Goal: Obtain resource: Download file/media

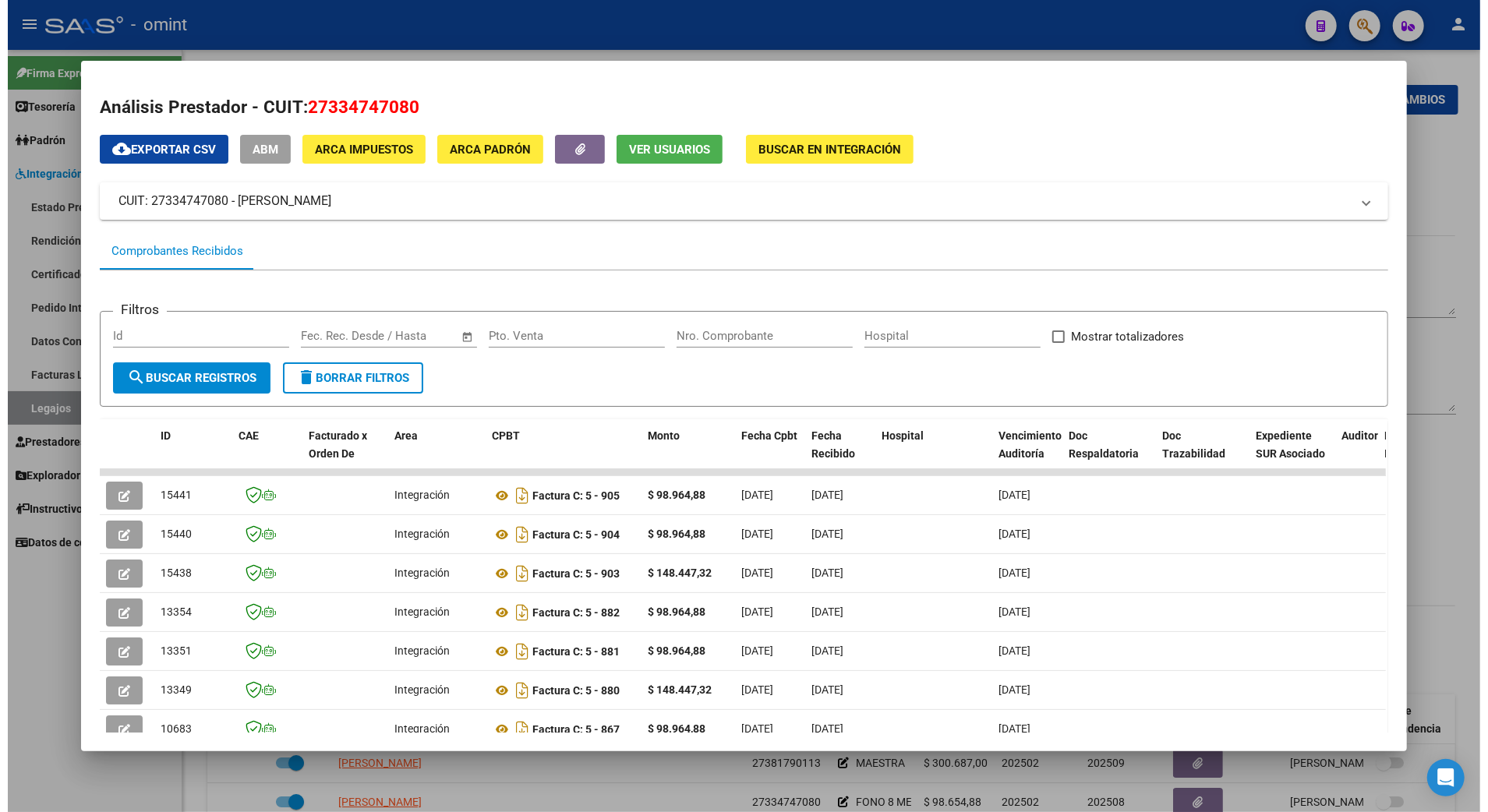
scroll to position [224, 0]
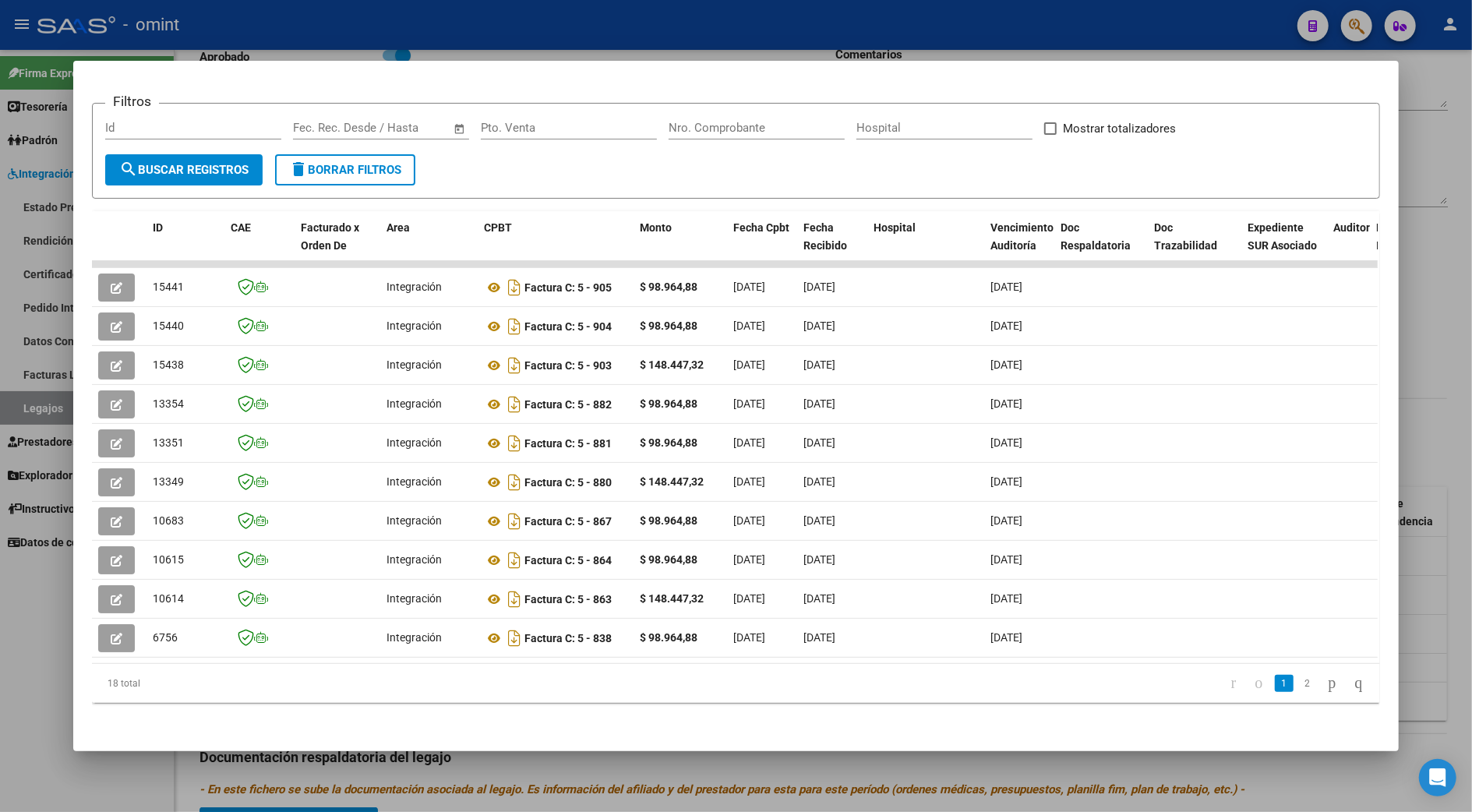
click at [1469, 372] on div at bounding box center [736, 406] width 1472 height 812
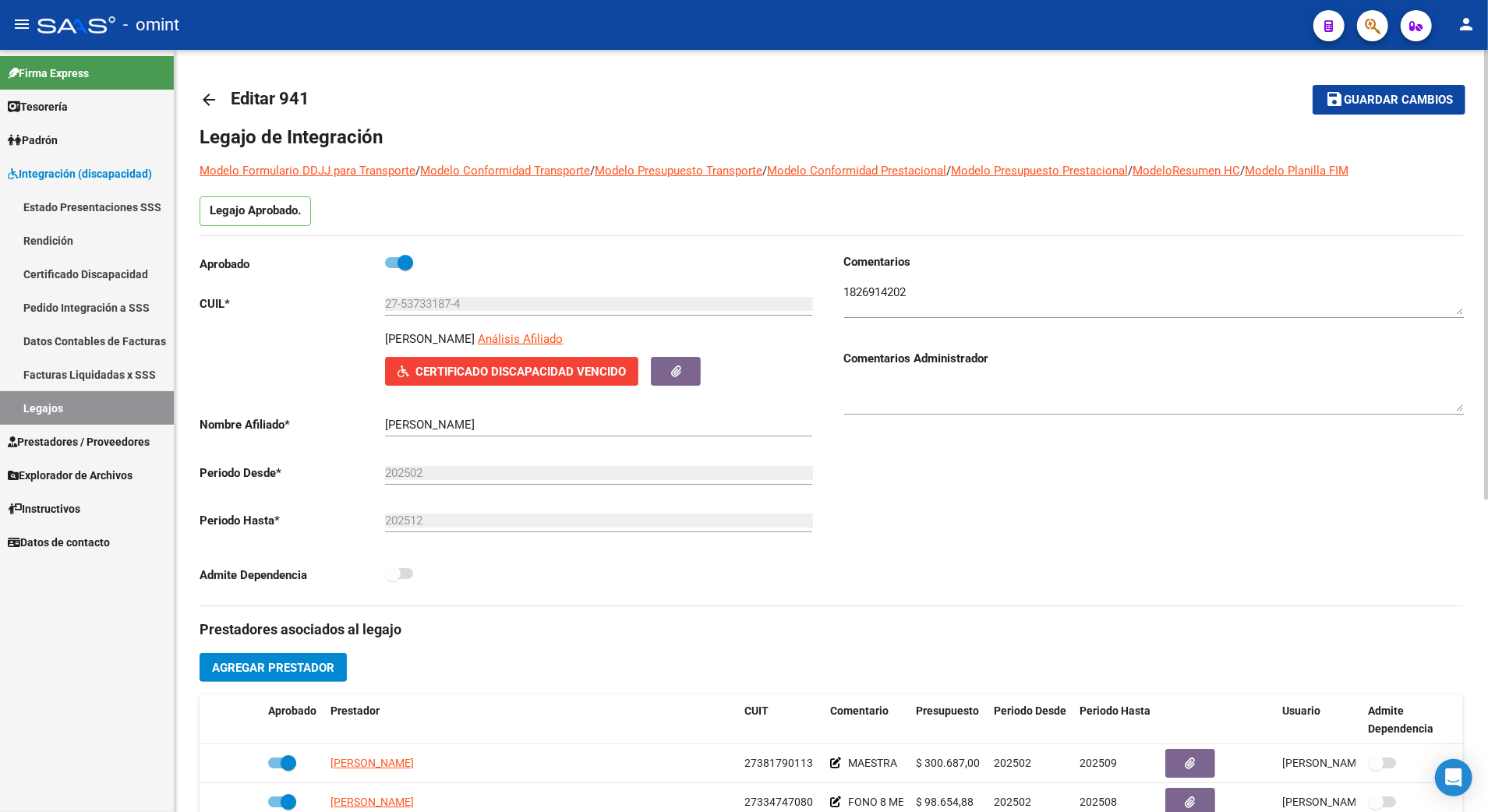
scroll to position [207, 0]
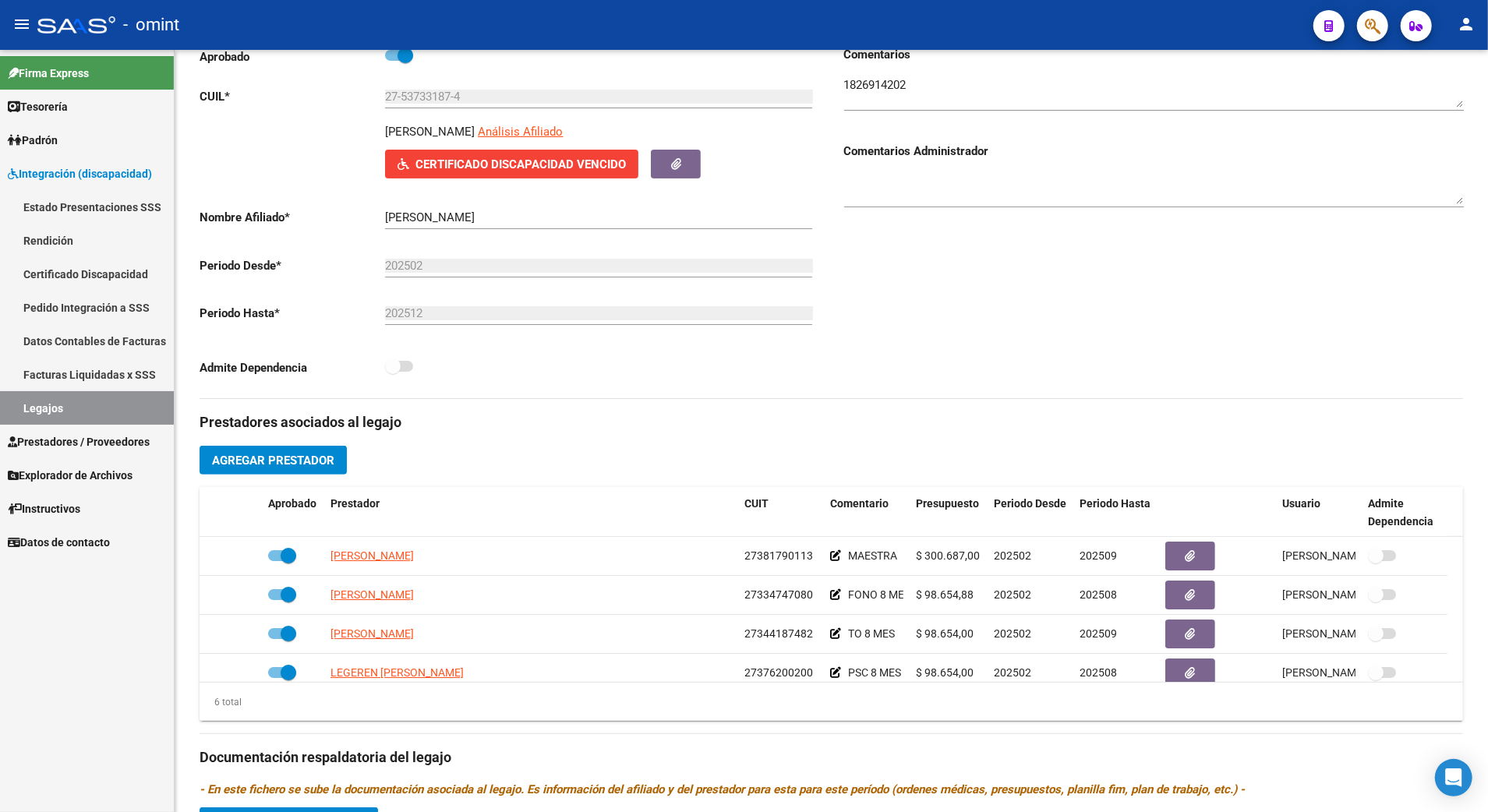
click at [48, 402] on link "Legajos" at bounding box center [87, 408] width 174 height 33
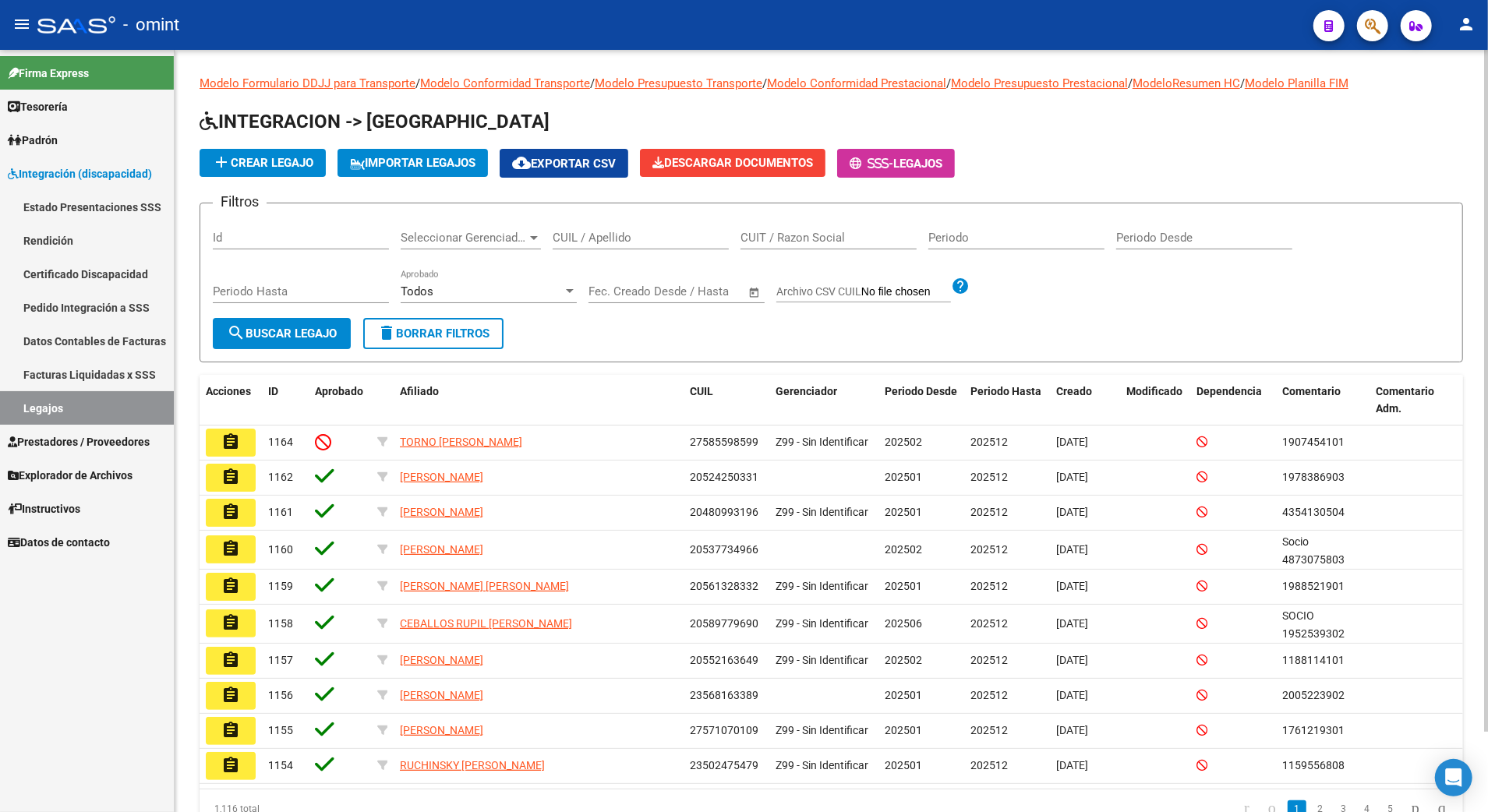
click at [620, 234] on input "CUIL / Apellido" at bounding box center [640, 238] width 176 height 14
paste input "20532637911"
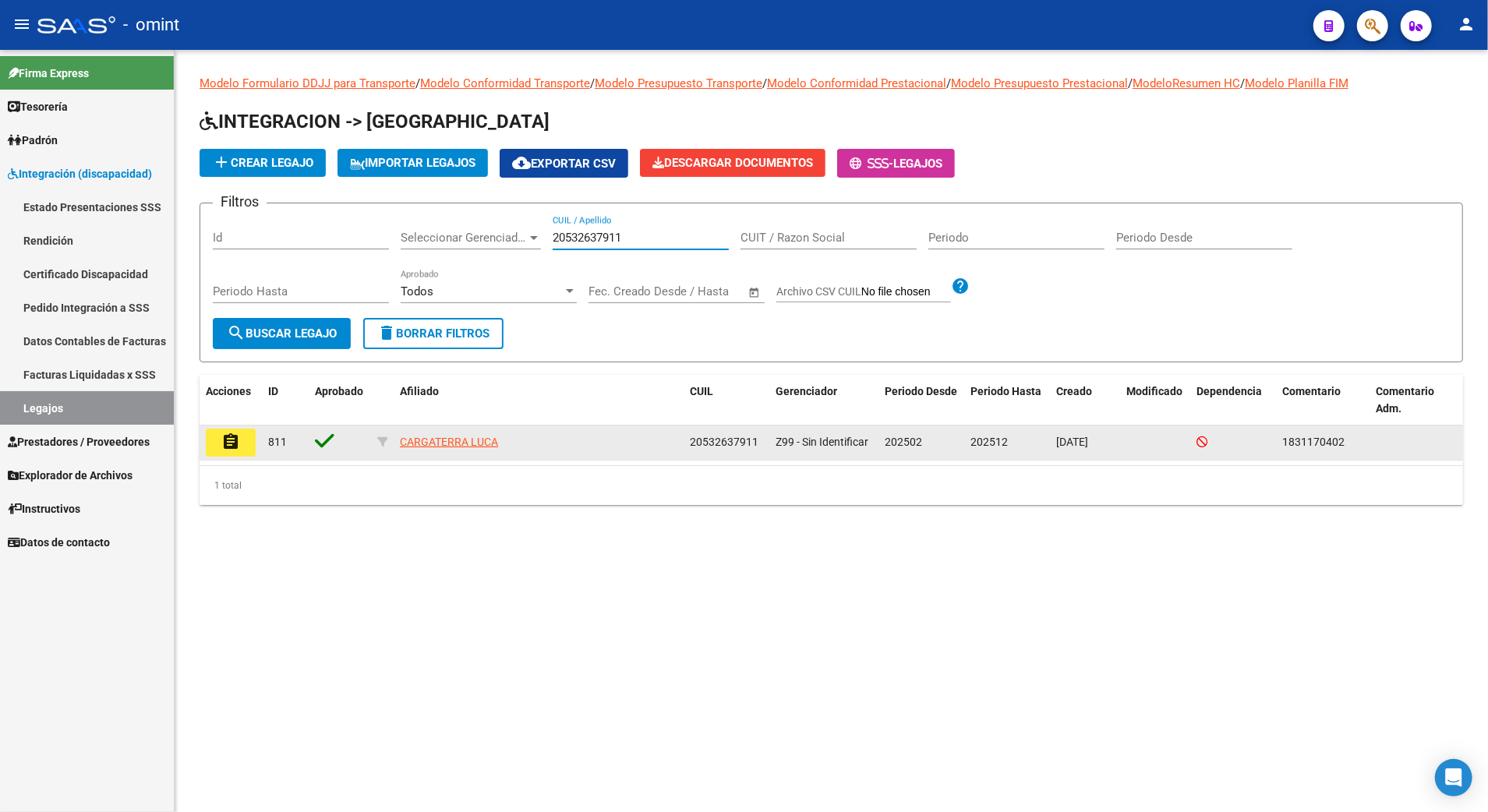
type input "20532637911"
click at [226, 425] on datatable-body-cell "assignment" at bounding box center [230, 442] width 62 height 34
click at [228, 433] on mat-icon "assignment" at bounding box center [230, 441] width 18 height 18
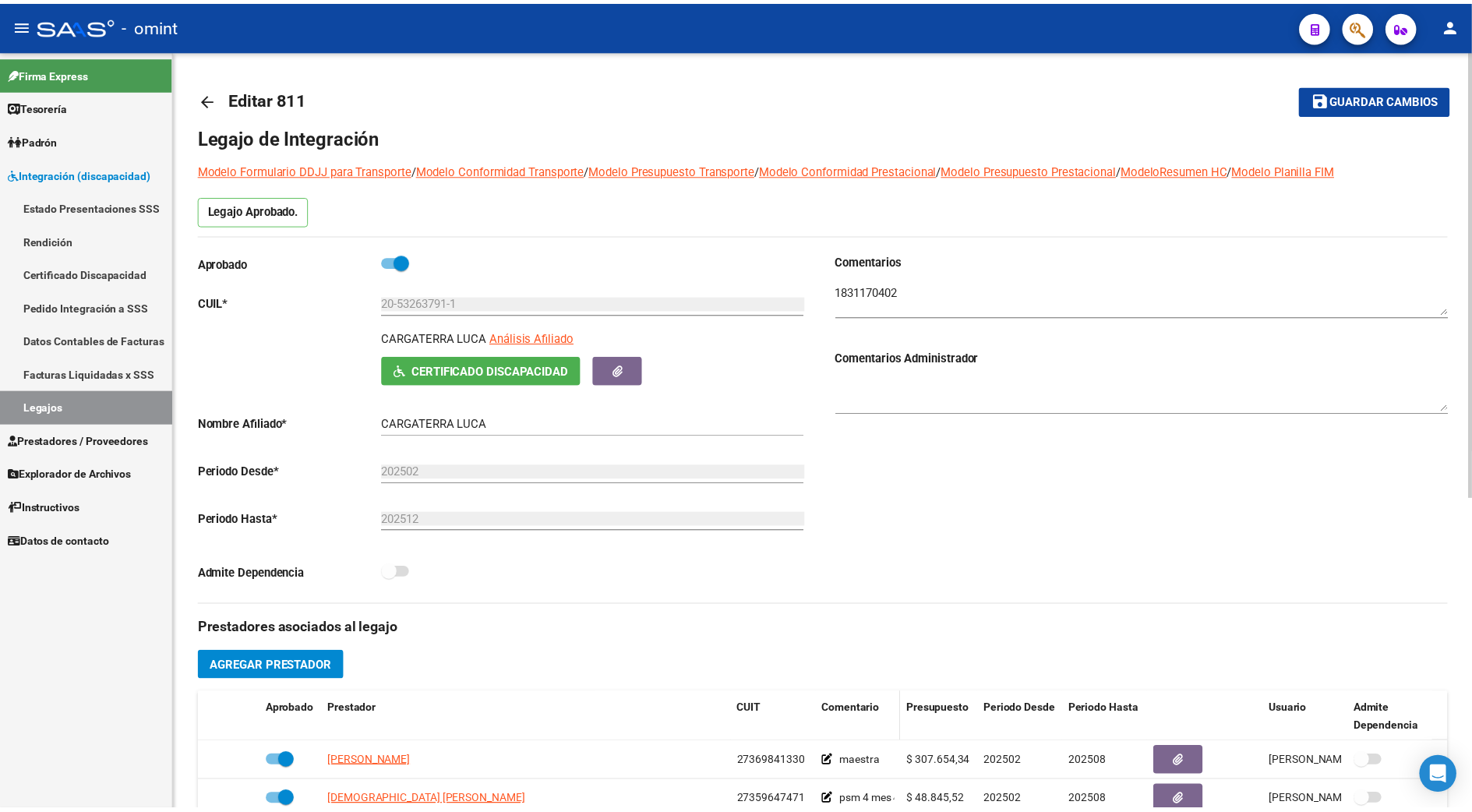
scroll to position [416, 0]
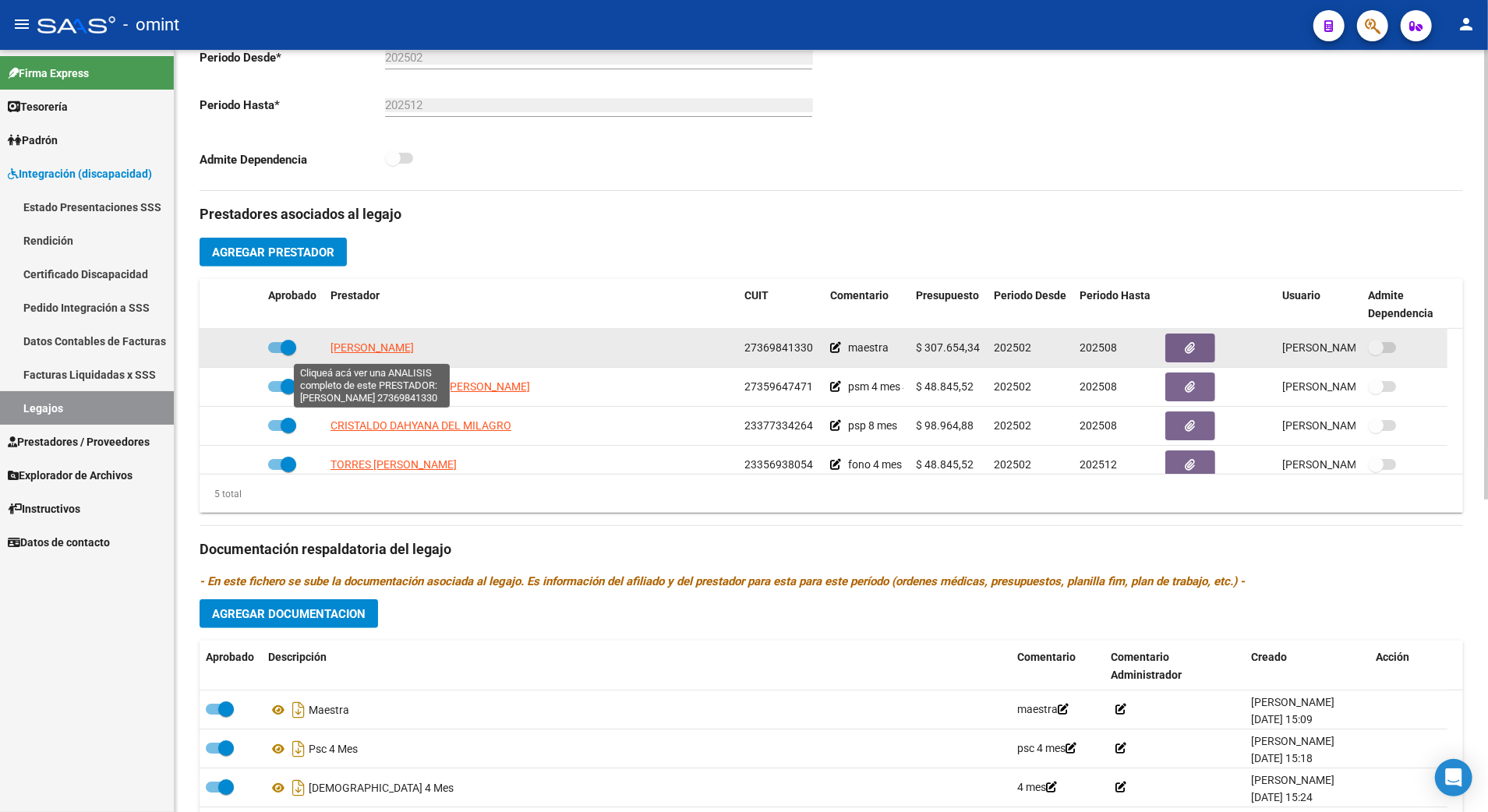
click at [363, 350] on span "OTTINO JULIETA" at bounding box center [372, 347] width 83 height 12
type textarea "27369841330"
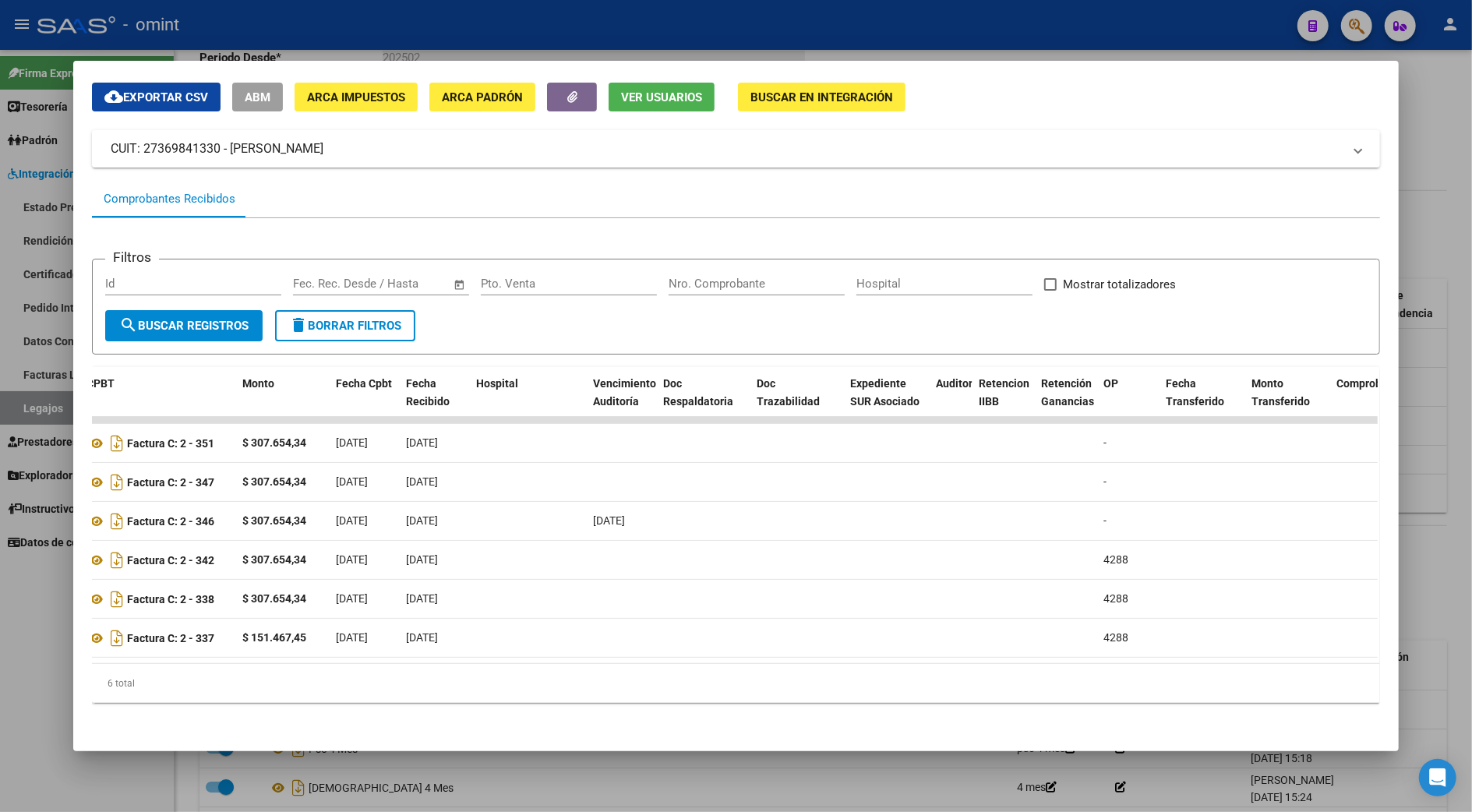
scroll to position [0, 4]
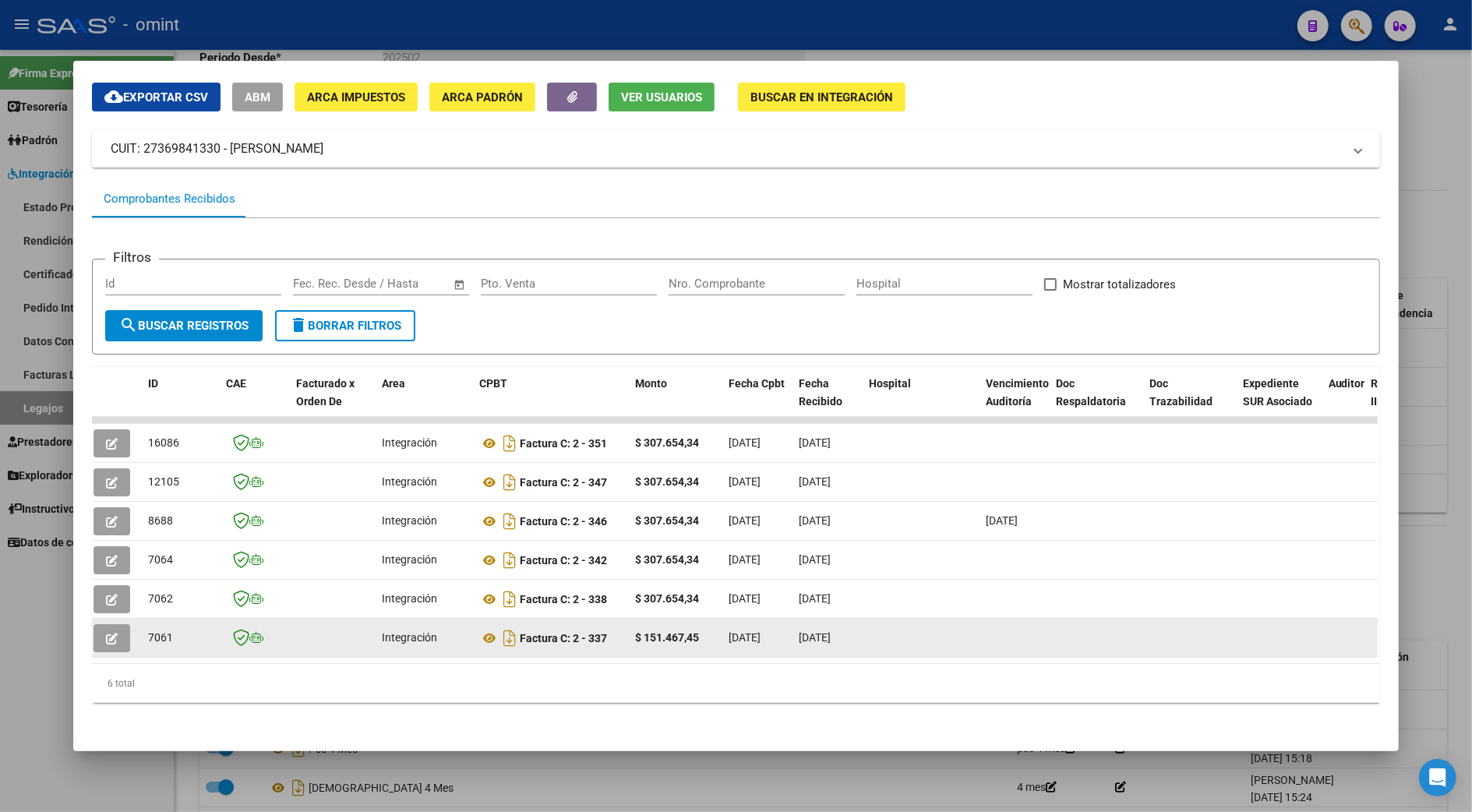
click at [106, 632] on icon "button" at bounding box center [111, 637] width 11 height 11
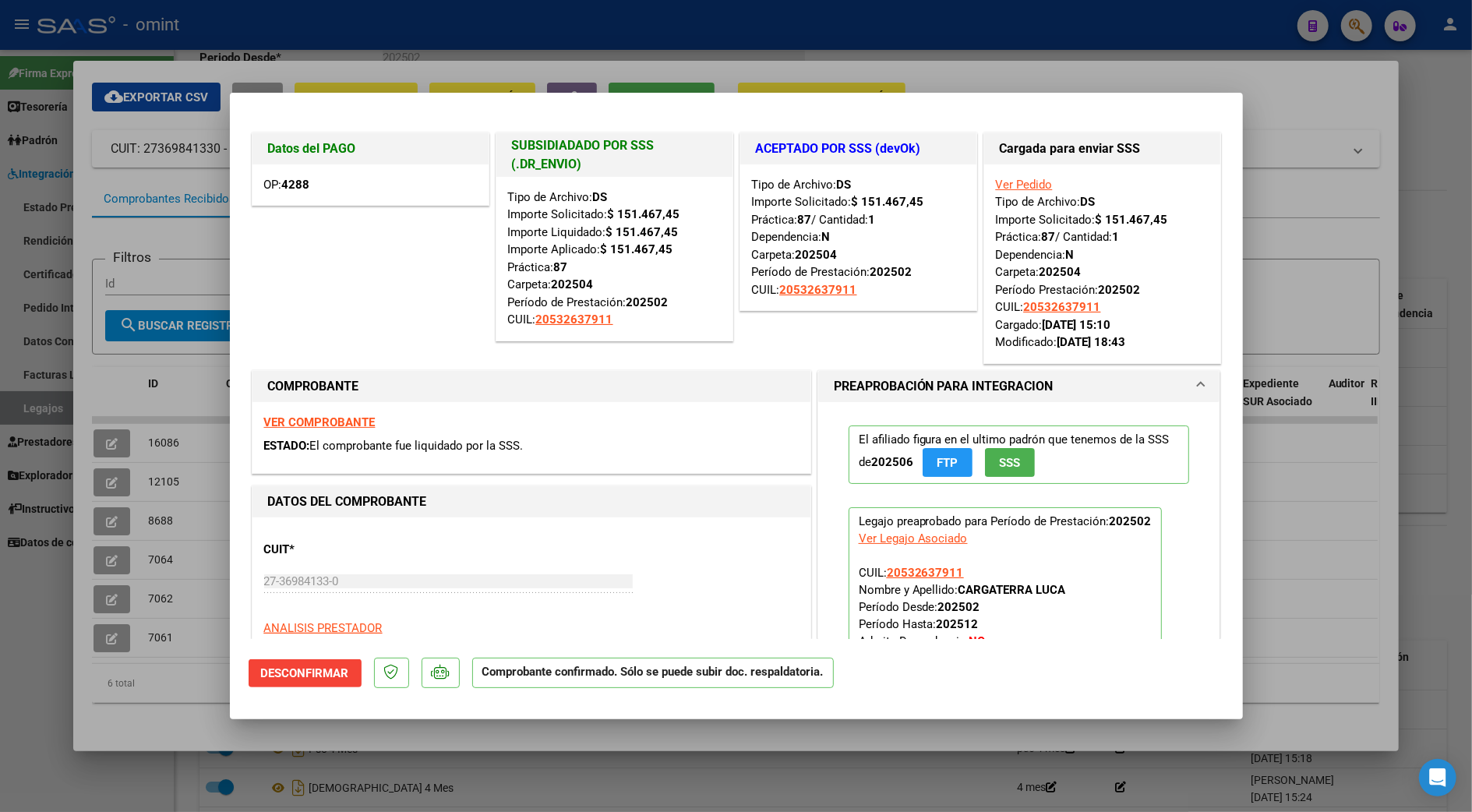
click at [1448, 132] on div at bounding box center [736, 406] width 1472 height 812
type input "$ 0,00"
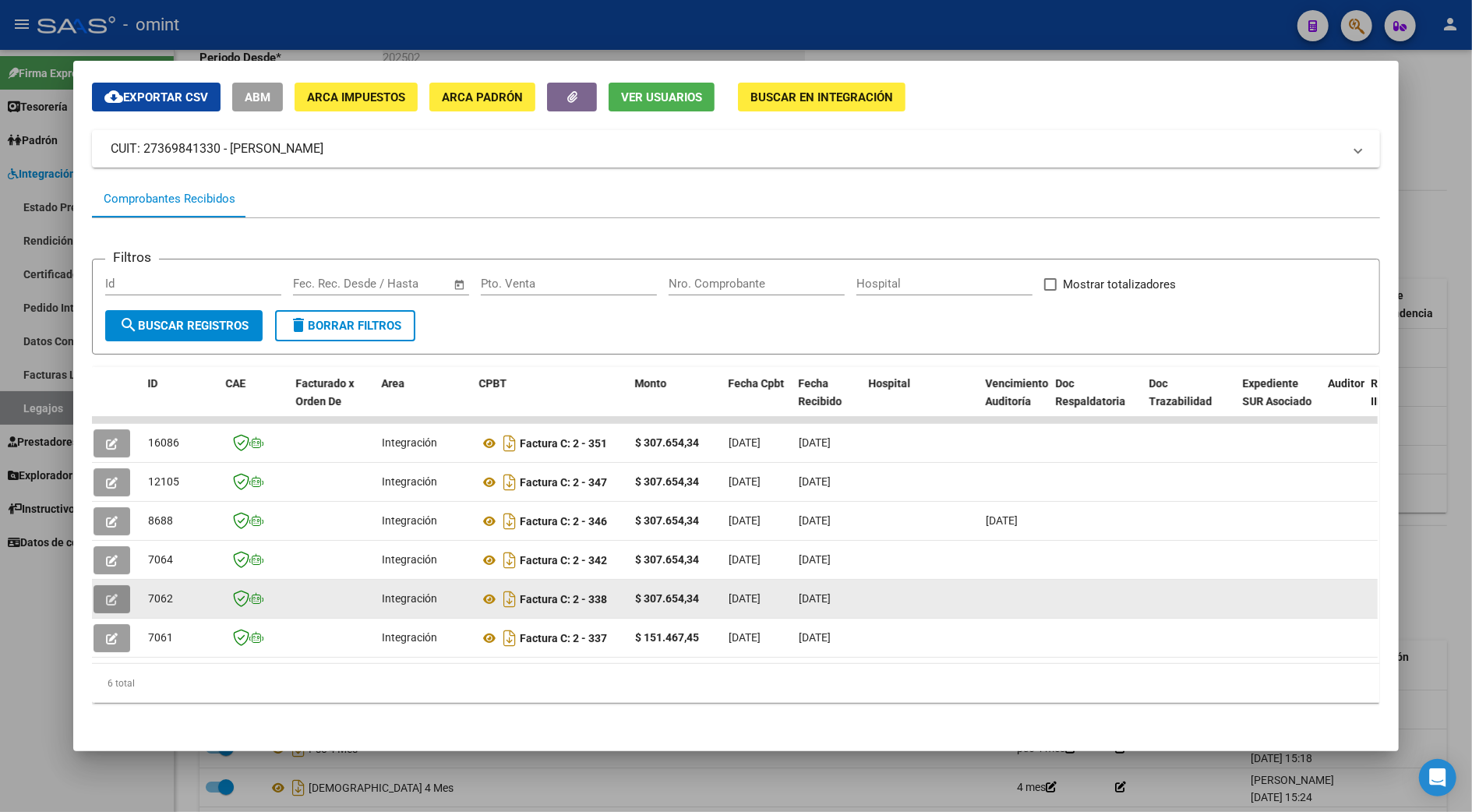
click at [97, 587] on button "button" at bounding box center [112, 599] width 37 height 28
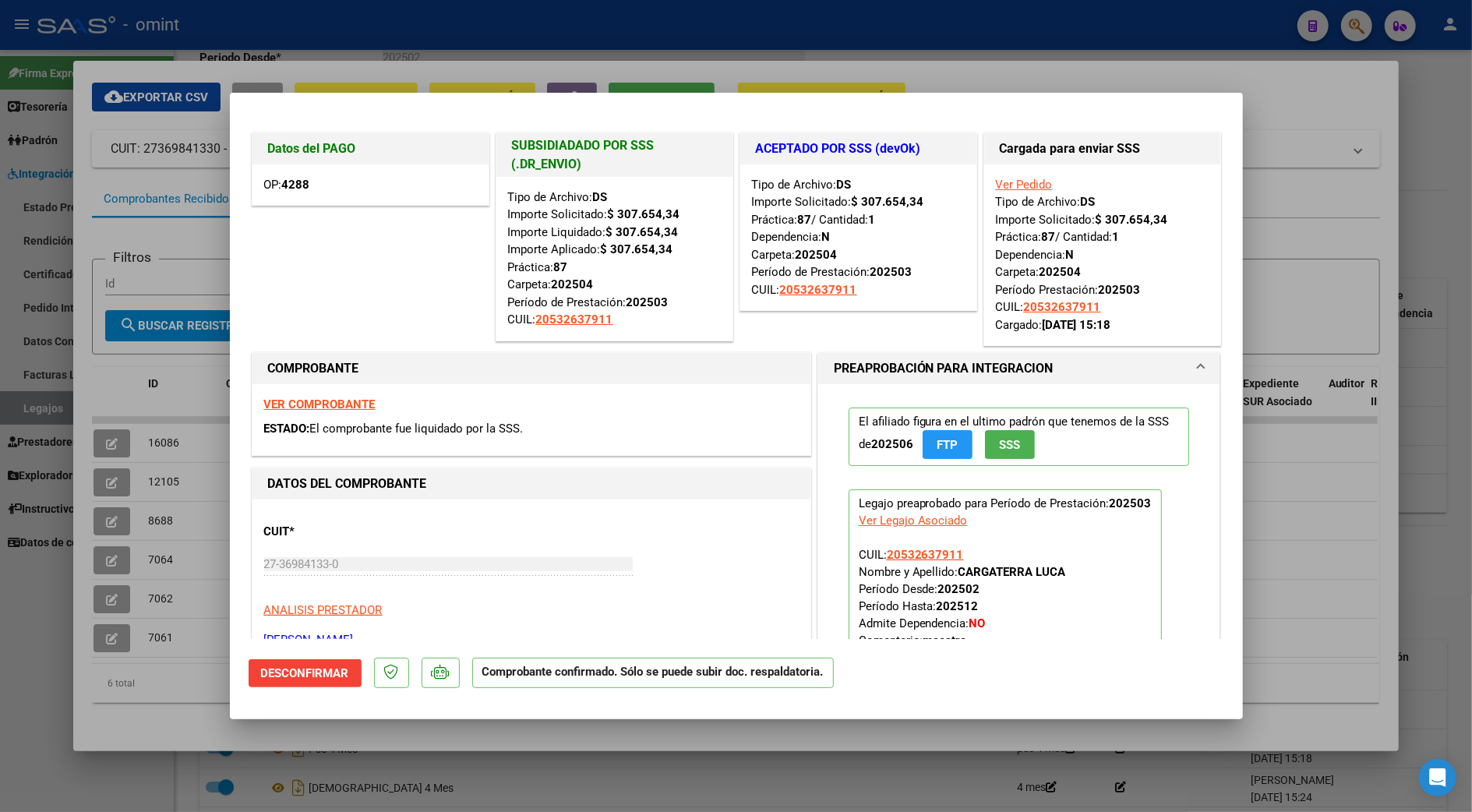
click at [1436, 178] on div at bounding box center [736, 406] width 1472 height 812
type input "$ 0,00"
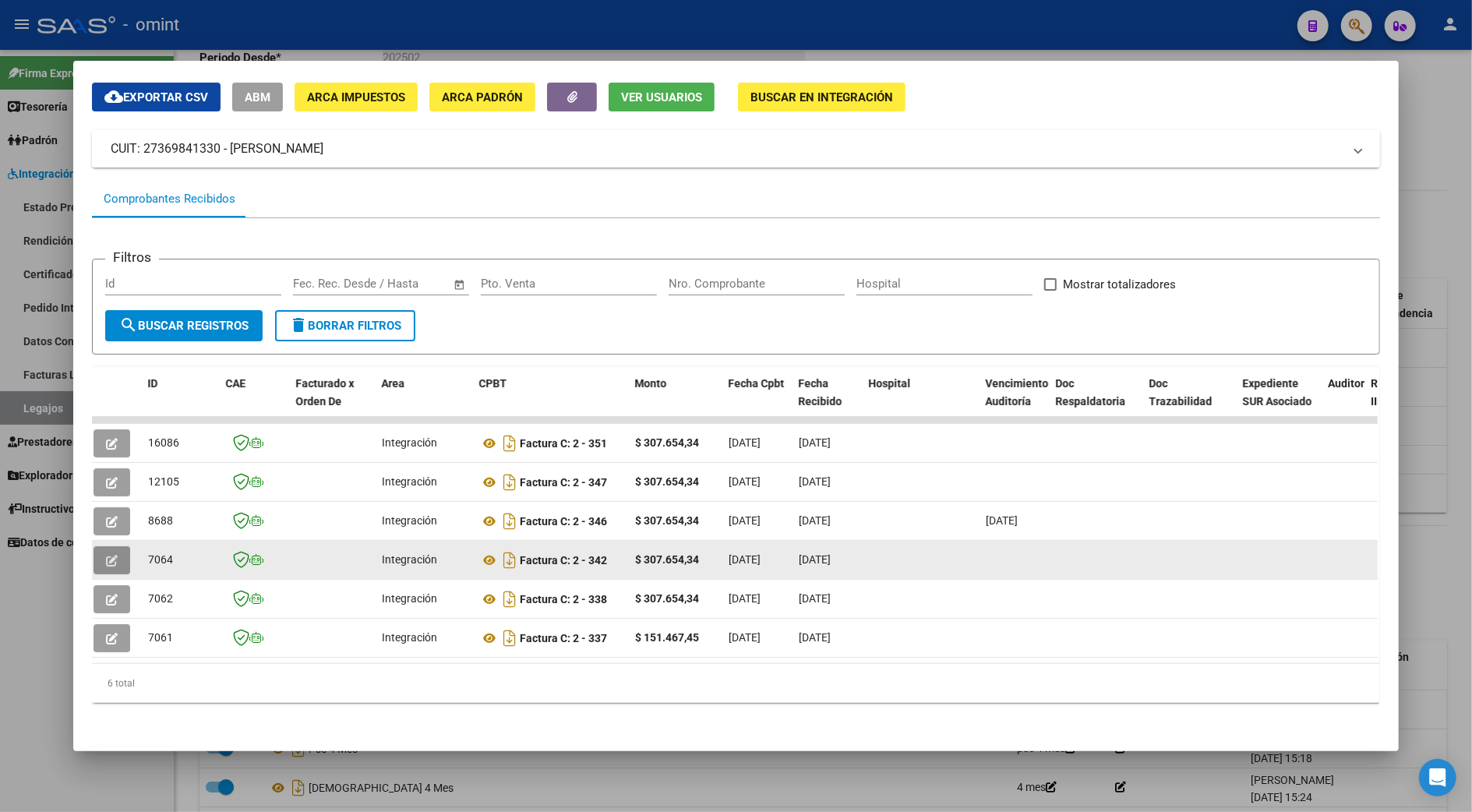
click at [116, 546] on button "button" at bounding box center [112, 560] width 37 height 28
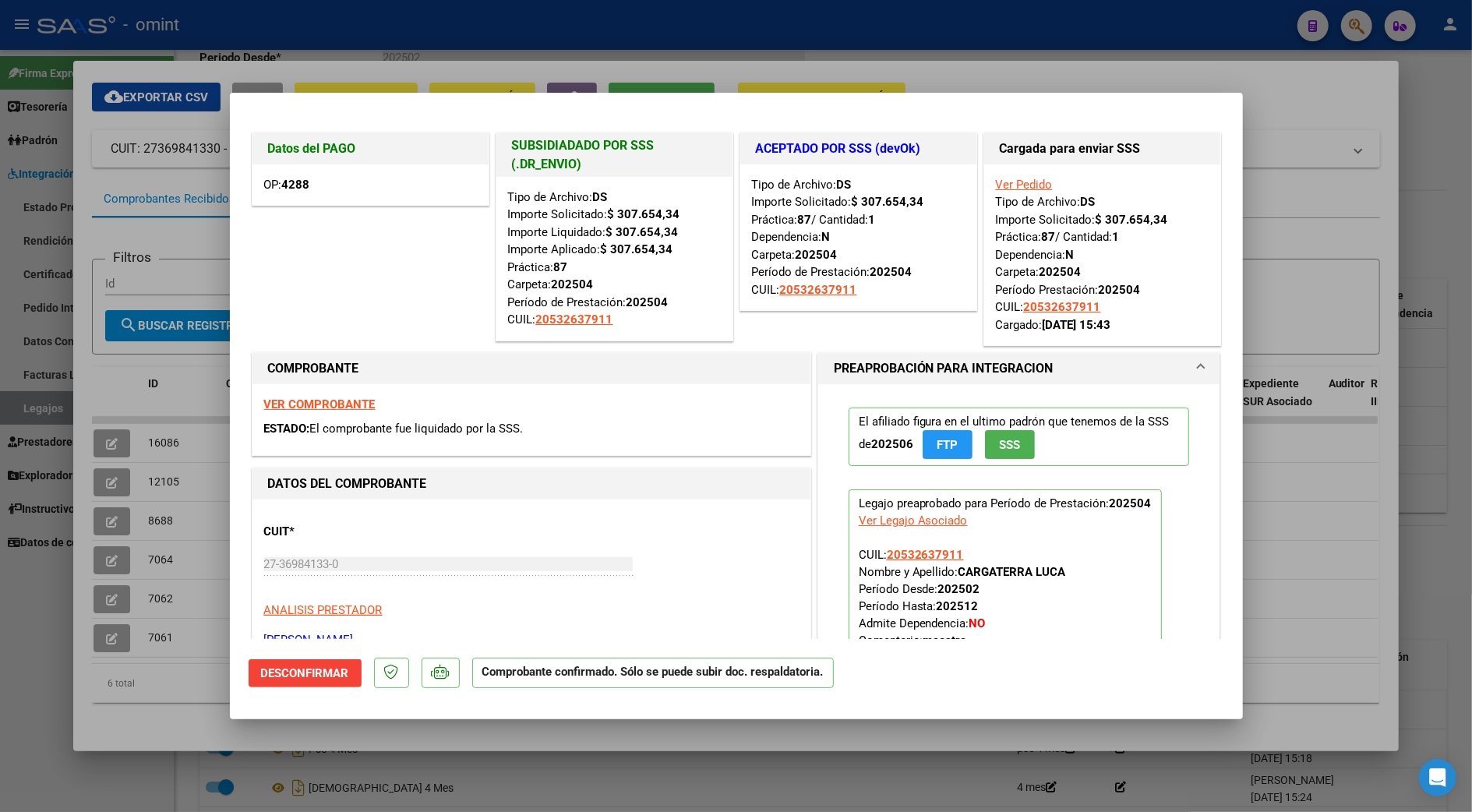
click at [1438, 136] on div at bounding box center [736, 406] width 1472 height 812
type input "$ 0,00"
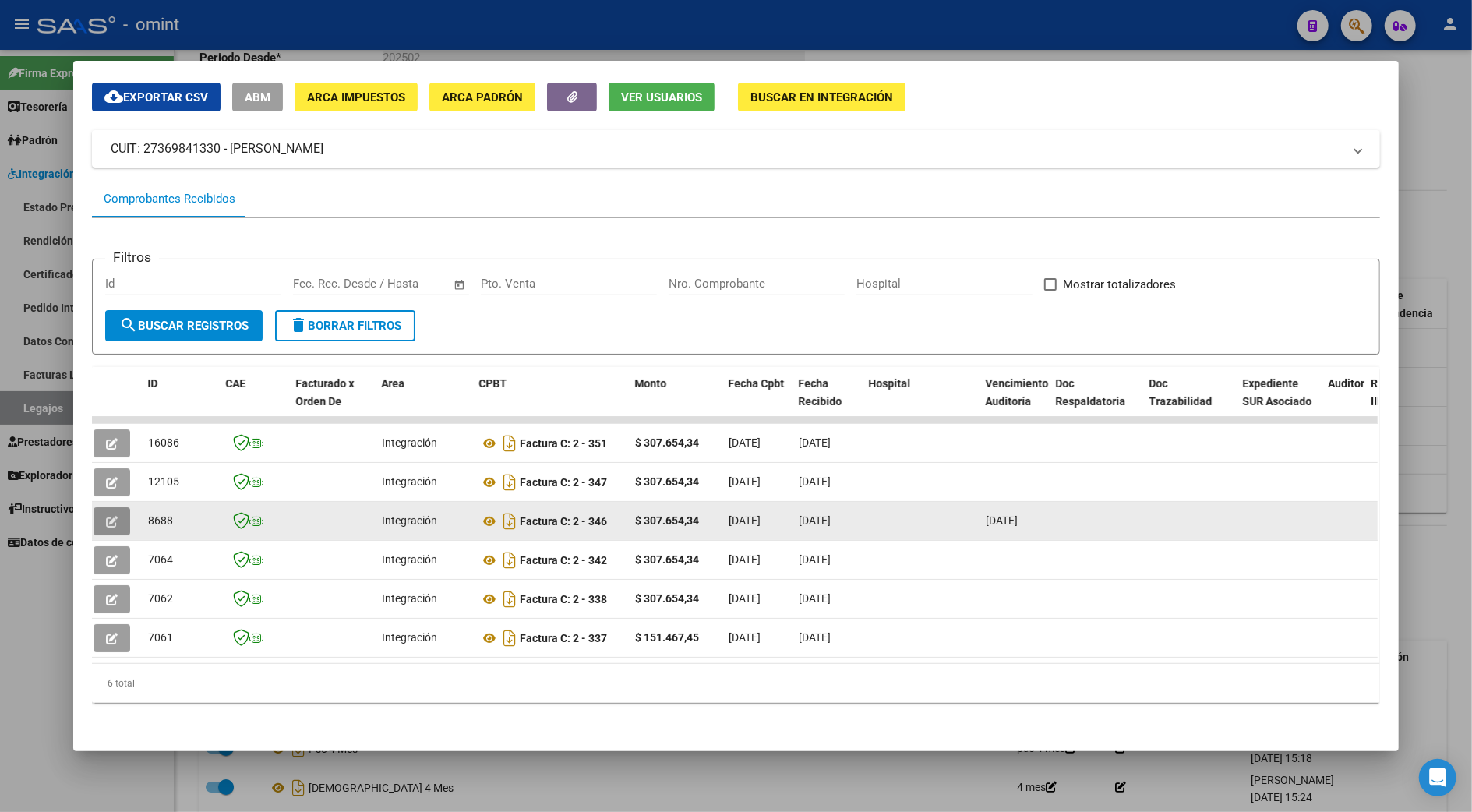
click at [106, 516] on icon "button" at bounding box center [111, 521] width 11 height 11
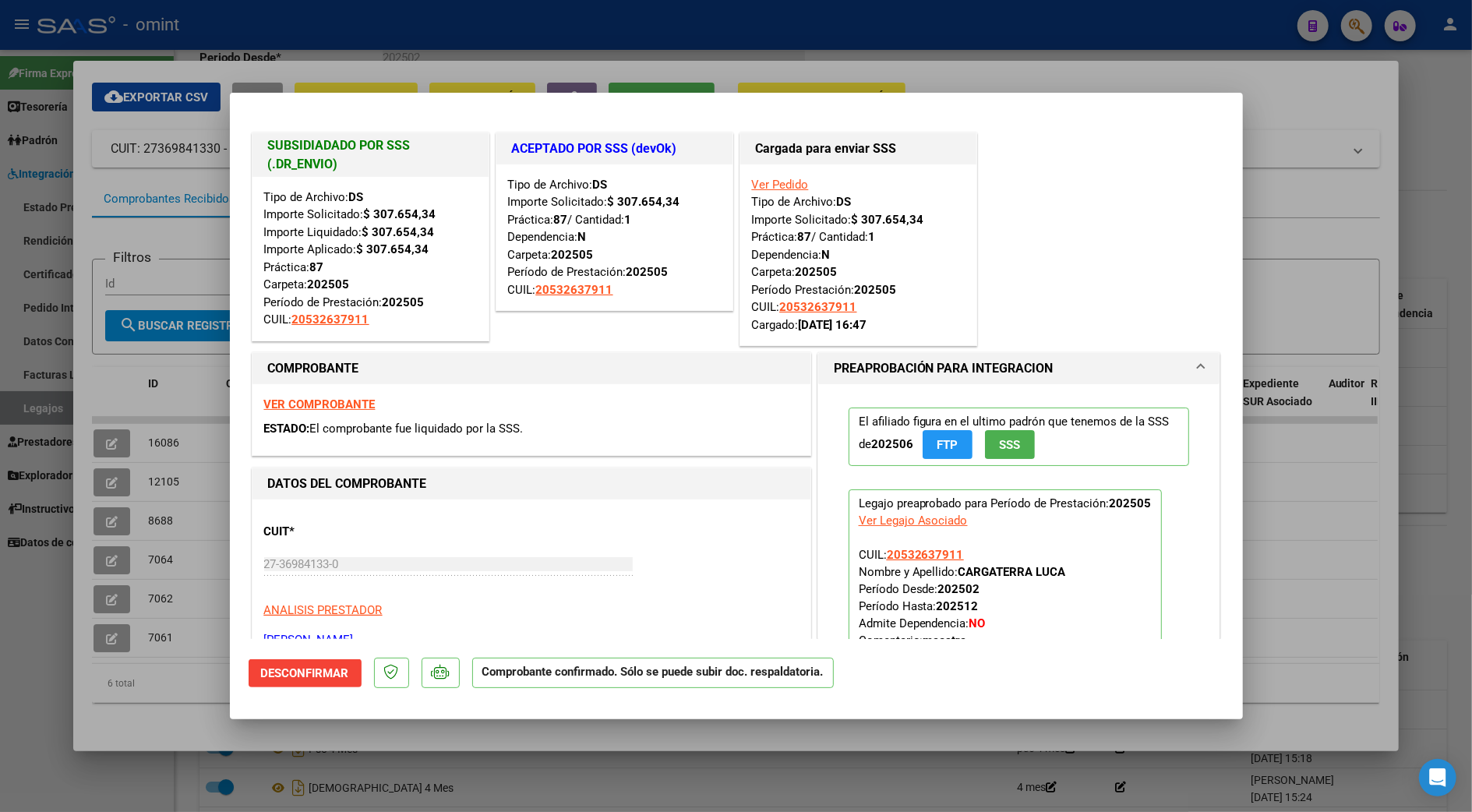
click at [1436, 114] on div at bounding box center [736, 406] width 1472 height 812
type input "$ 0,00"
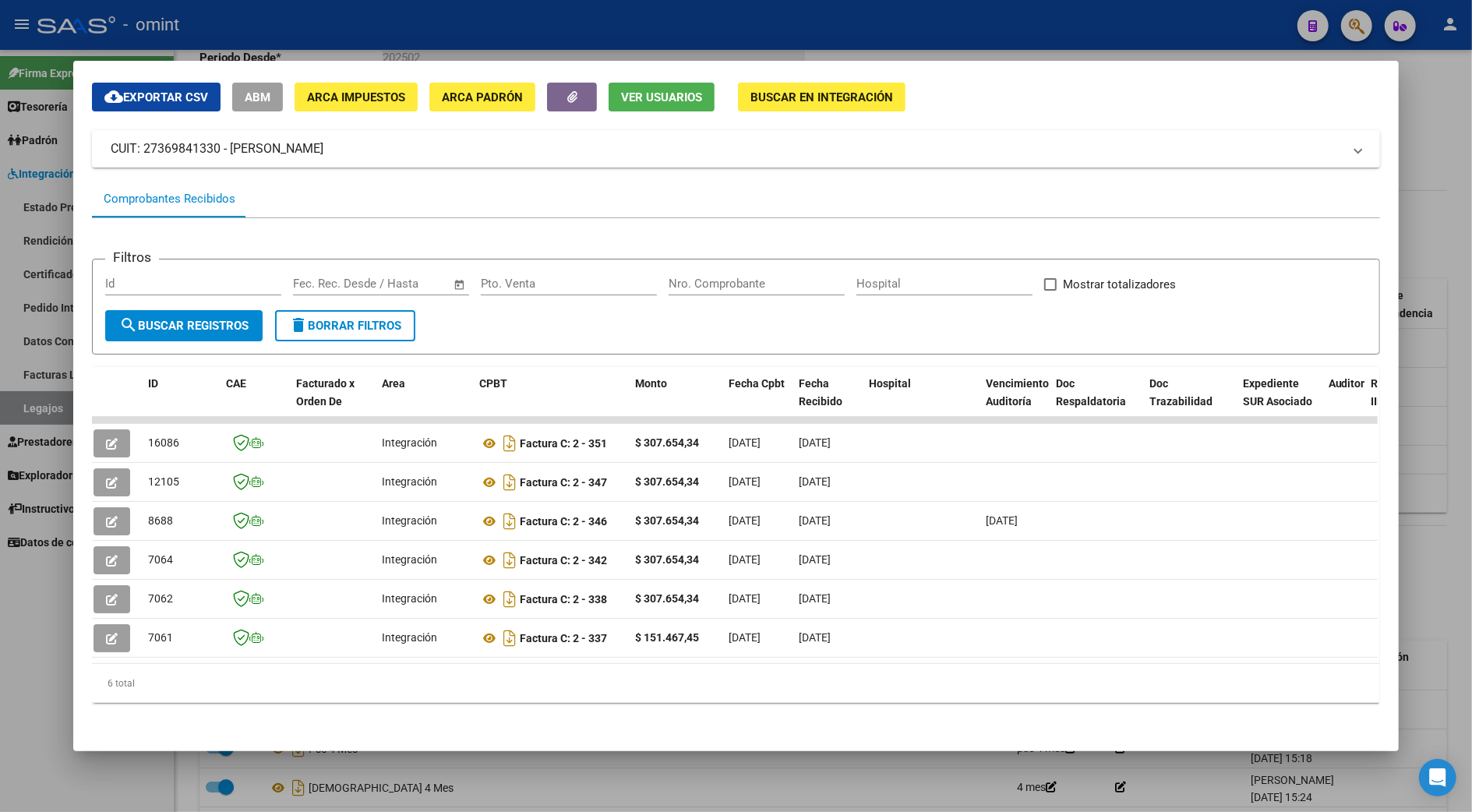
scroll to position [0, 0]
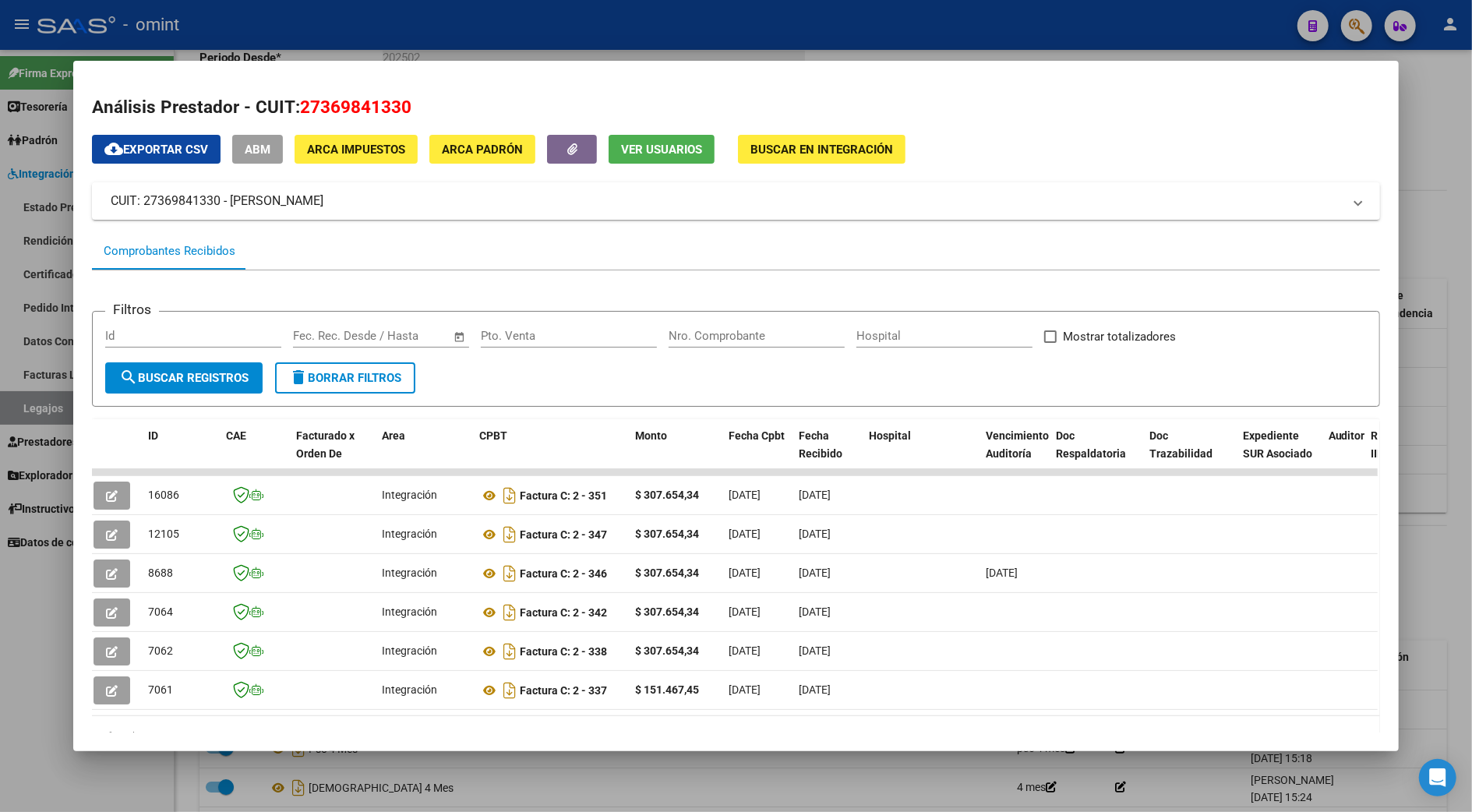
click at [1438, 132] on div at bounding box center [736, 406] width 1472 height 812
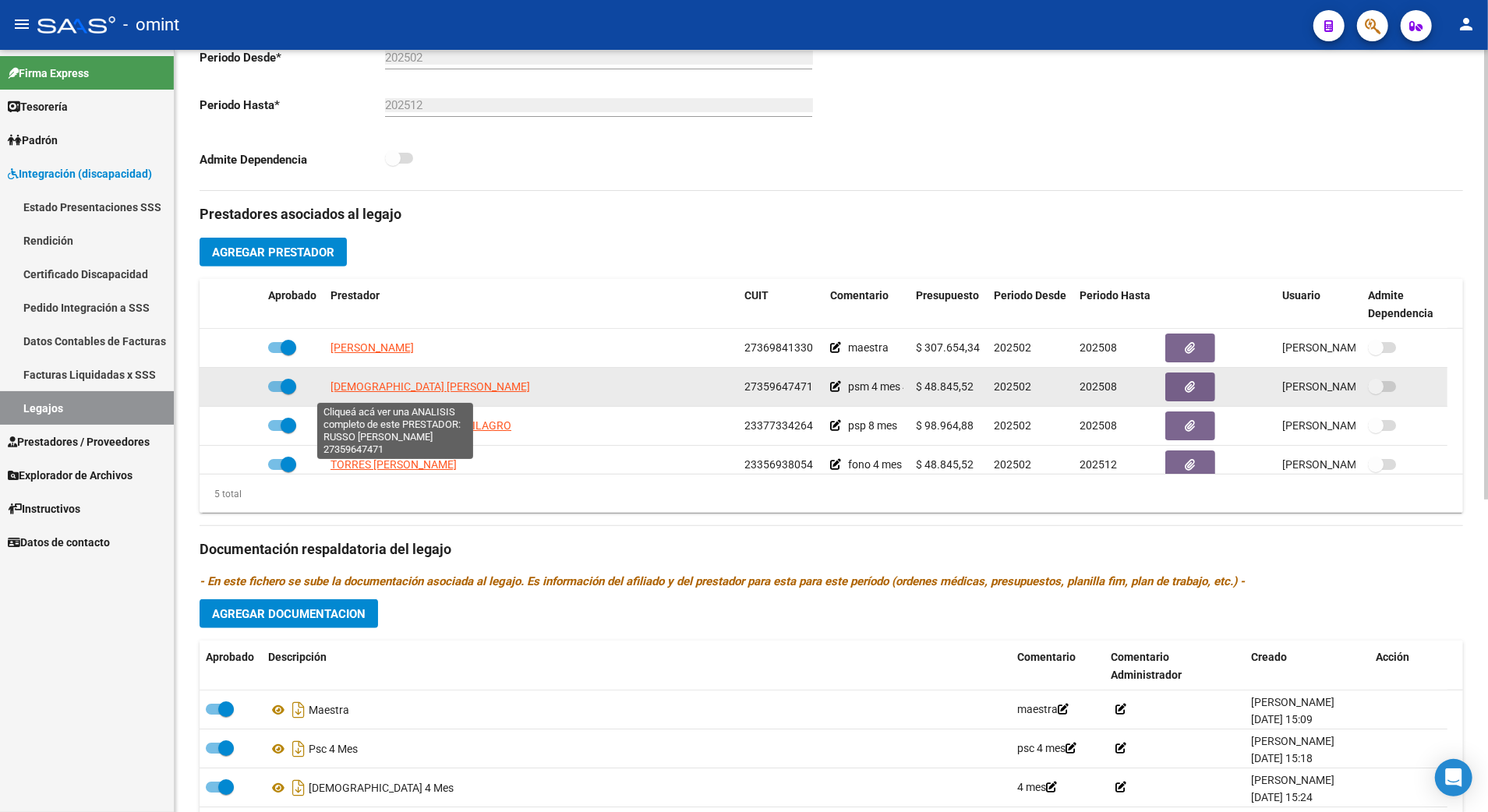
click at [407, 388] on span "RUSSO MARIA FLORENCIA" at bounding box center [430, 387] width 199 height 12
type textarea "27359647471"
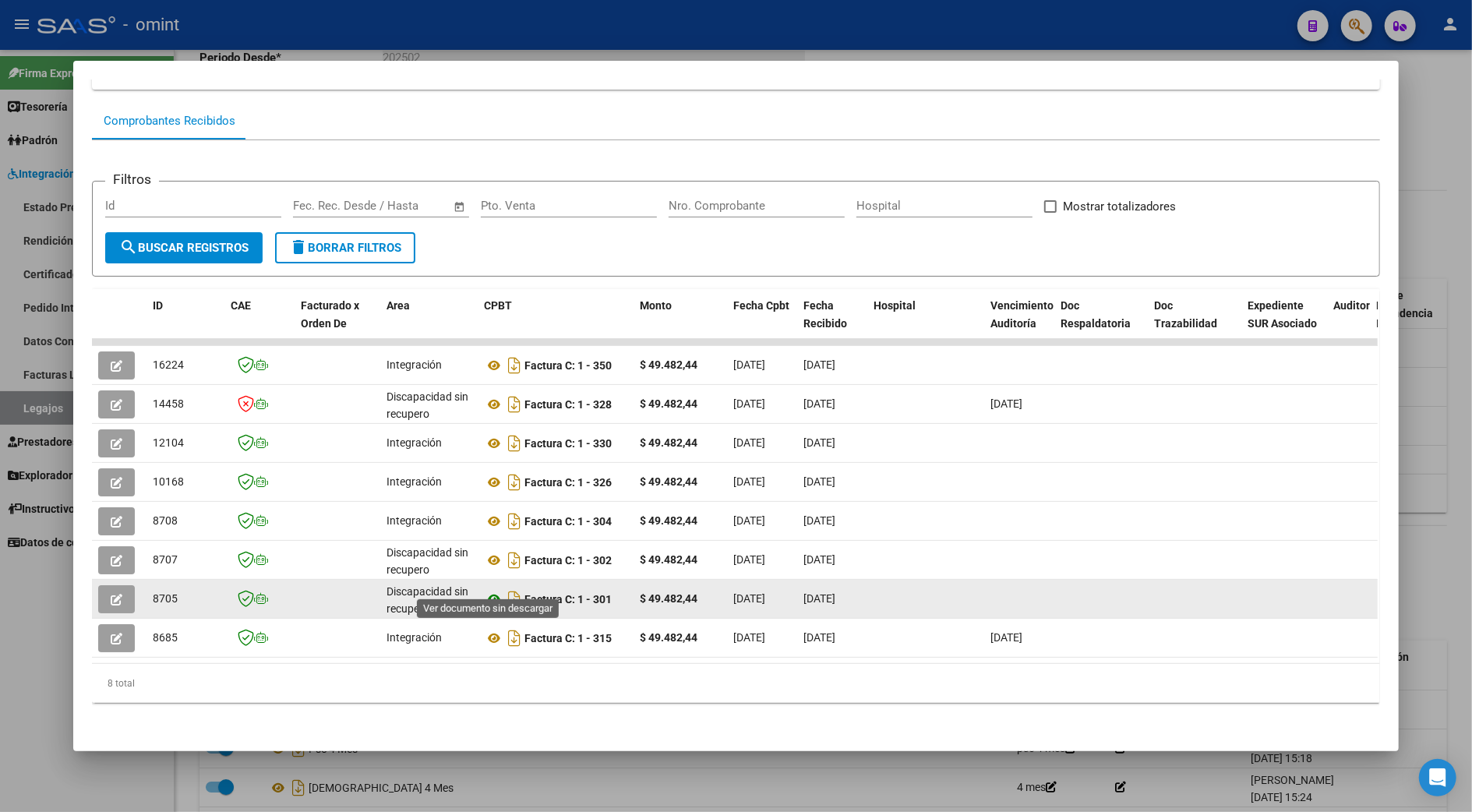
click at [486, 590] on icon at bounding box center [494, 599] width 20 height 18
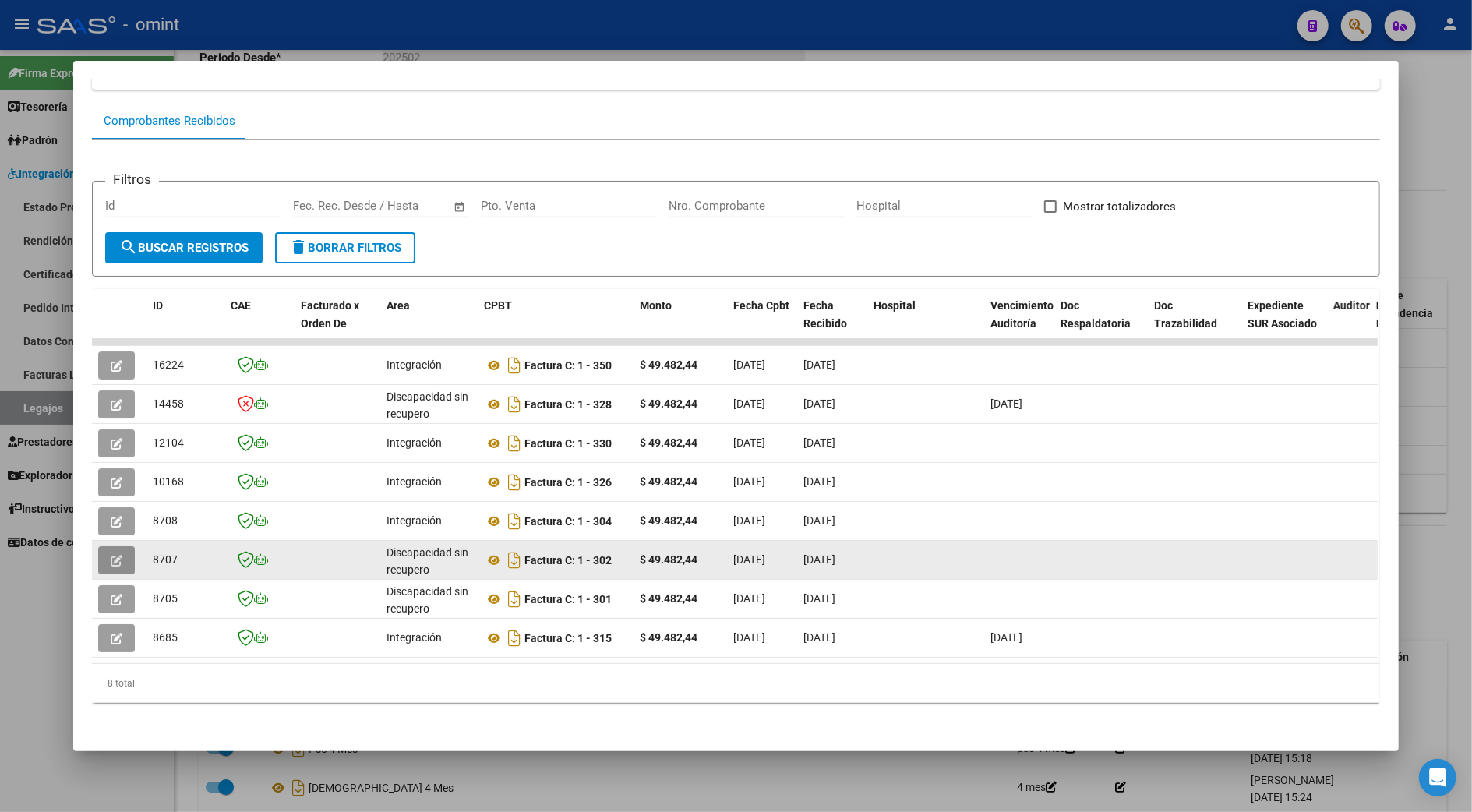
click at [111, 555] on icon "button" at bounding box center [116, 560] width 11 height 11
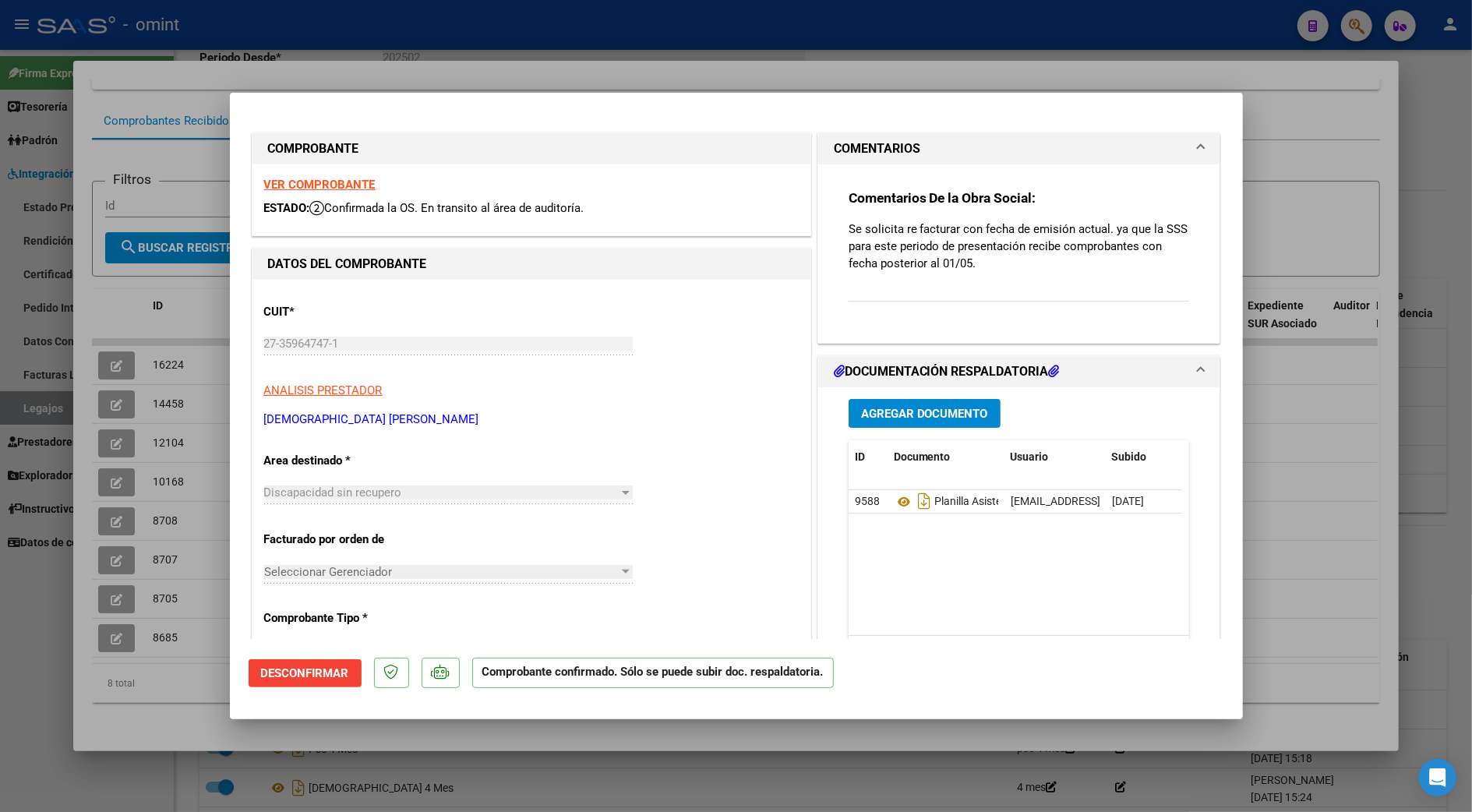
click at [1414, 123] on div at bounding box center [736, 406] width 1472 height 812
type input "$ 0,00"
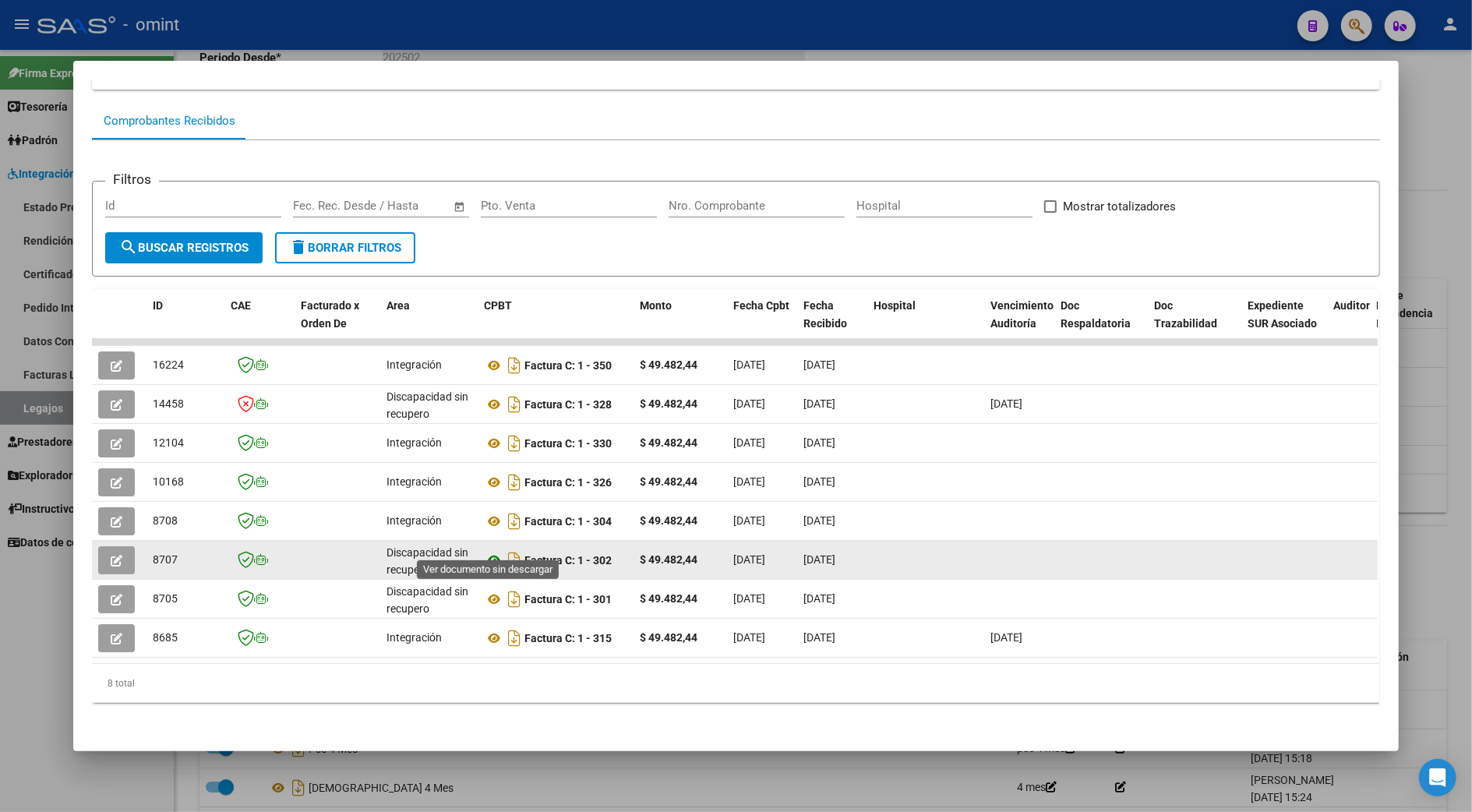
click at [485, 551] on icon at bounding box center [494, 559] width 20 height 18
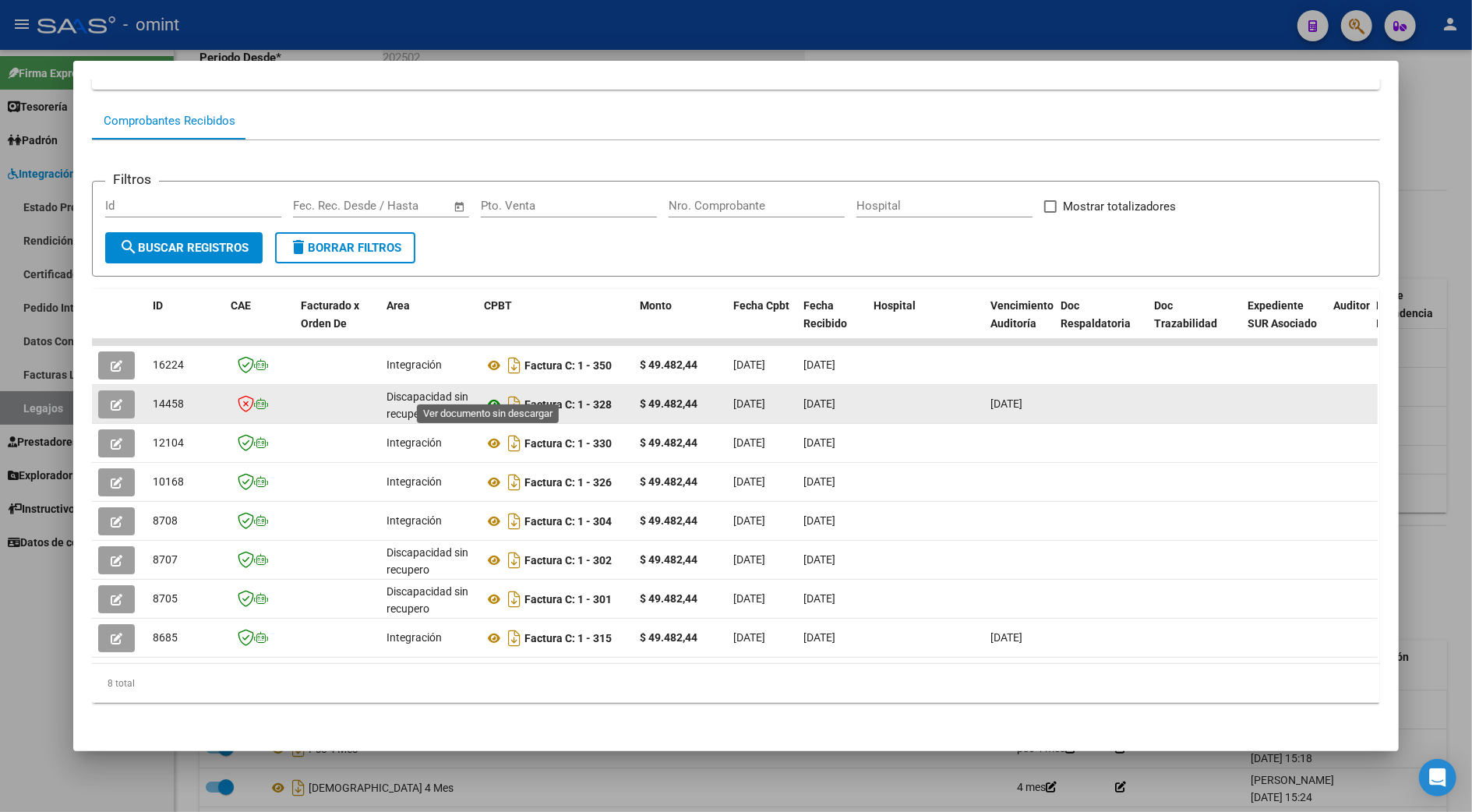
click at [484, 395] on icon at bounding box center [494, 403] width 20 height 18
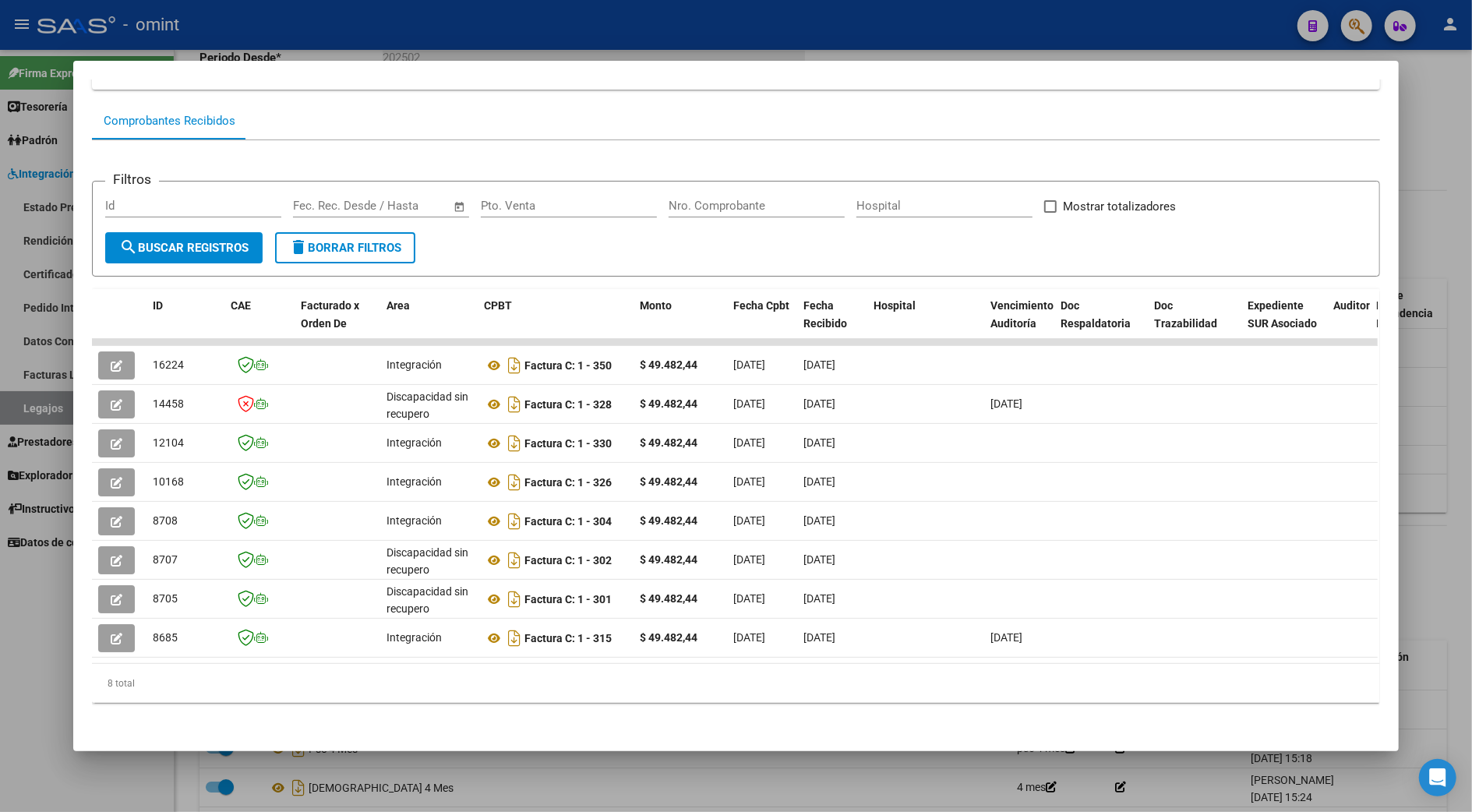
click at [1439, 340] on div at bounding box center [736, 406] width 1472 height 812
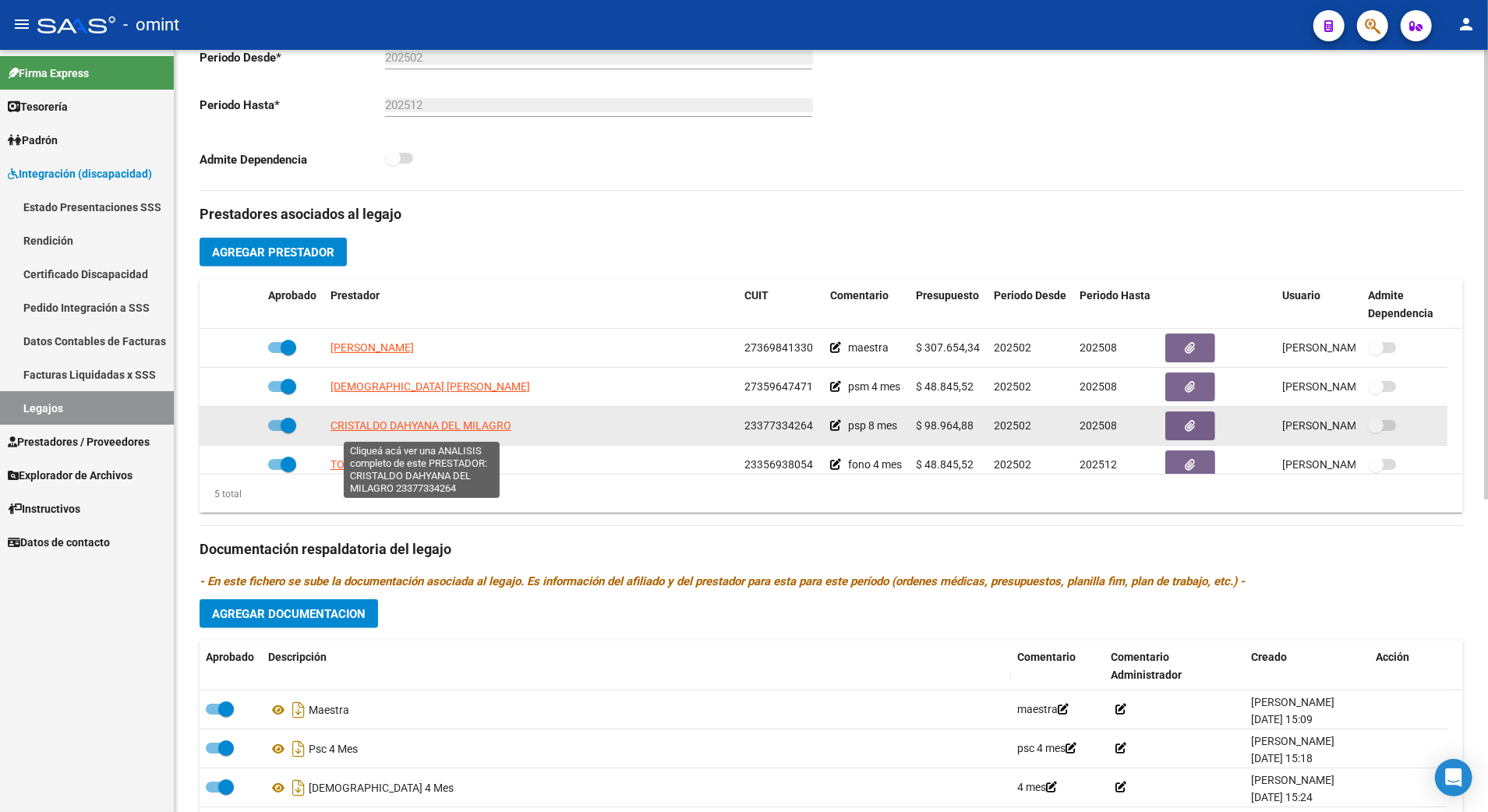
click at [413, 430] on span "CRISTALDO DAHYANA DEL MILAGRO" at bounding box center [421, 425] width 181 height 12
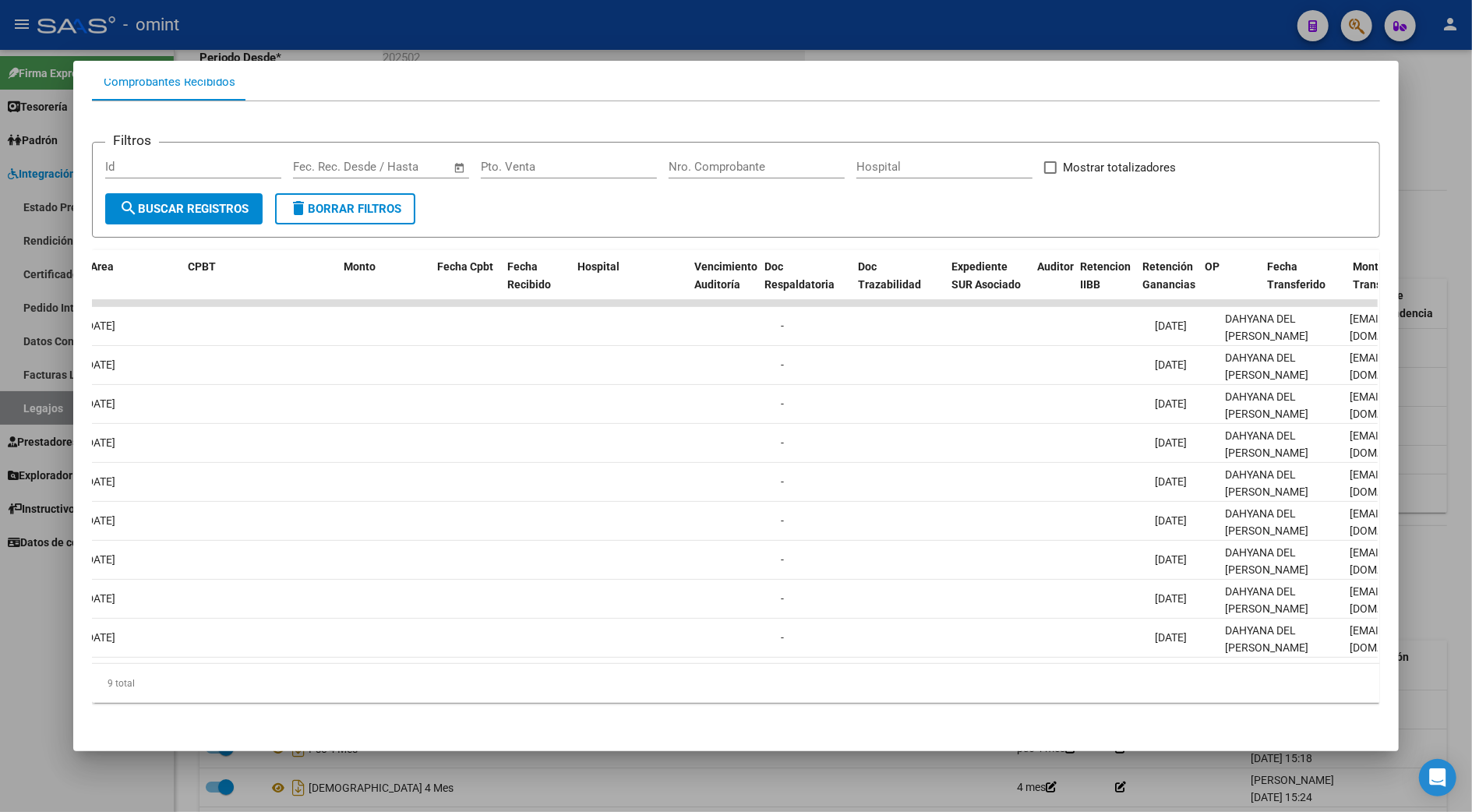
scroll to position [0, 56]
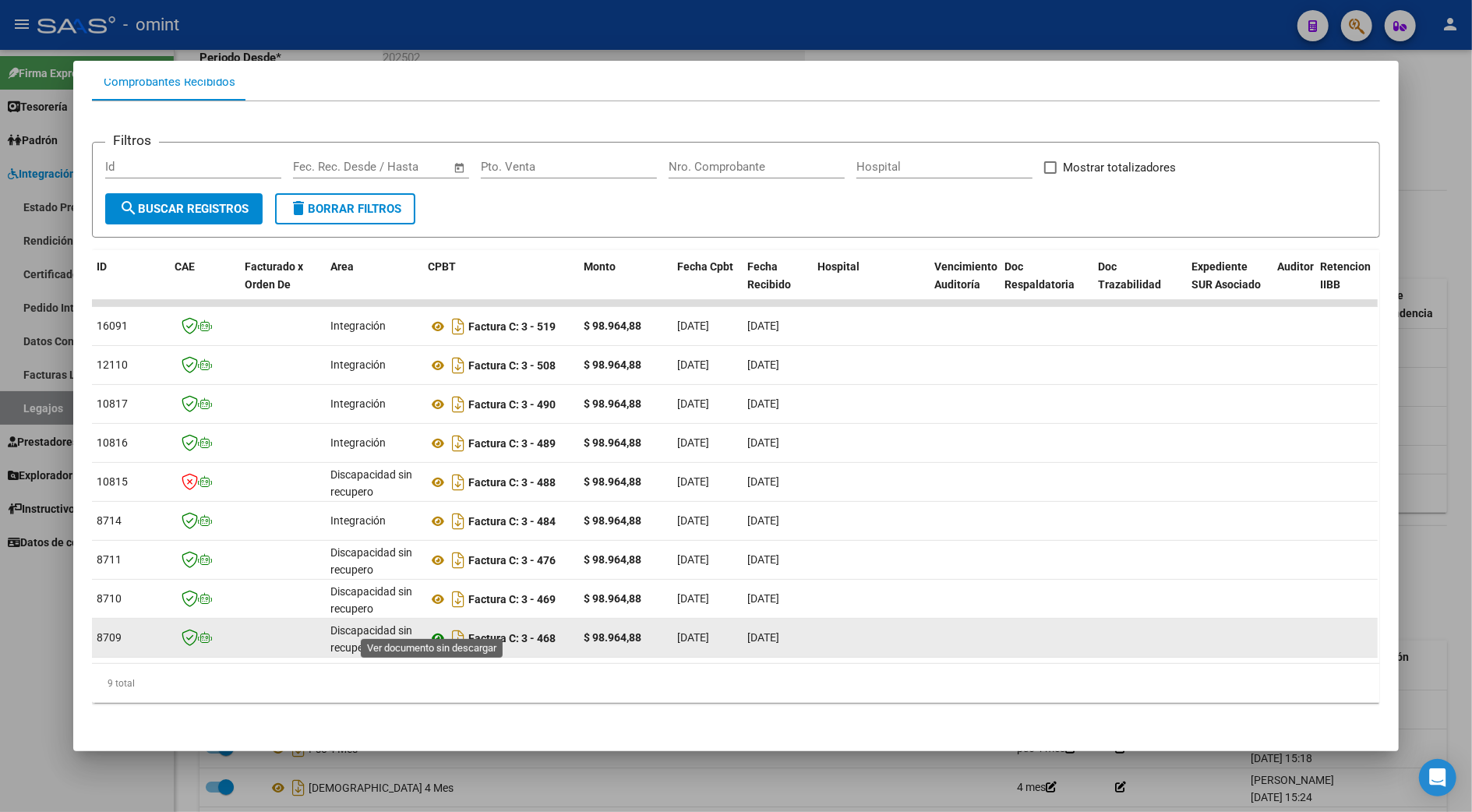
click at [428, 629] on icon at bounding box center [438, 637] width 20 height 18
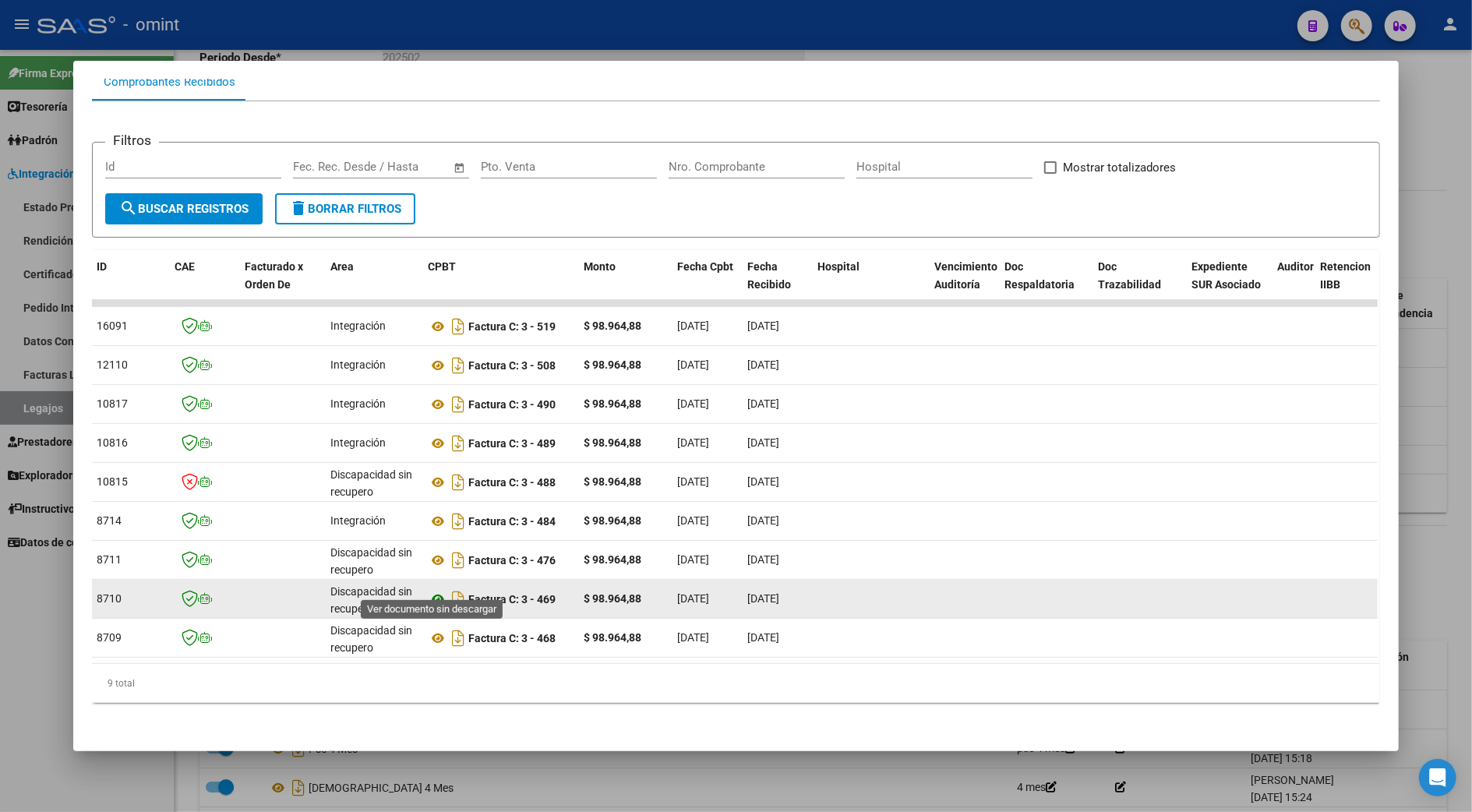
click at [431, 590] on icon at bounding box center [438, 599] width 20 height 18
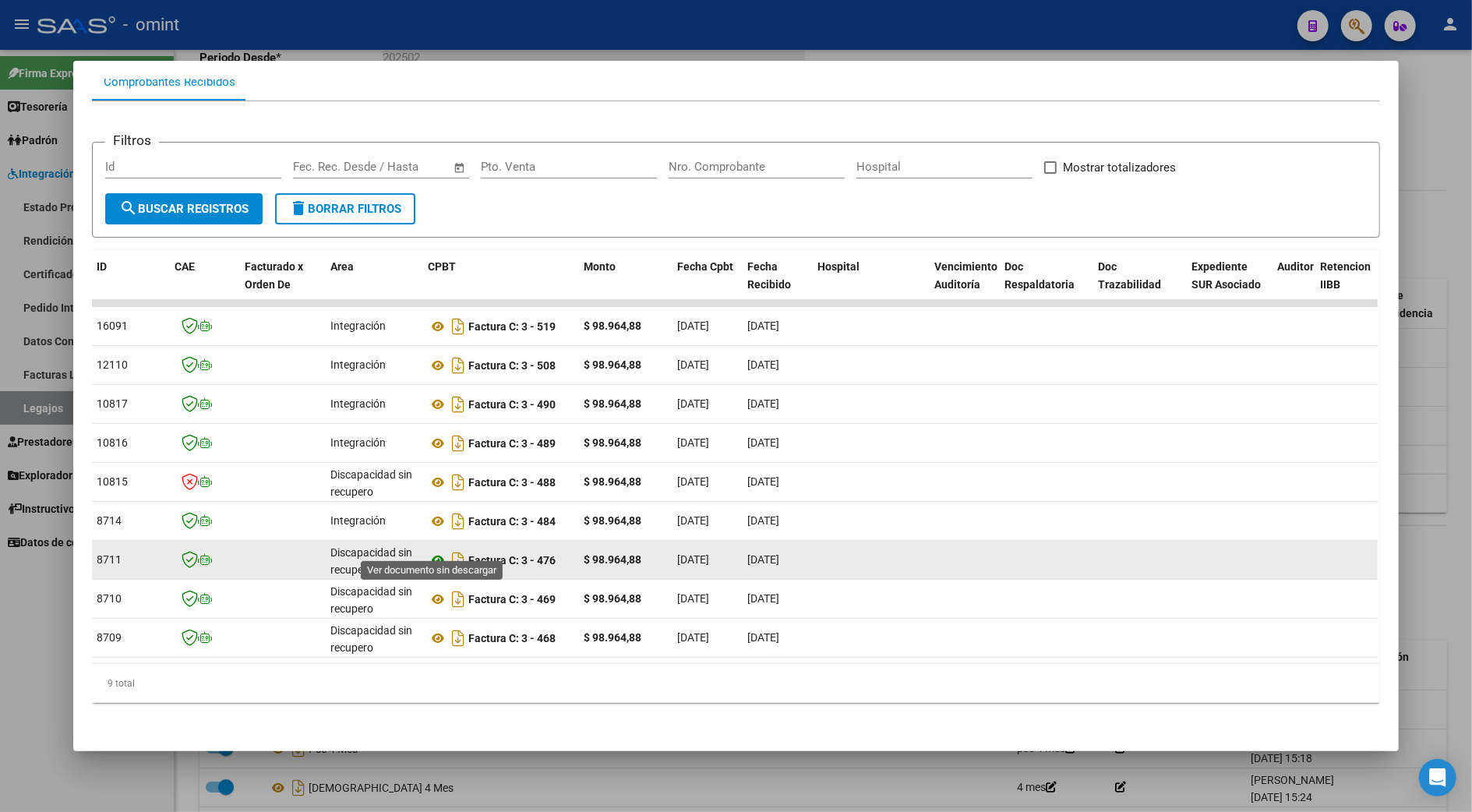
click at [428, 551] on icon at bounding box center [438, 559] width 20 height 18
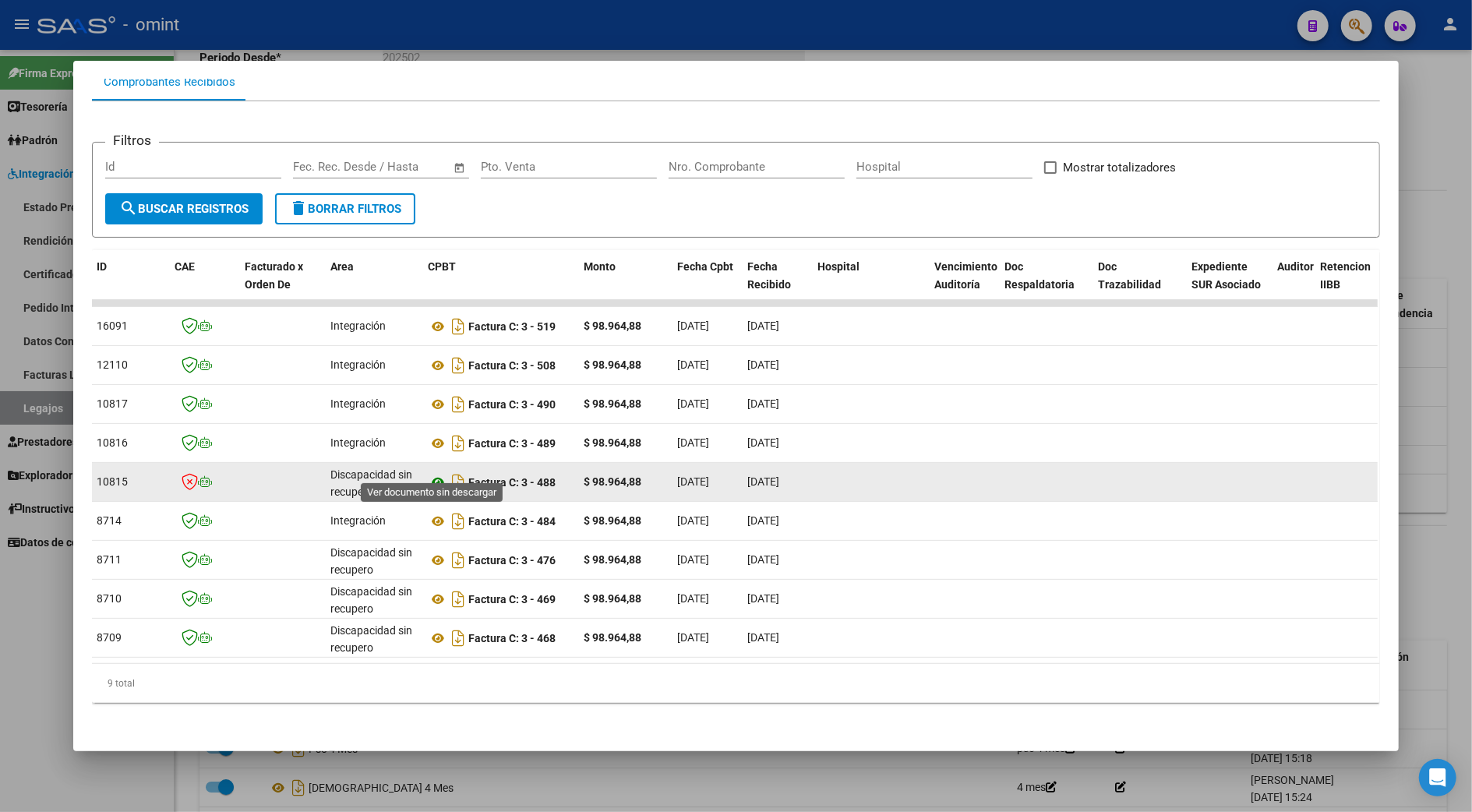
click at [428, 473] on icon at bounding box center [438, 481] width 20 height 18
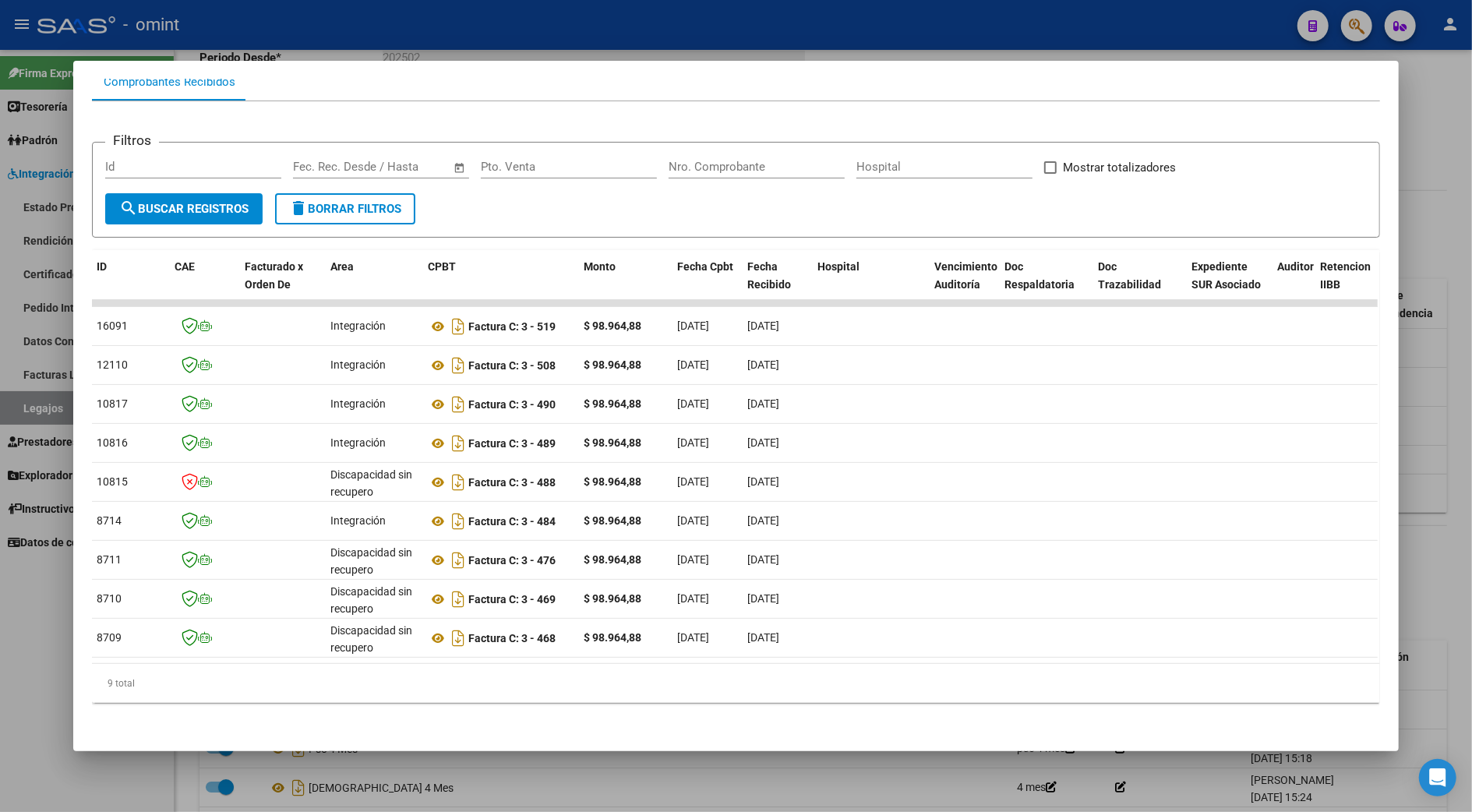
click at [1440, 257] on div at bounding box center [736, 406] width 1472 height 812
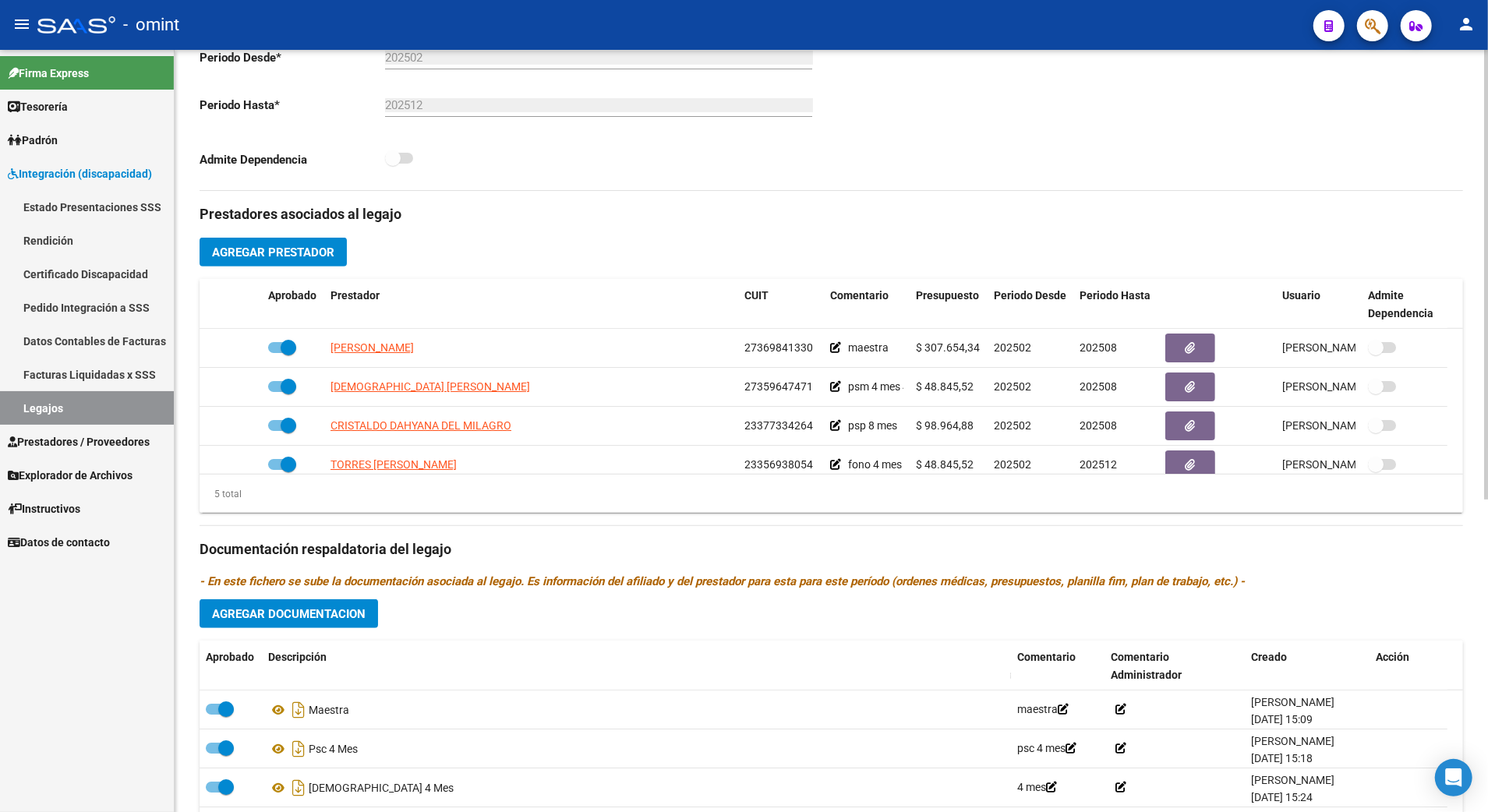
click at [1079, 173] on div "Comentarios Comentarios Administrador" at bounding box center [1148, 14] width 633 height 353
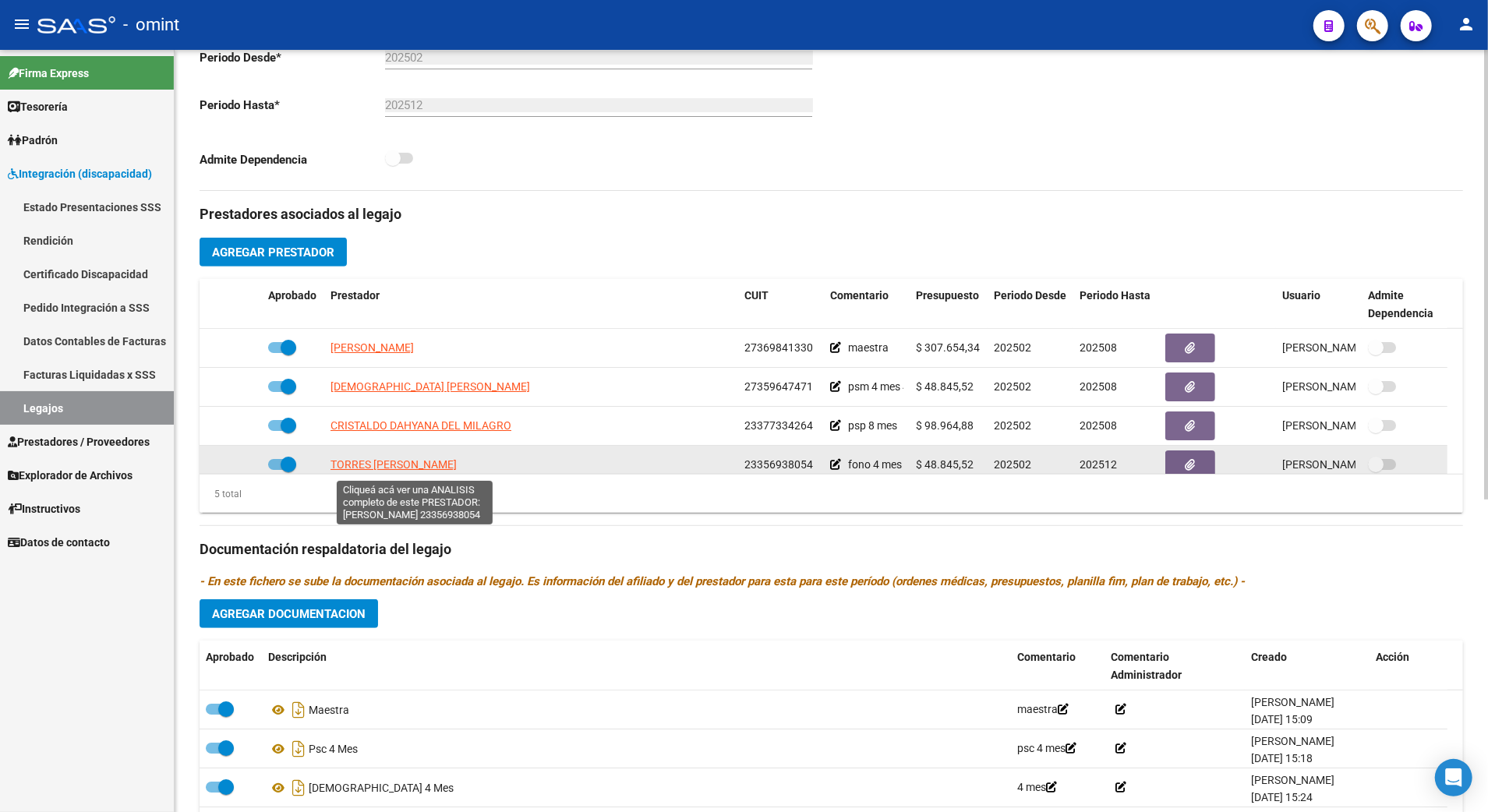
click at [403, 466] on span "TORRES DAIANA MARIA LEANDRA" at bounding box center [394, 464] width 126 height 12
type textarea "23356938054"
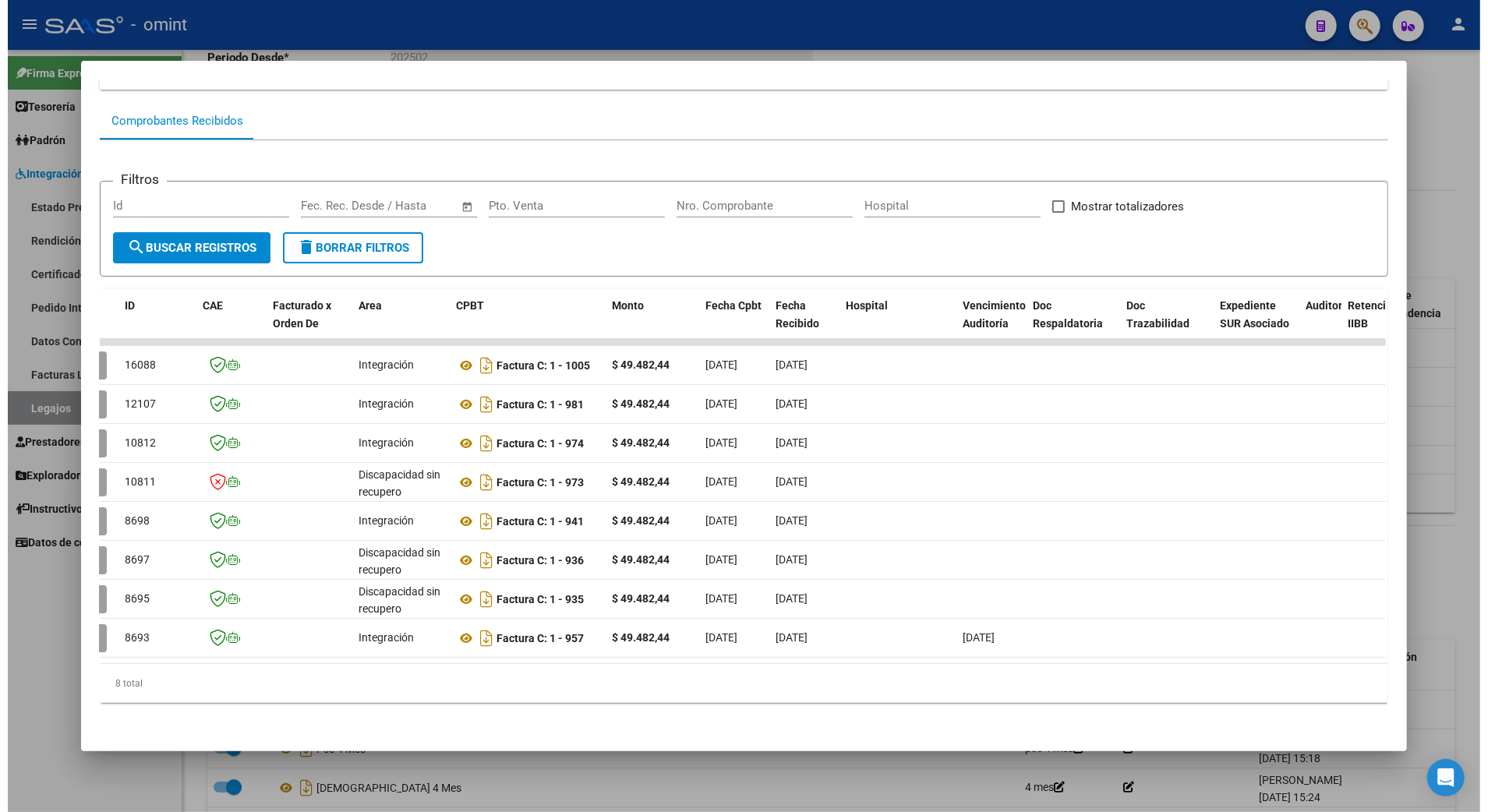
scroll to position [0, 0]
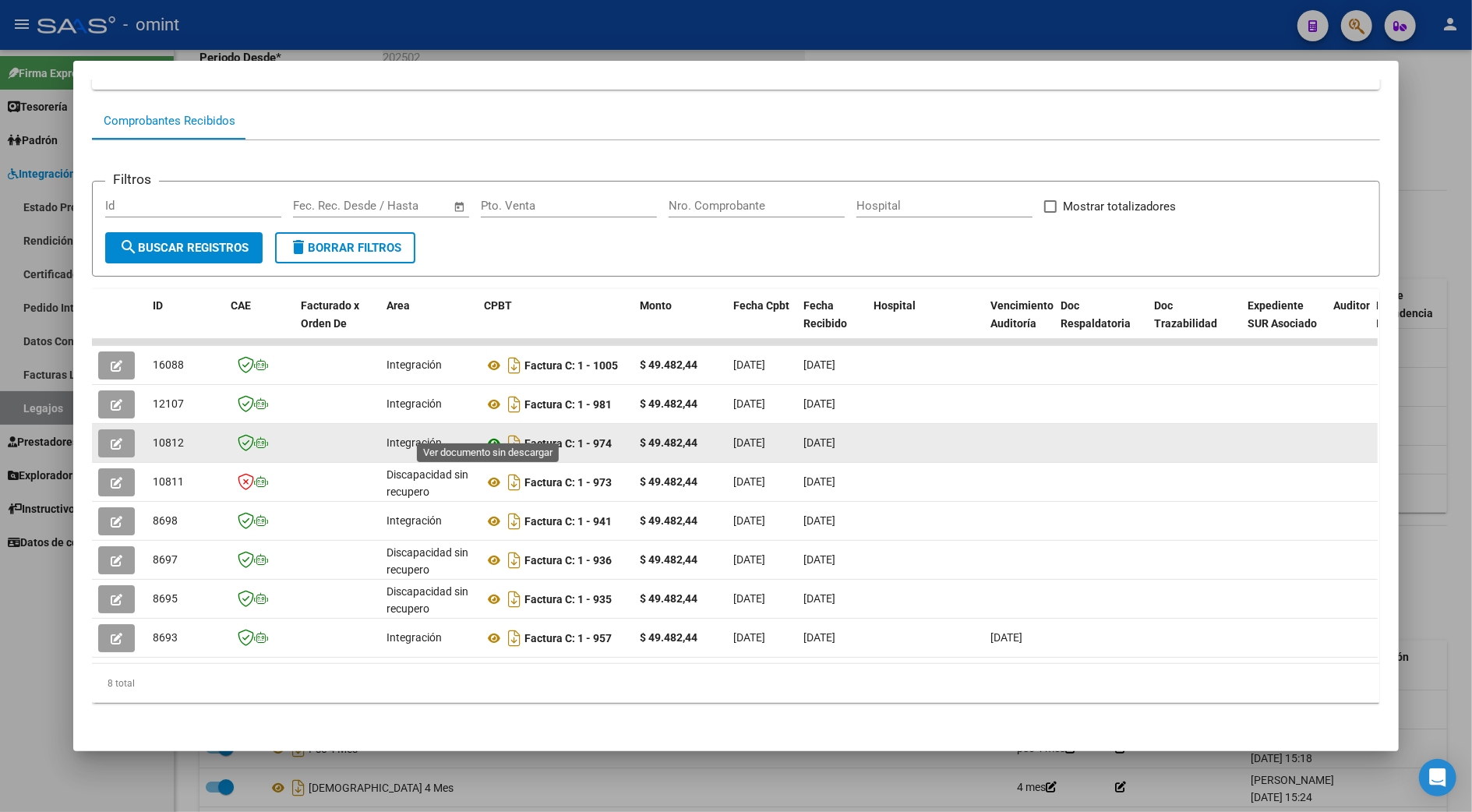
click at [486, 434] on icon at bounding box center [494, 443] width 20 height 18
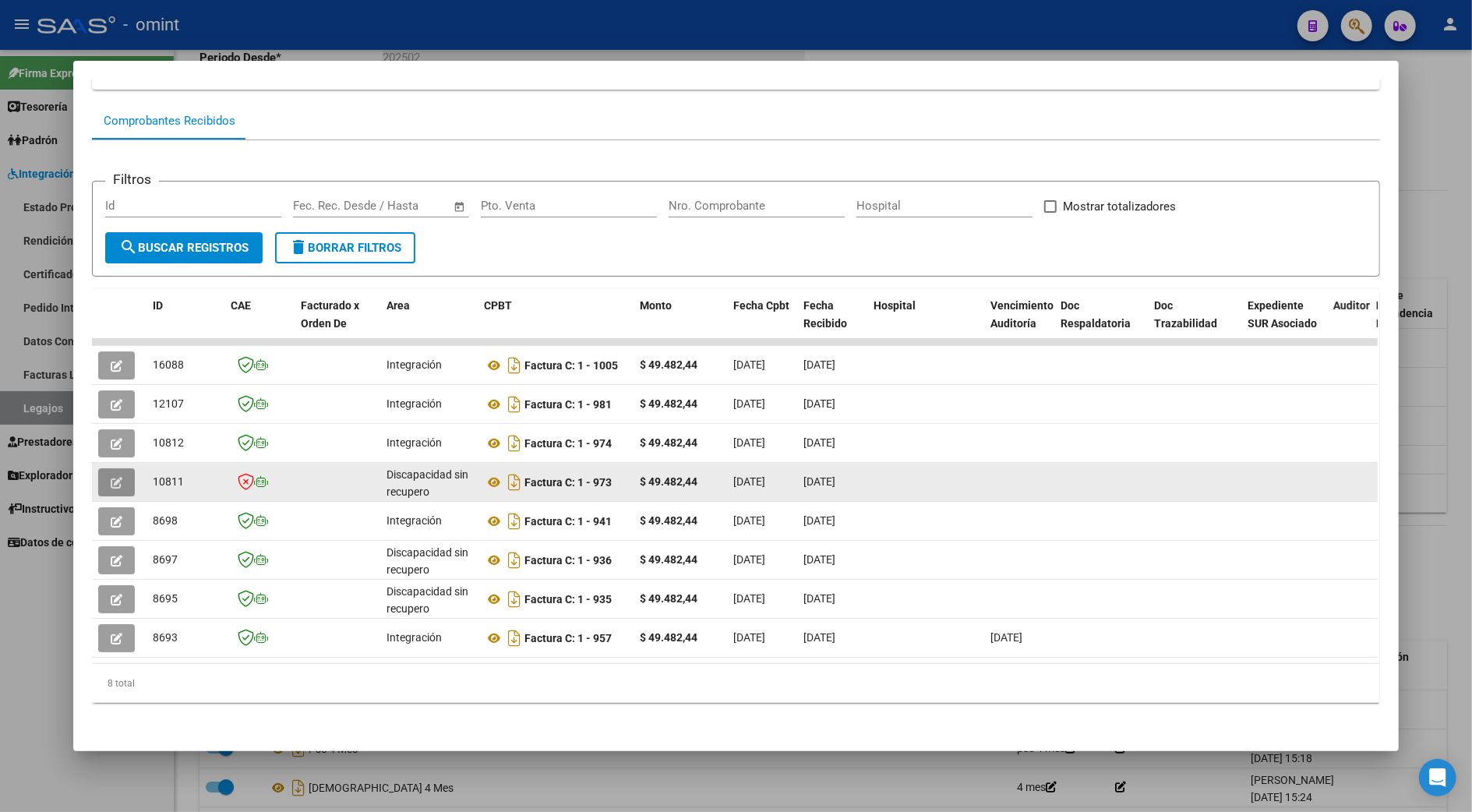
click at [111, 477] on icon "button" at bounding box center [116, 482] width 11 height 11
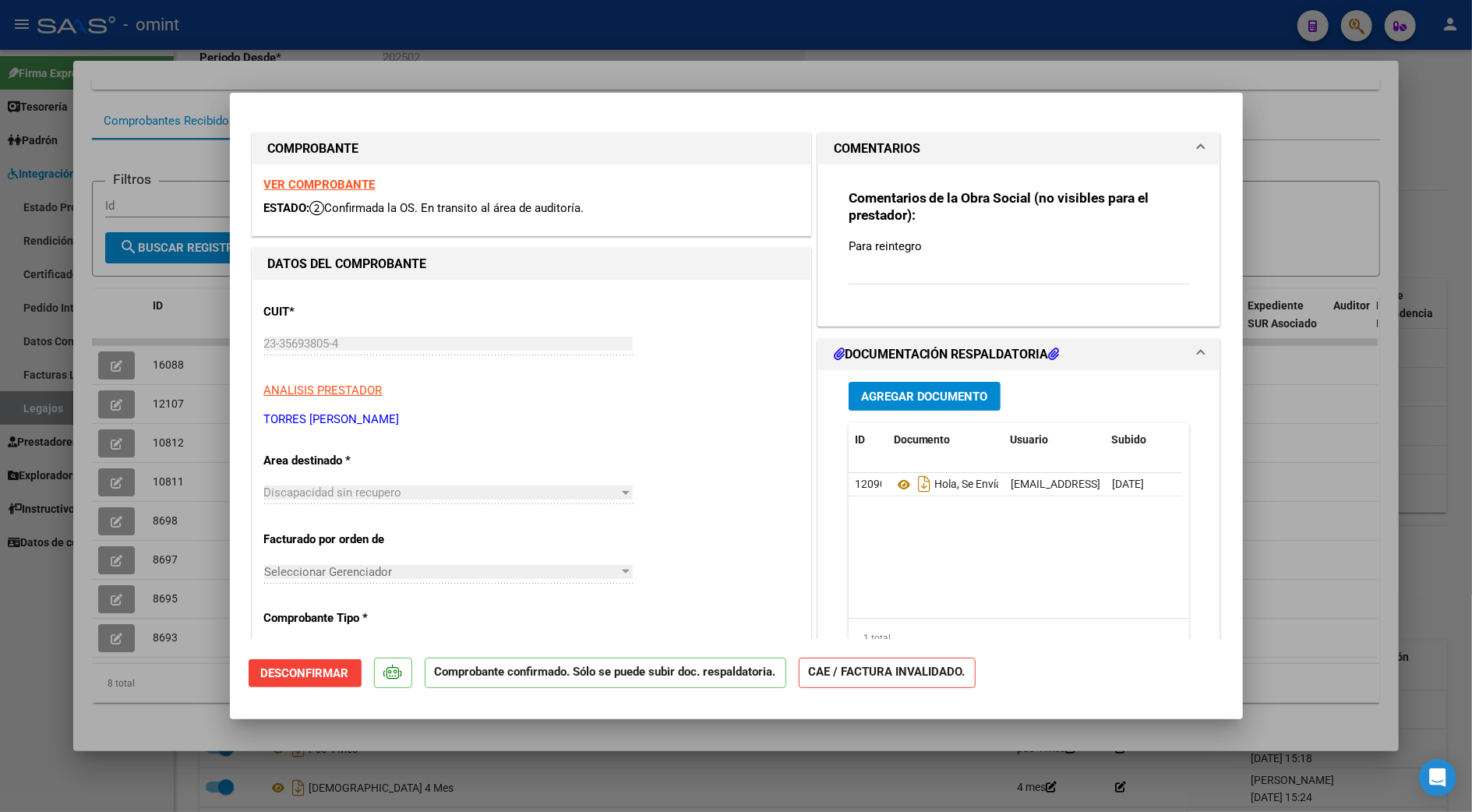
click at [1430, 203] on div at bounding box center [736, 406] width 1472 height 812
type input "$ 0,00"
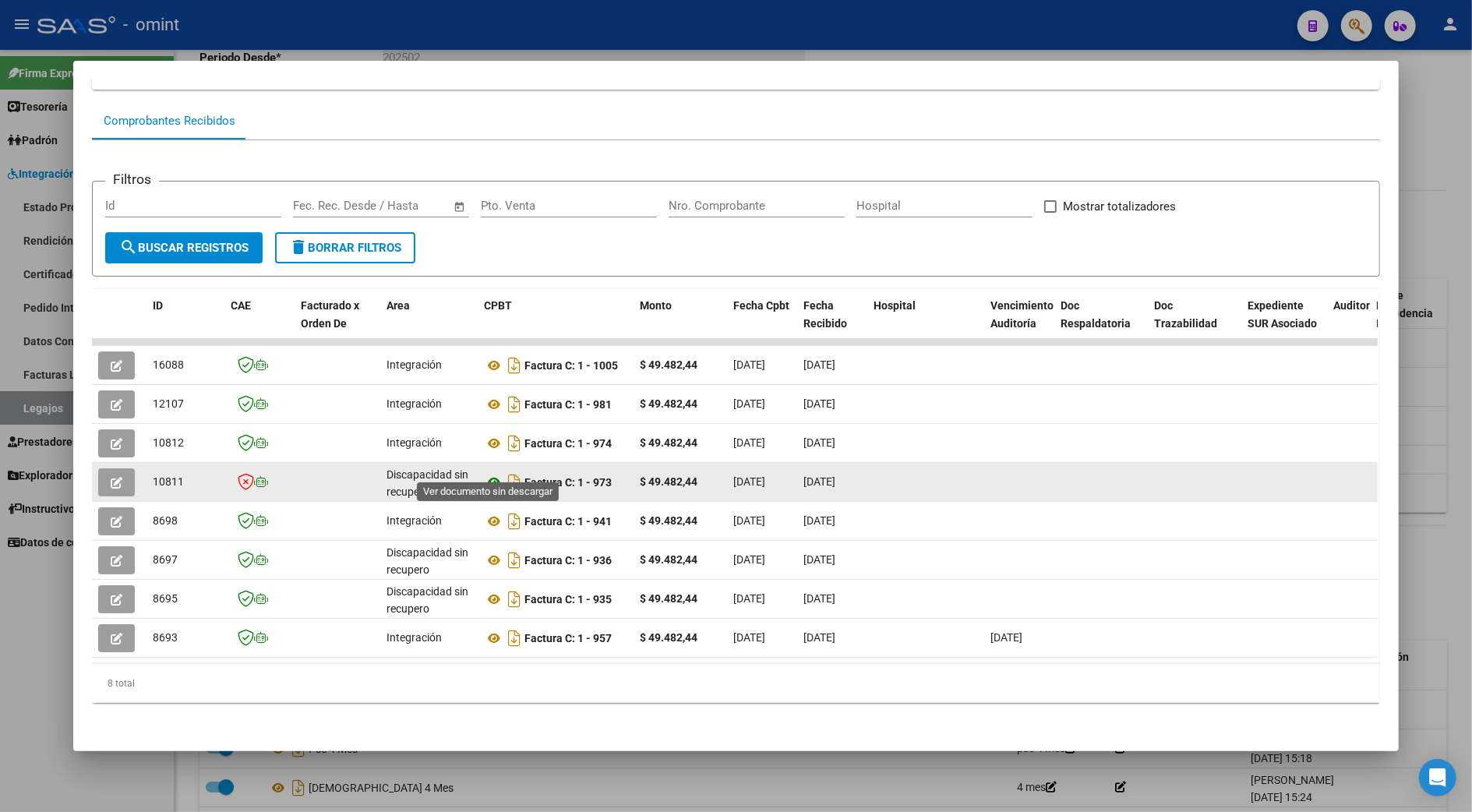
click at [493, 473] on icon at bounding box center [494, 481] width 20 height 18
click at [111, 477] on icon "button" at bounding box center [116, 482] width 11 height 11
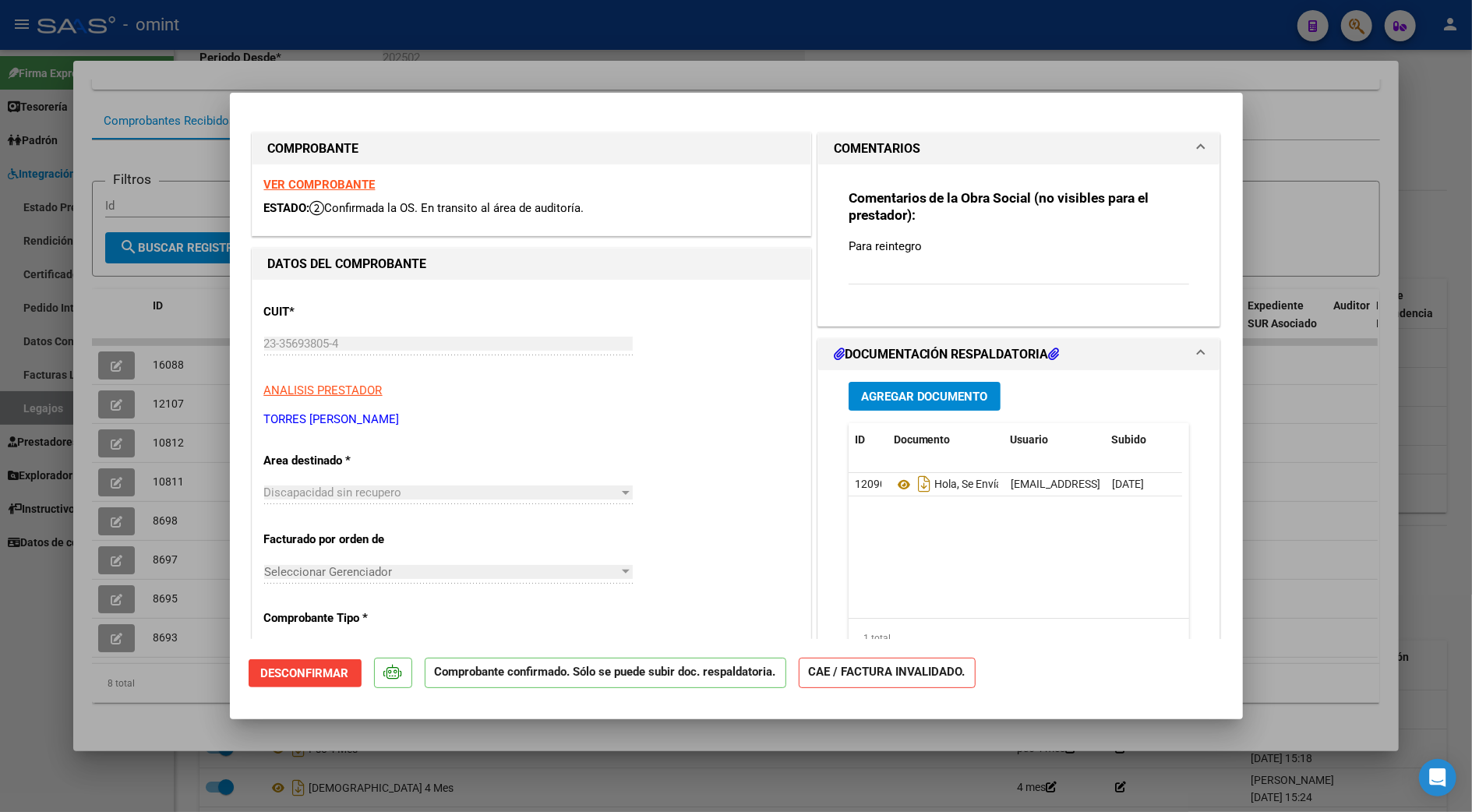
click at [1470, 188] on div at bounding box center [736, 406] width 1472 height 812
type input "$ 0,00"
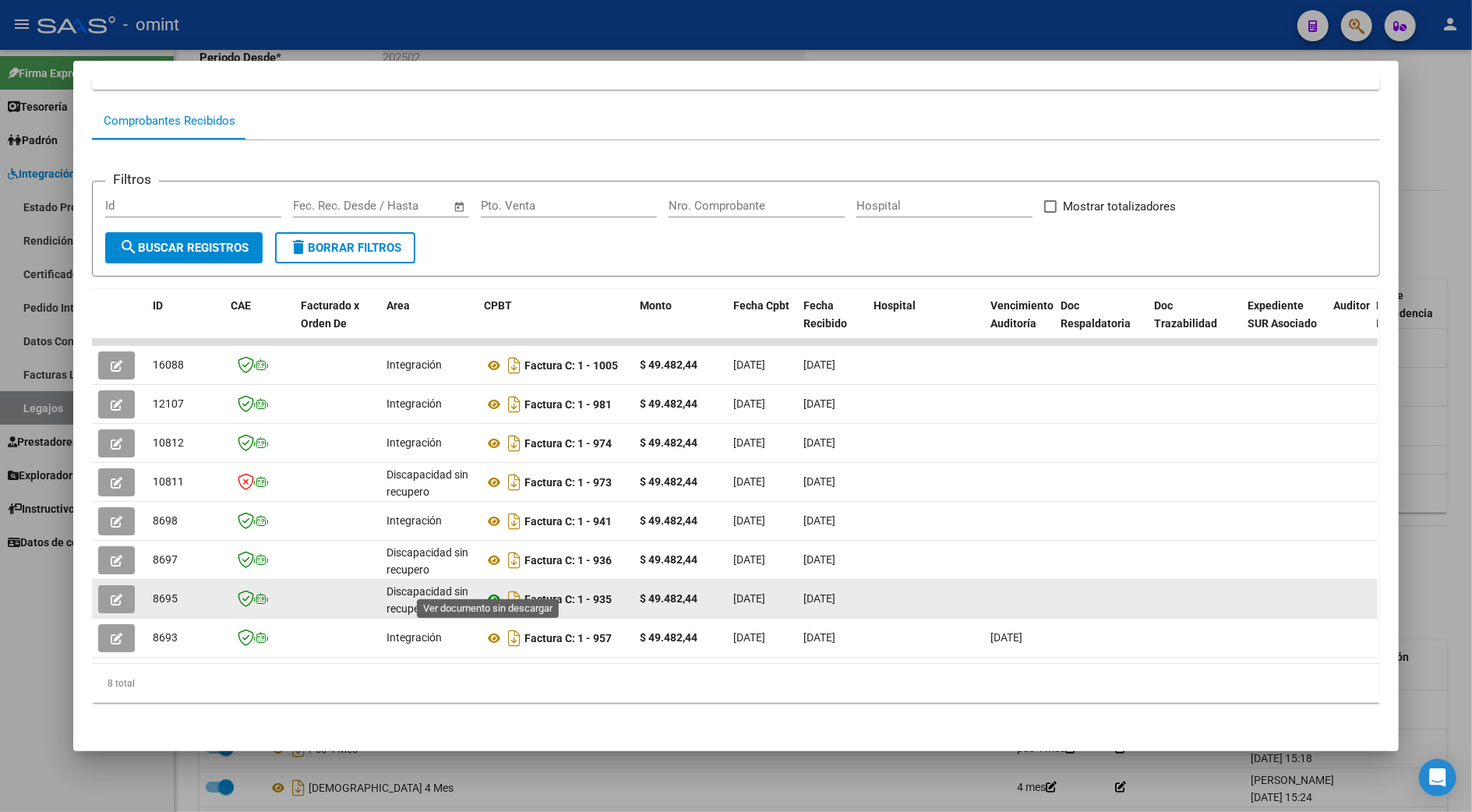
click at [489, 590] on icon at bounding box center [494, 599] width 20 height 18
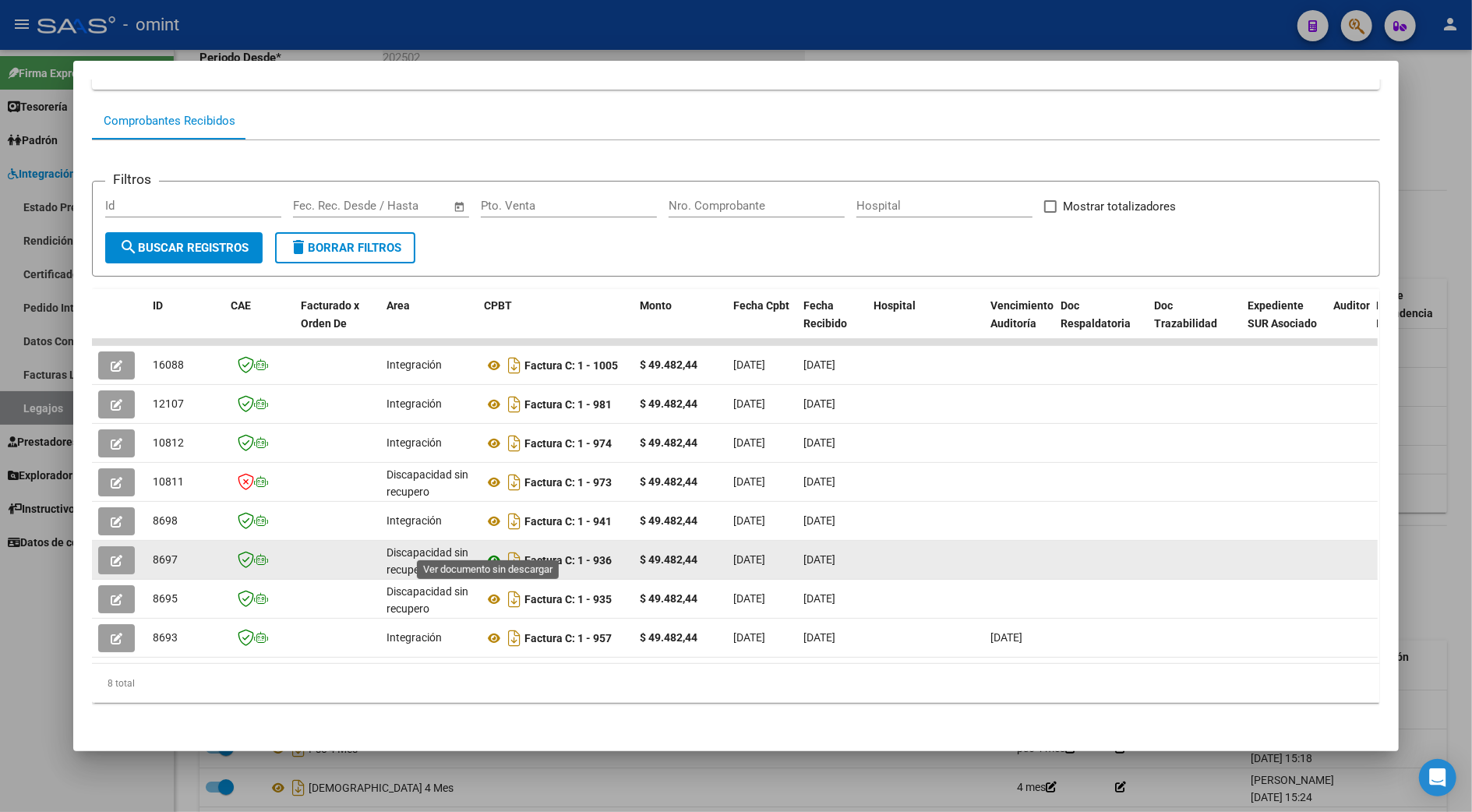
click at [489, 551] on icon at bounding box center [494, 559] width 20 height 18
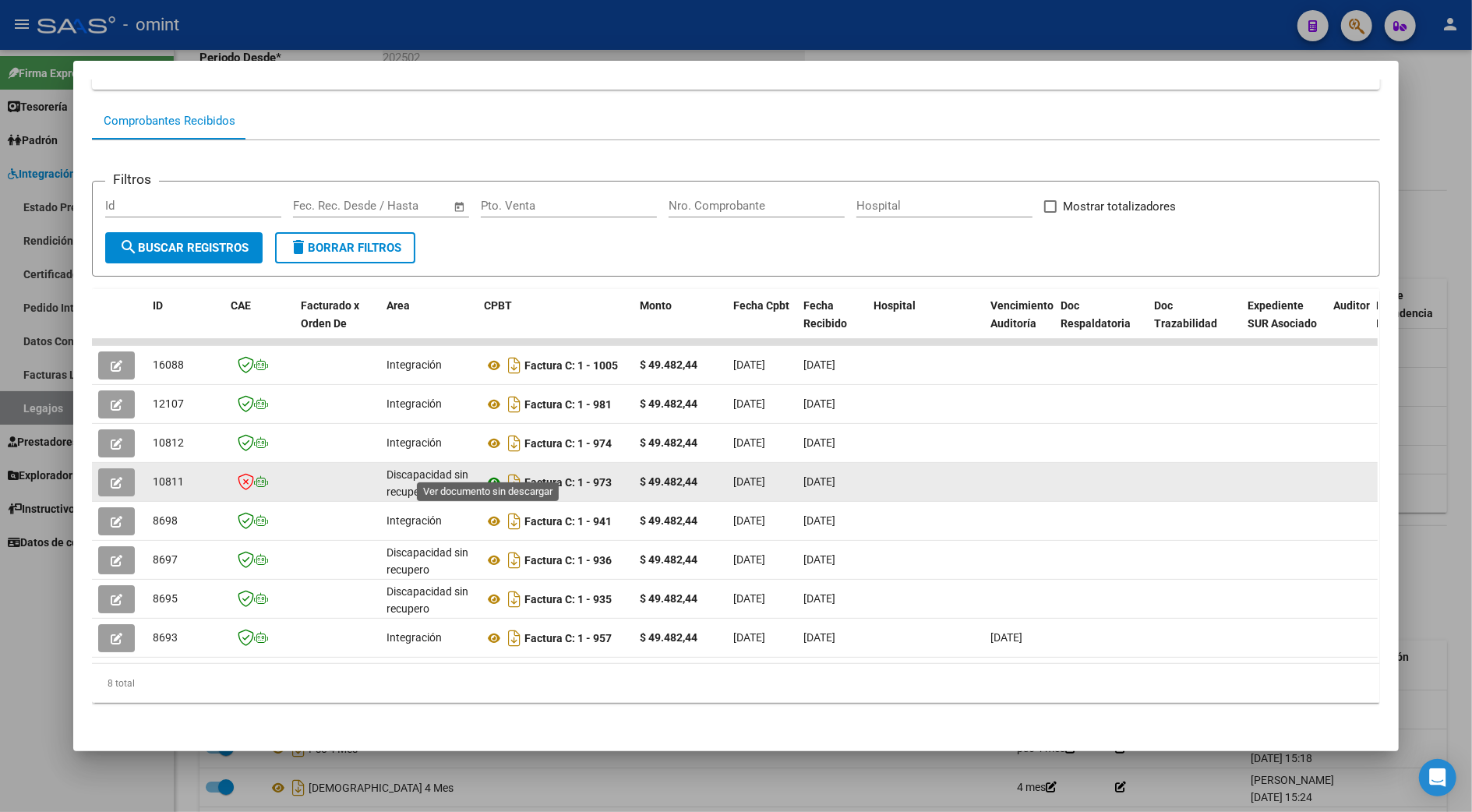
click at [489, 473] on icon at bounding box center [494, 481] width 20 height 18
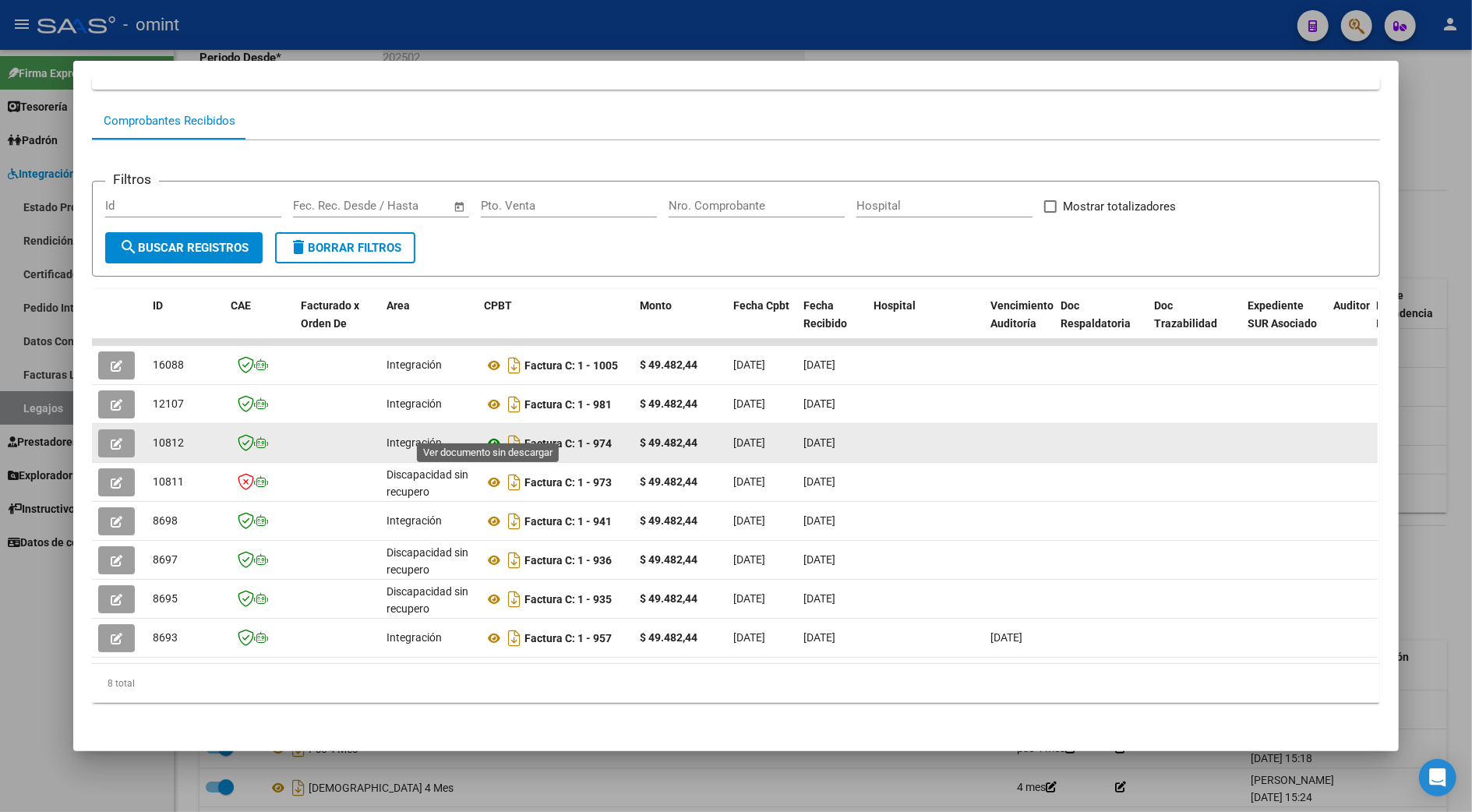
click at [487, 434] on icon at bounding box center [494, 443] width 20 height 18
click at [489, 434] on icon at bounding box center [494, 443] width 20 height 18
click at [114, 438] on icon "button" at bounding box center [116, 443] width 11 height 11
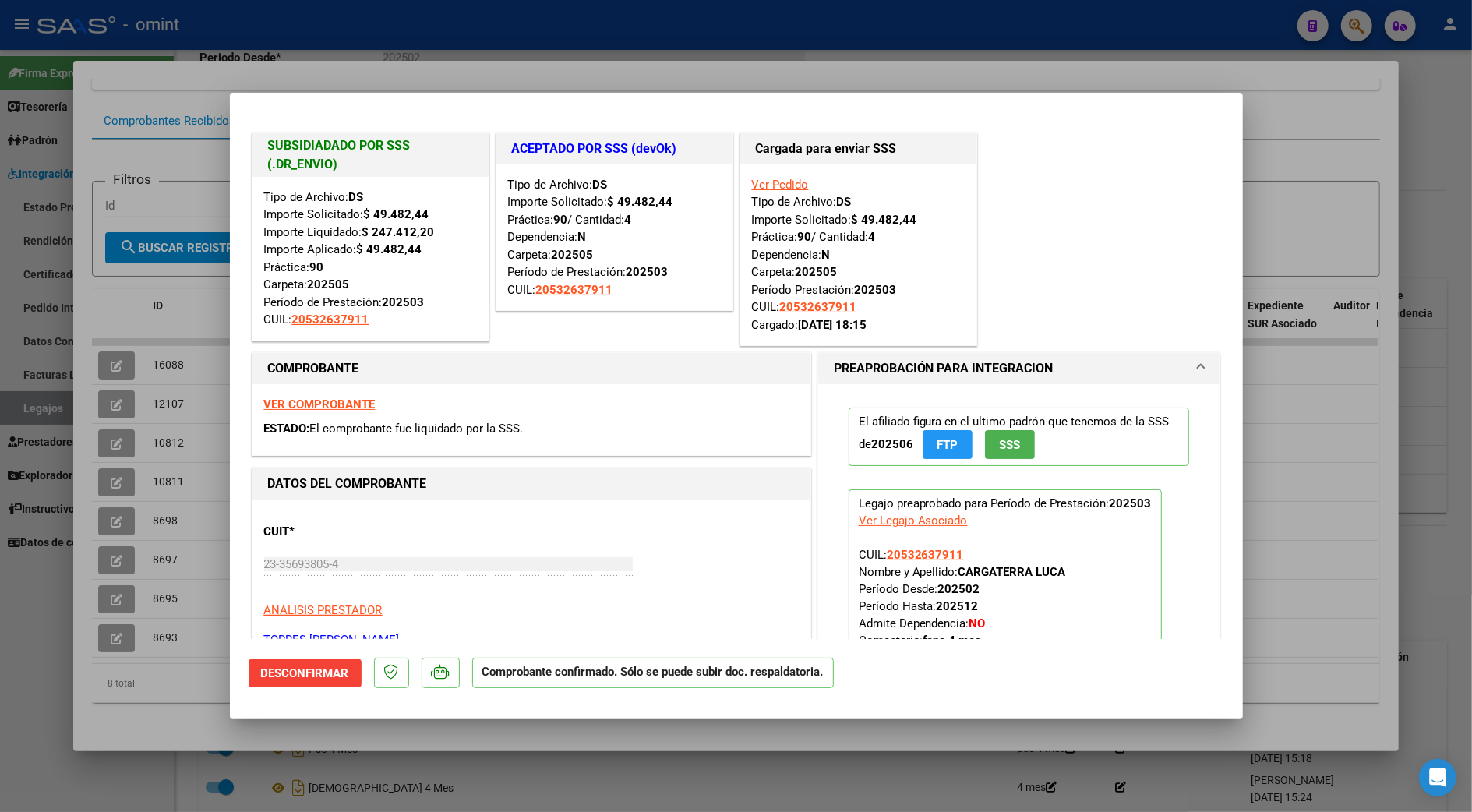
click at [1301, 117] on div at bounding box center [736, 406] width 1472 height 812
type input "$ 0,00"
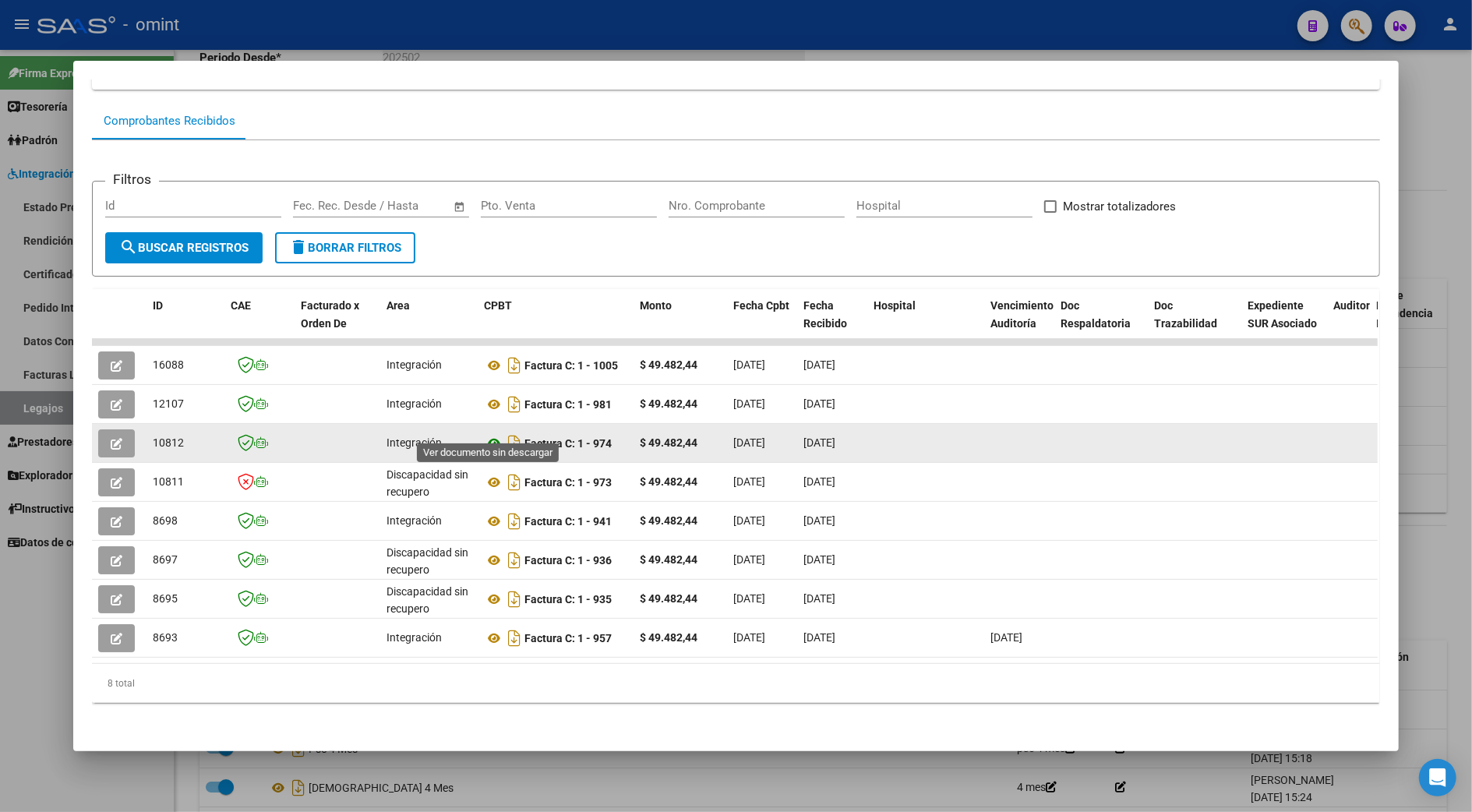
click at [484, 434] on icon at bounding box center [494, 443] width 20 height 18
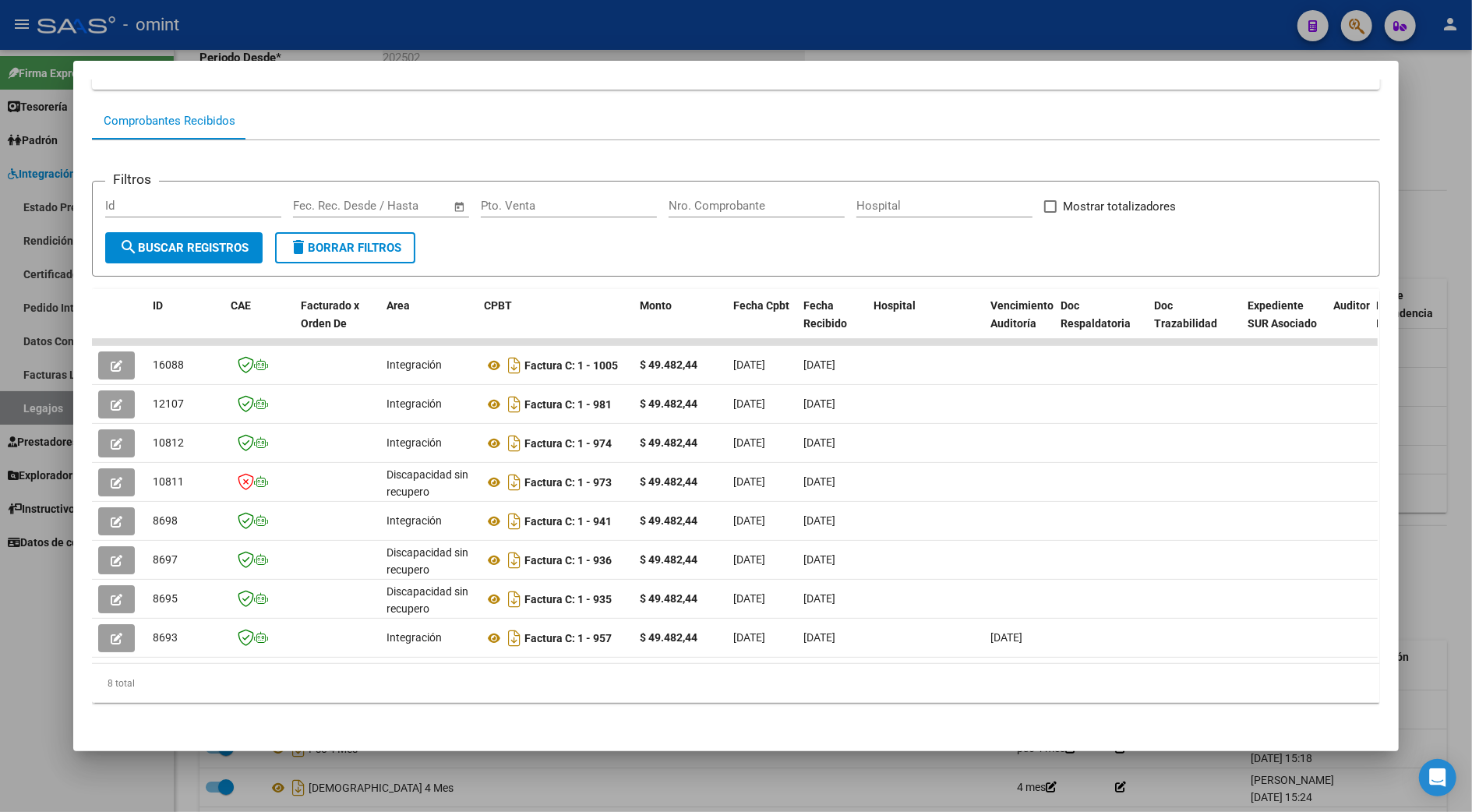
click at [1432, 375] on div at bounding box center [736, 406] width 1472 height 812
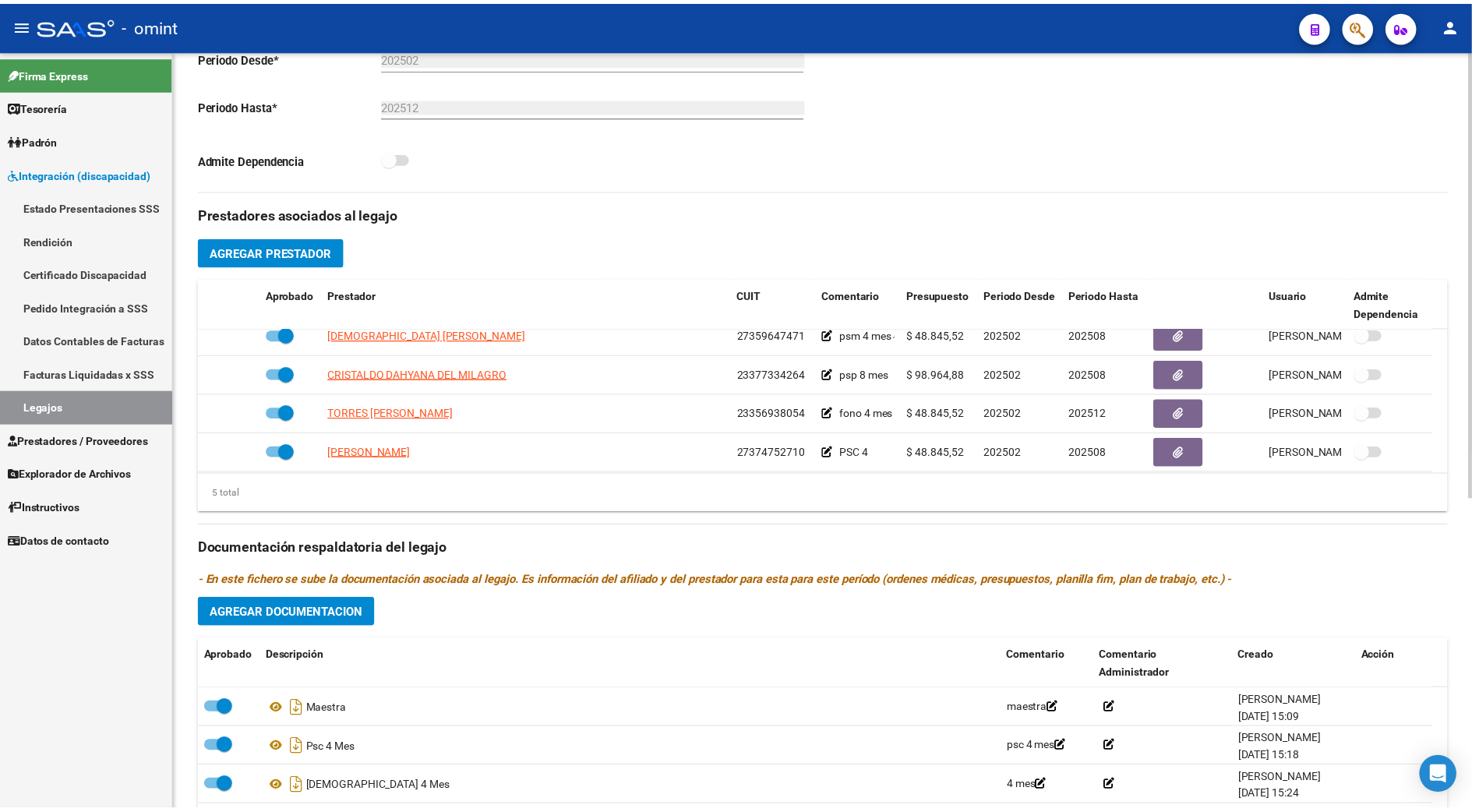
scroll to position [54, 0]
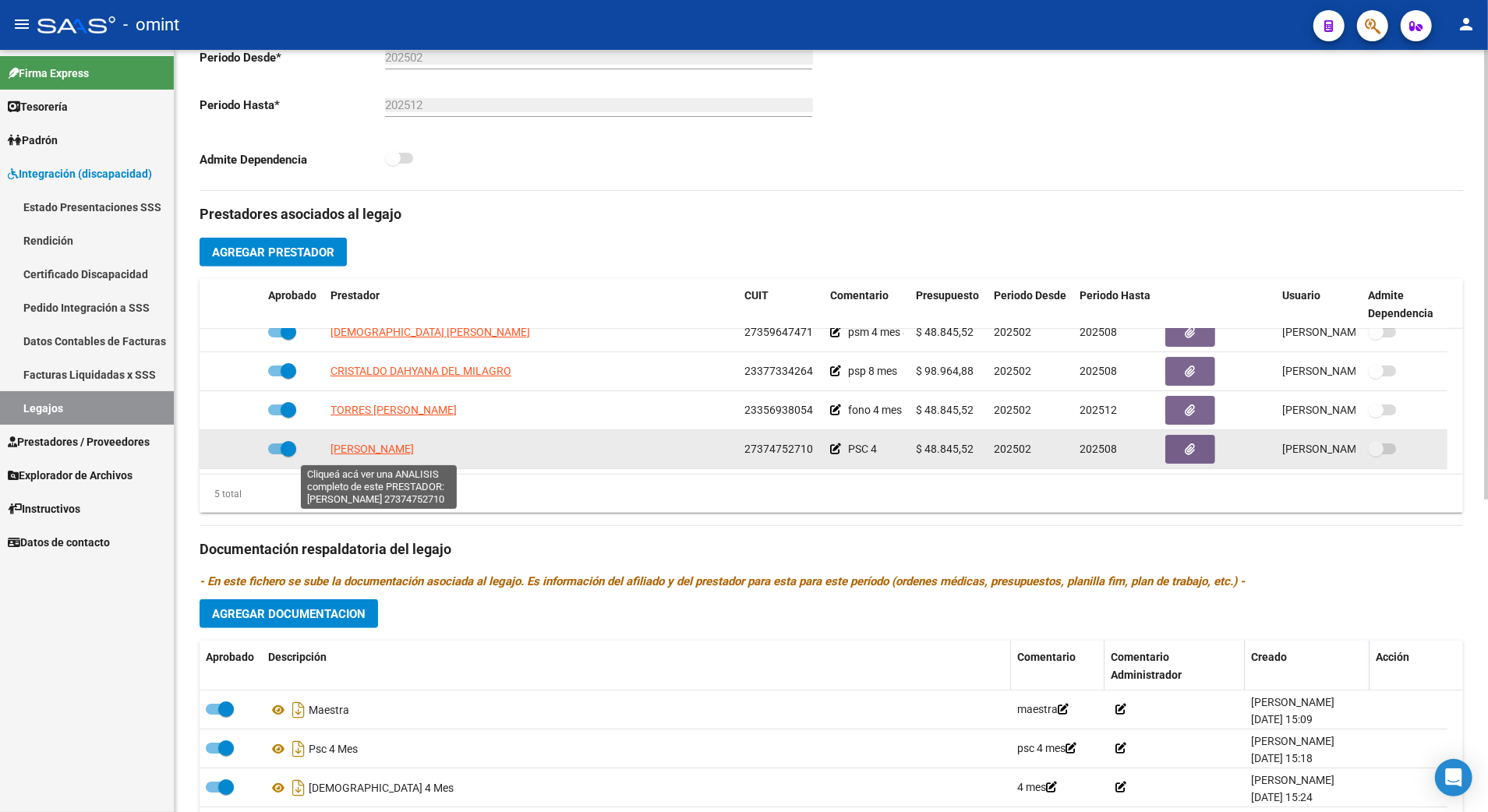
click at [404, 449] on span "MAIDANA DANIELA" at bounding box center [372, 449] width 83 height 12
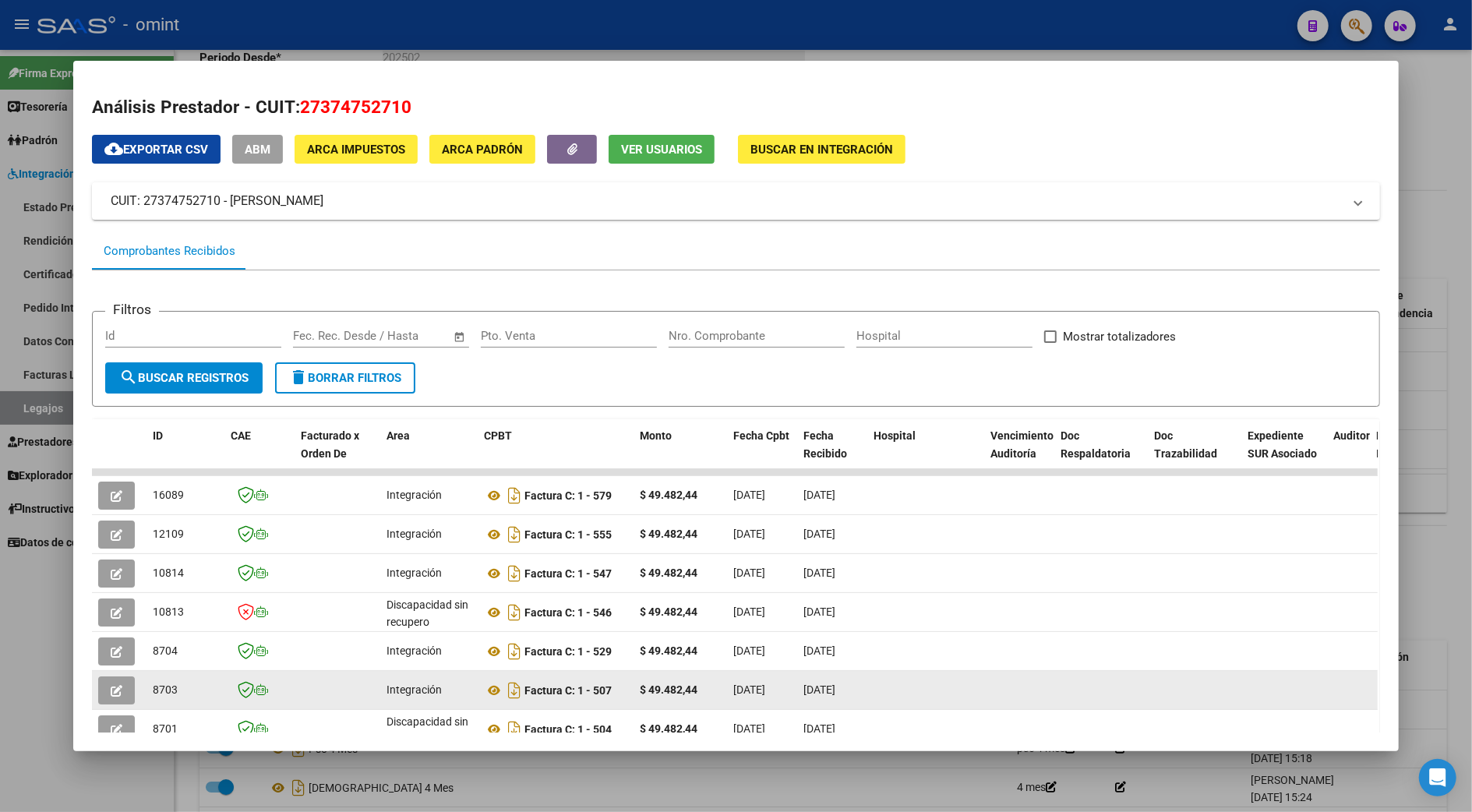
scroll to position [146, 0]
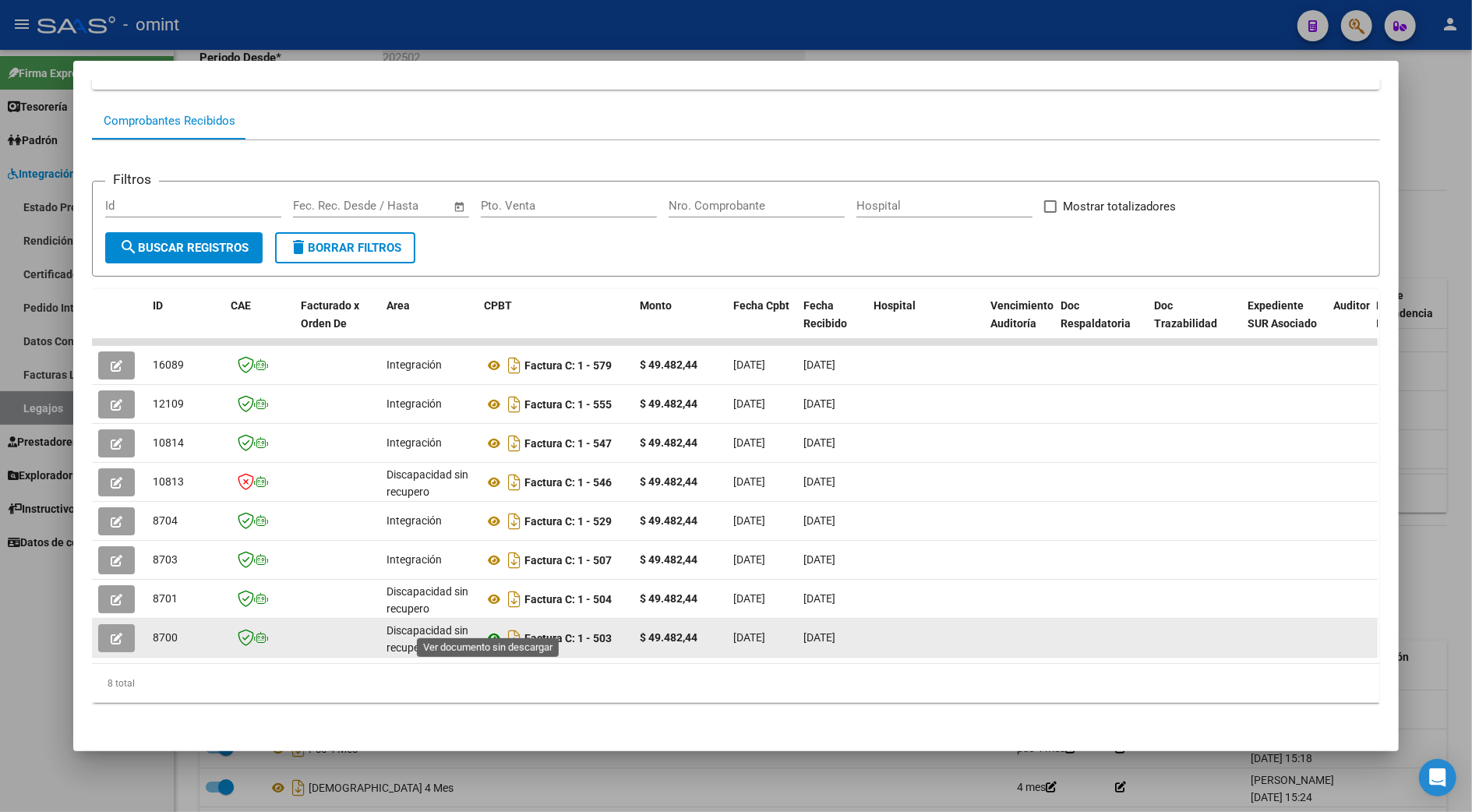
click at [488, 629] on icon at bounding box center [494, 637] width 20 height 18
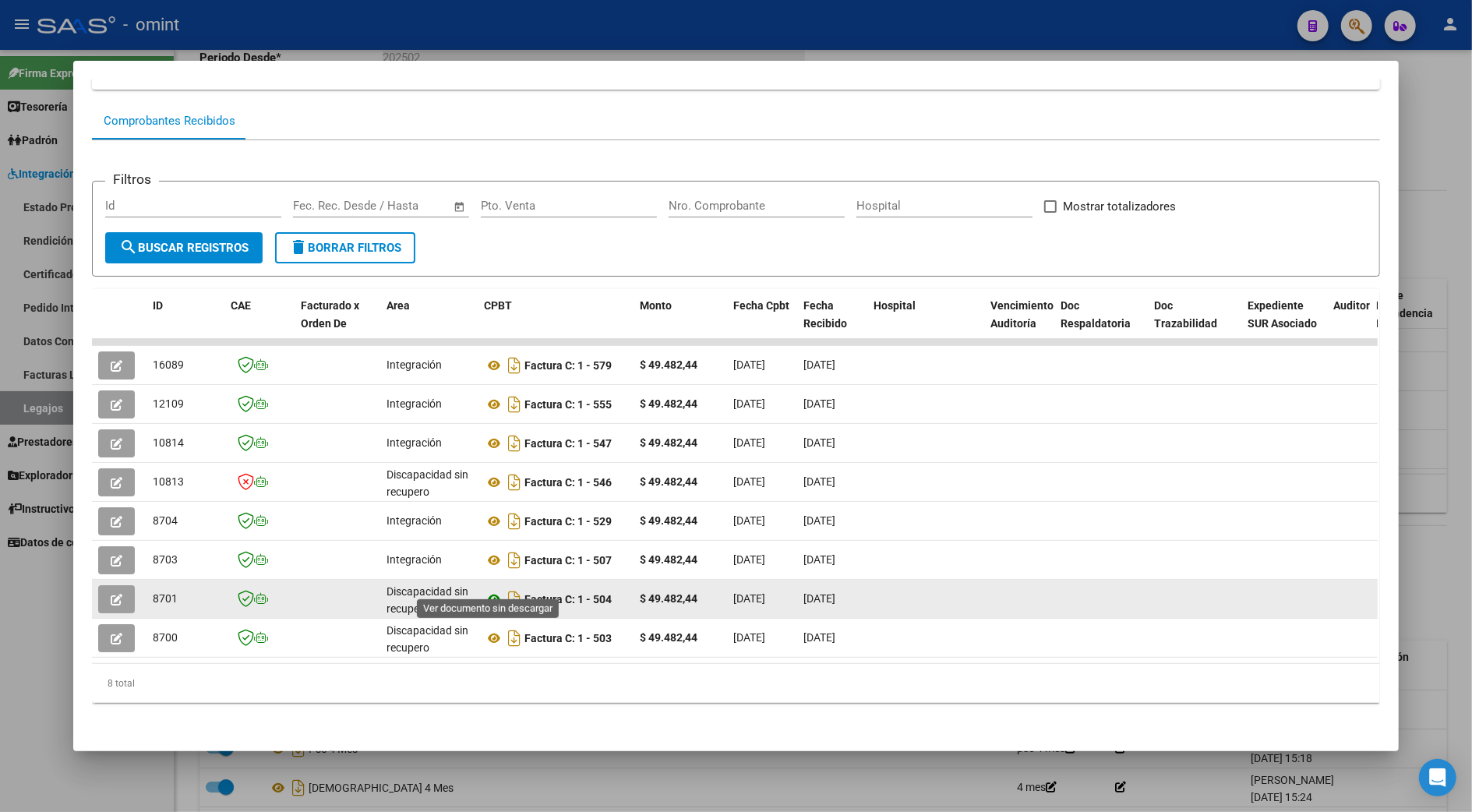
click at [487, 590] on icon at bounding box center [494, 599] width 20 height 18
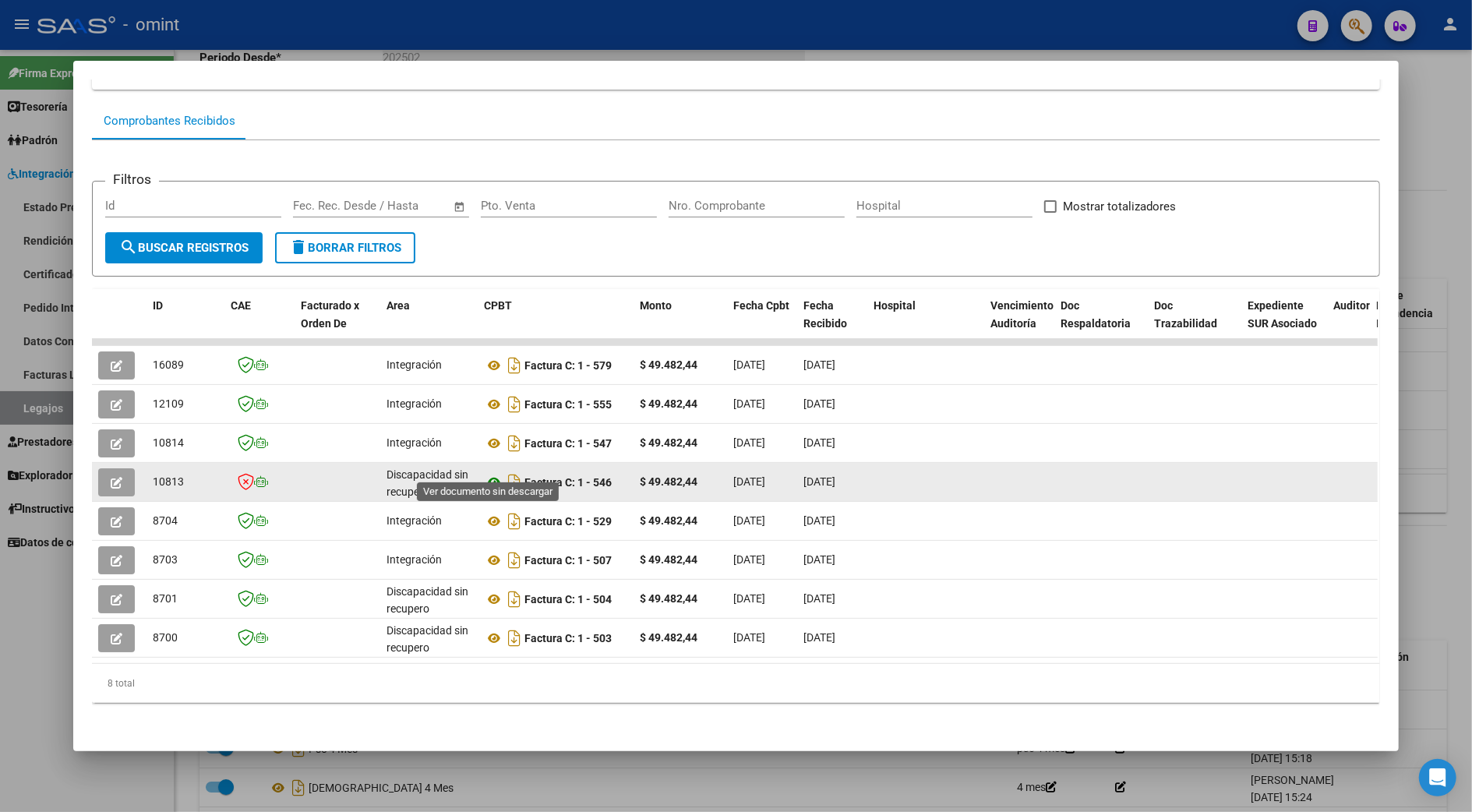
click at [490, 473] on icon at bounding box center [494, 481] width 20 height 18
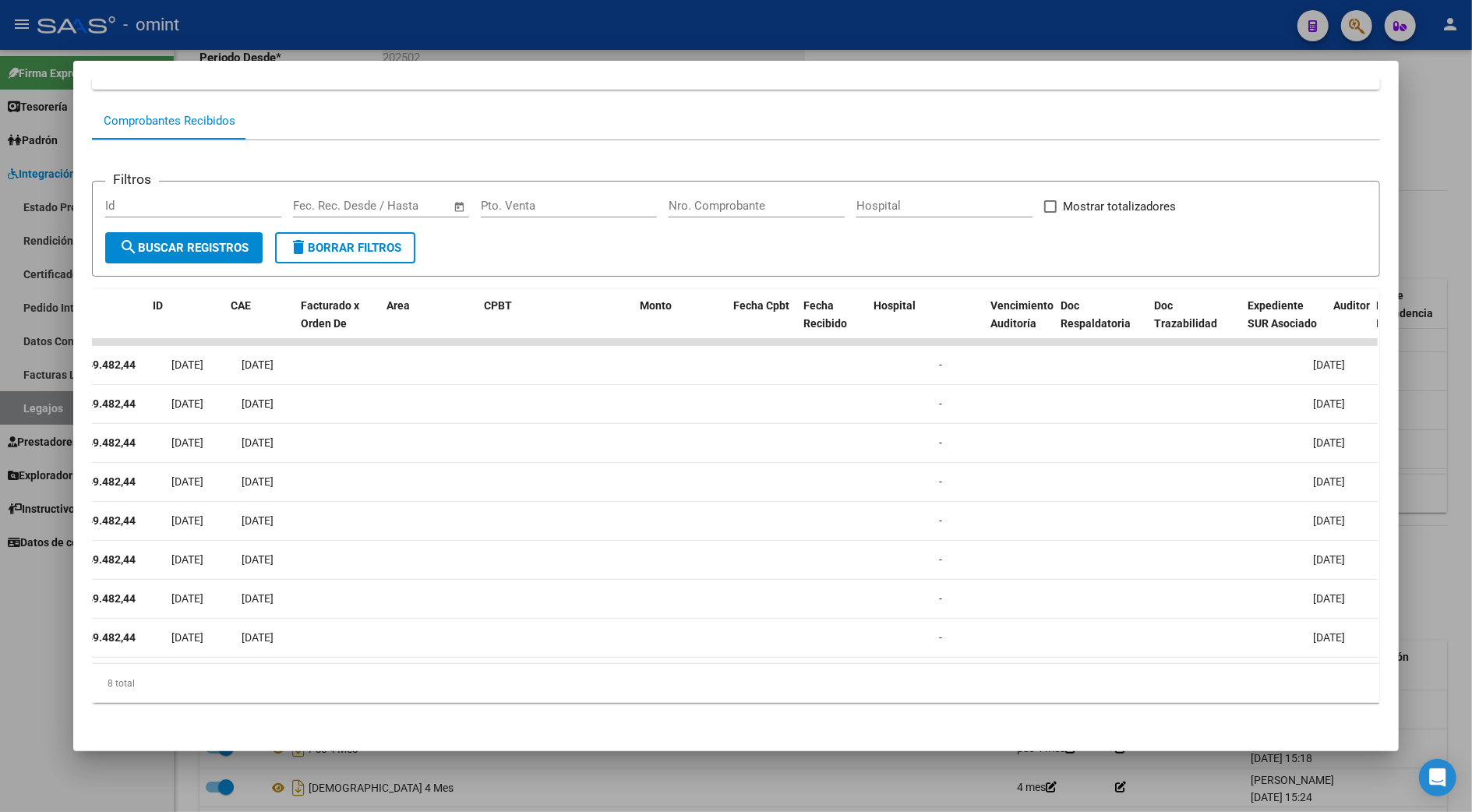
scroll to position [0, 0]
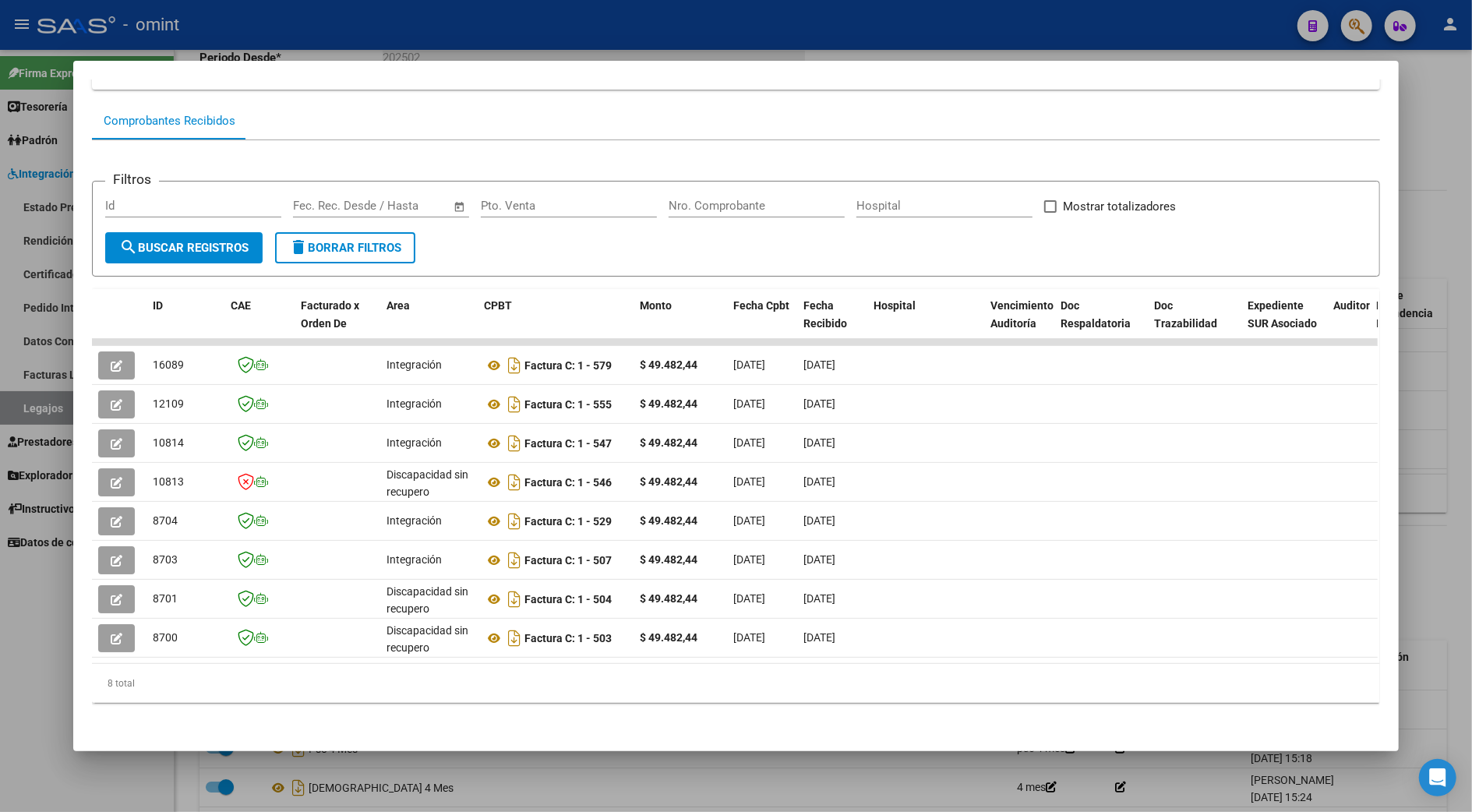
click at [1459, 428] on div at bounding box center [736, 406] width 1472 height 812
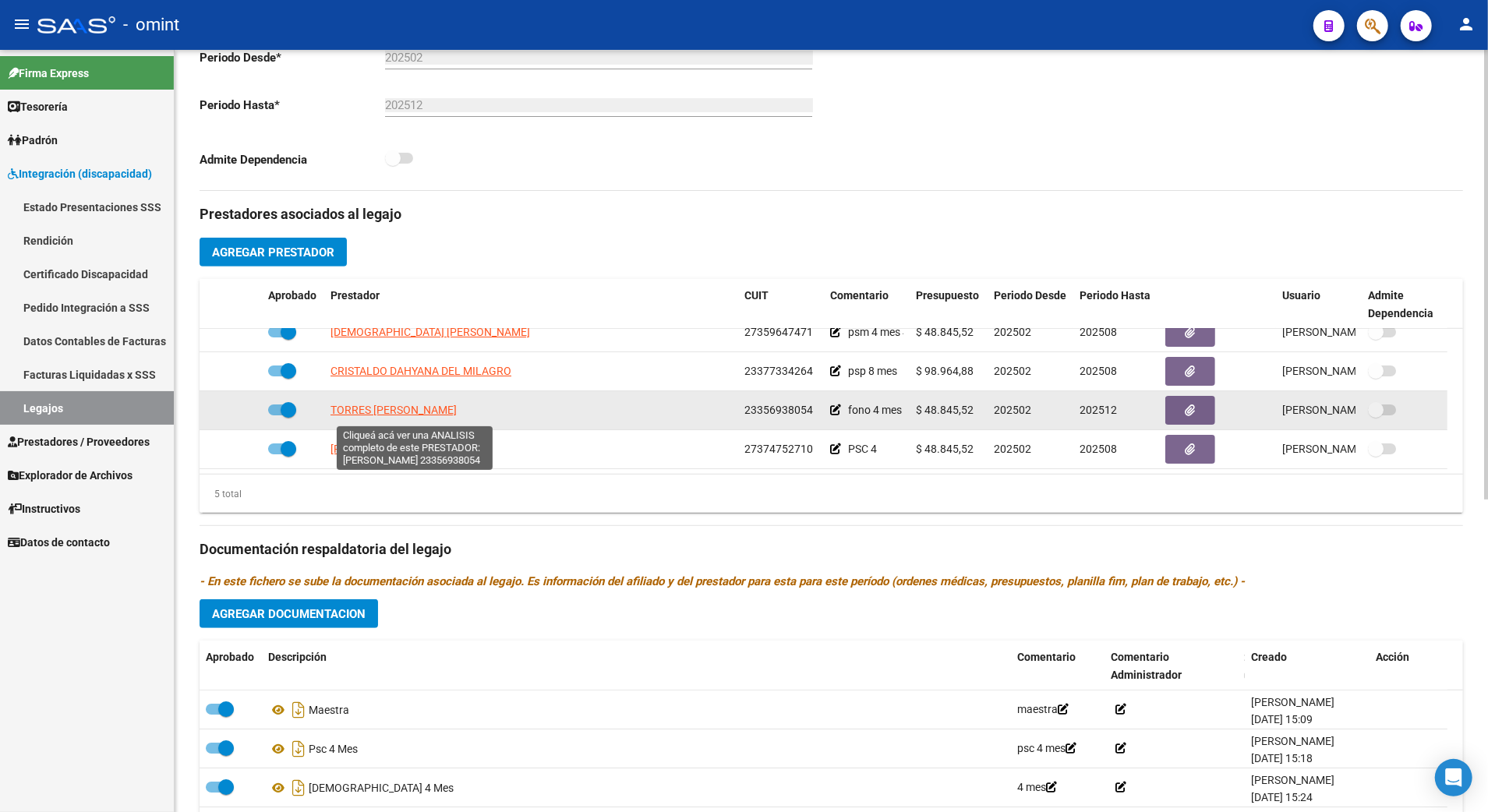
click at [407, 415] on span "TORRES DAIANA MARIA LEANDRA" at bounding box center [394, 410] width 126 height 12
type textarea "23356938054"
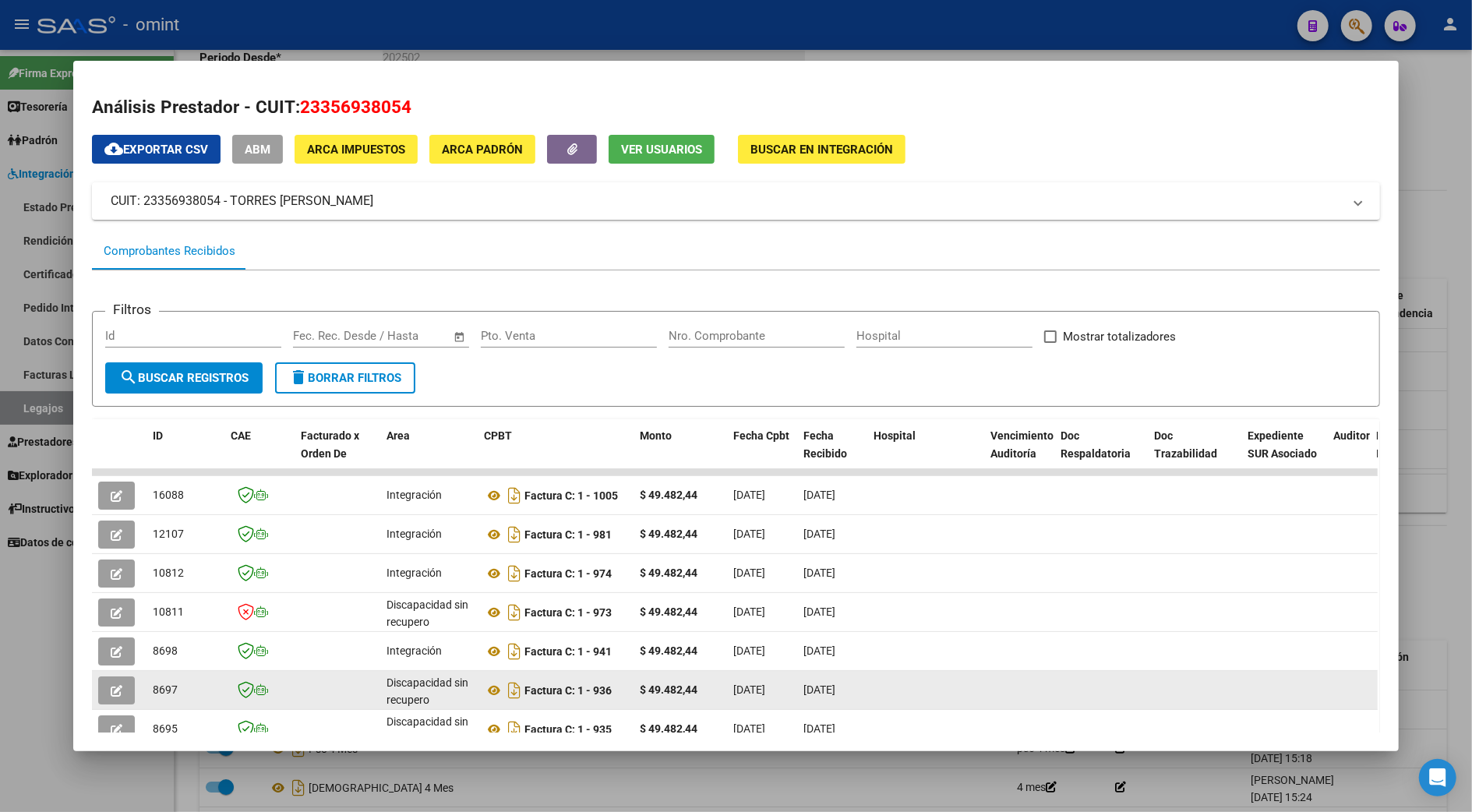
scroll to position [146, 0]
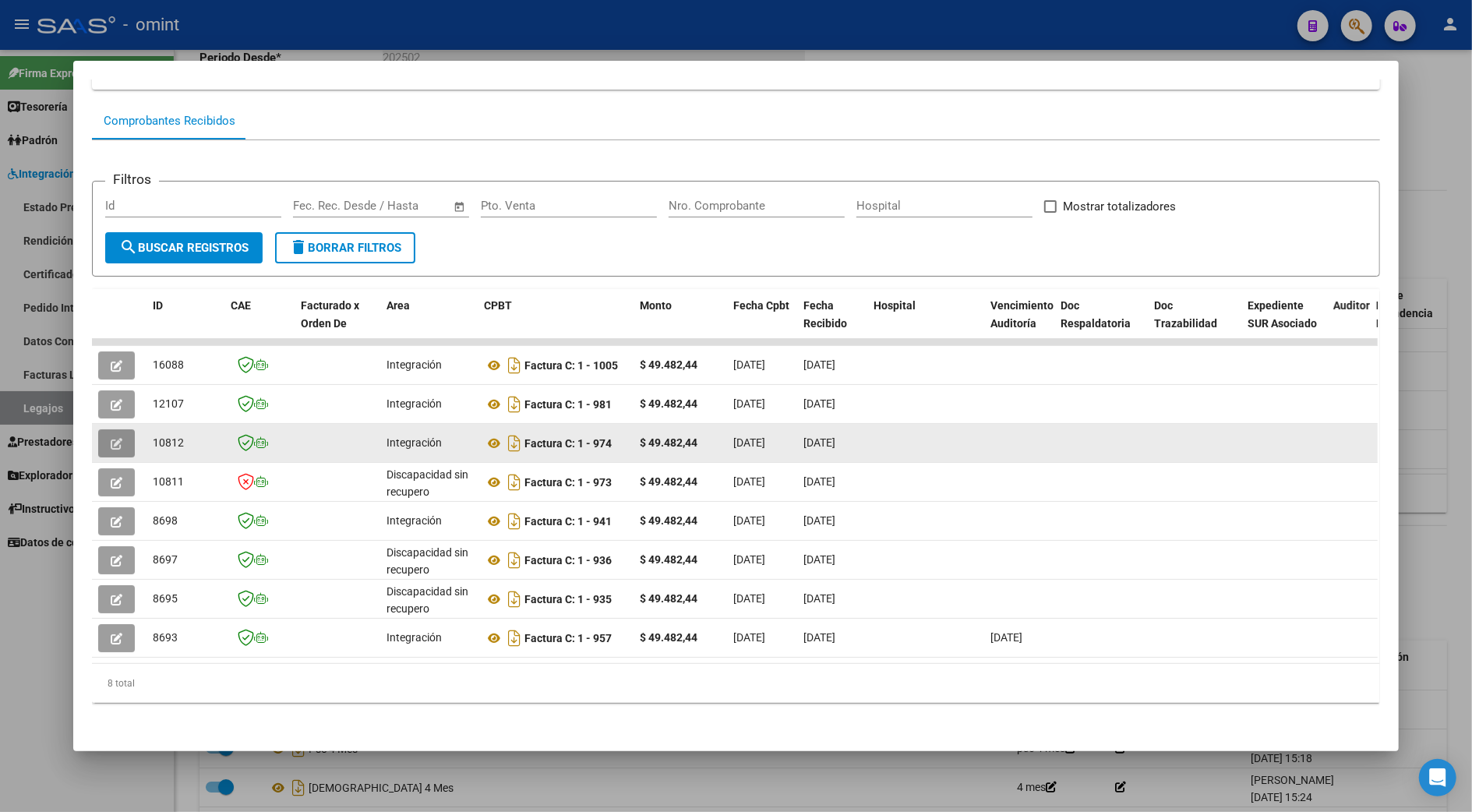
click at [103, 430] on button "button" at bounding box center [117, 444] width 37 height 28
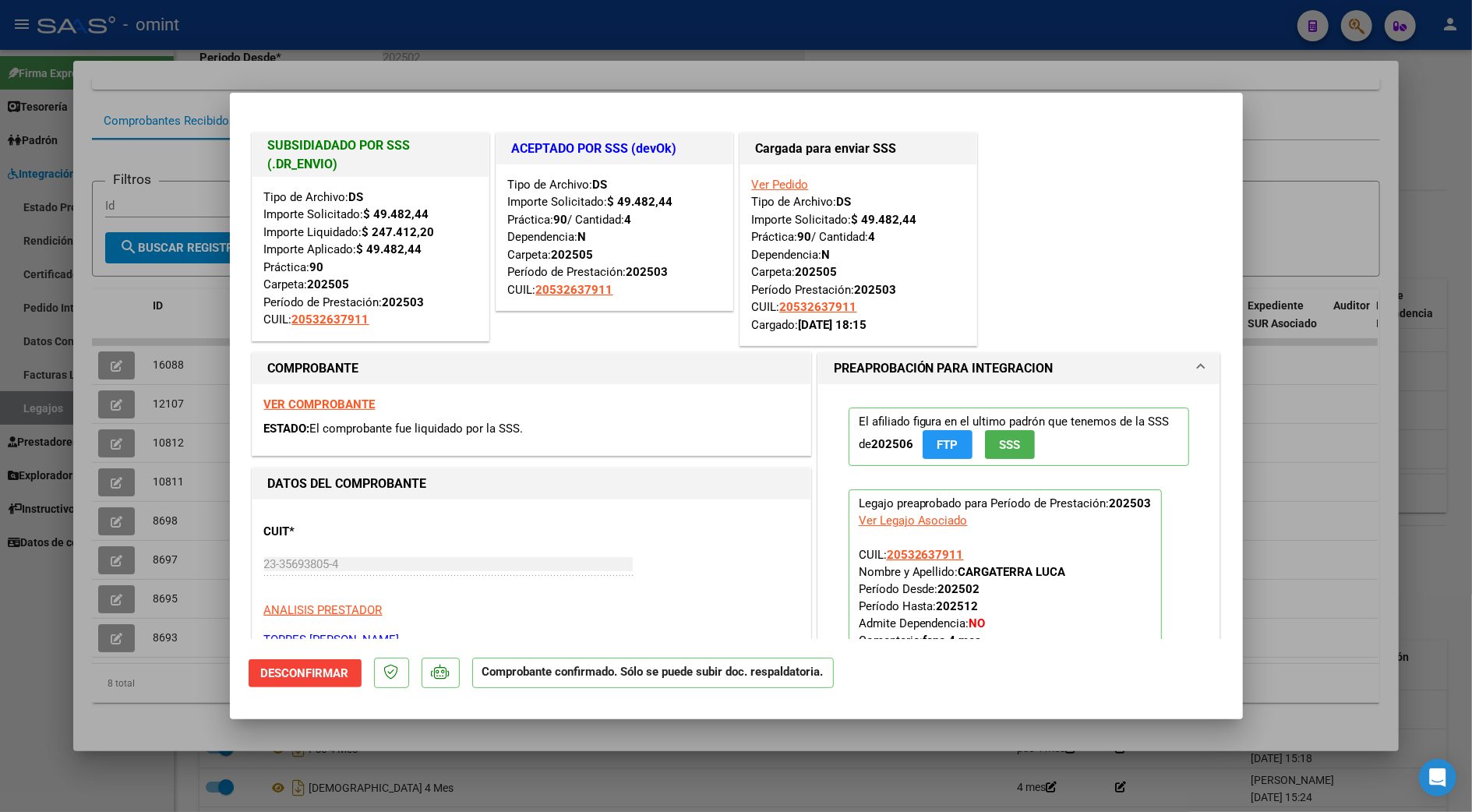
click at [1311, 140] on div at bounding box center [736, 406] width 1472 height 812
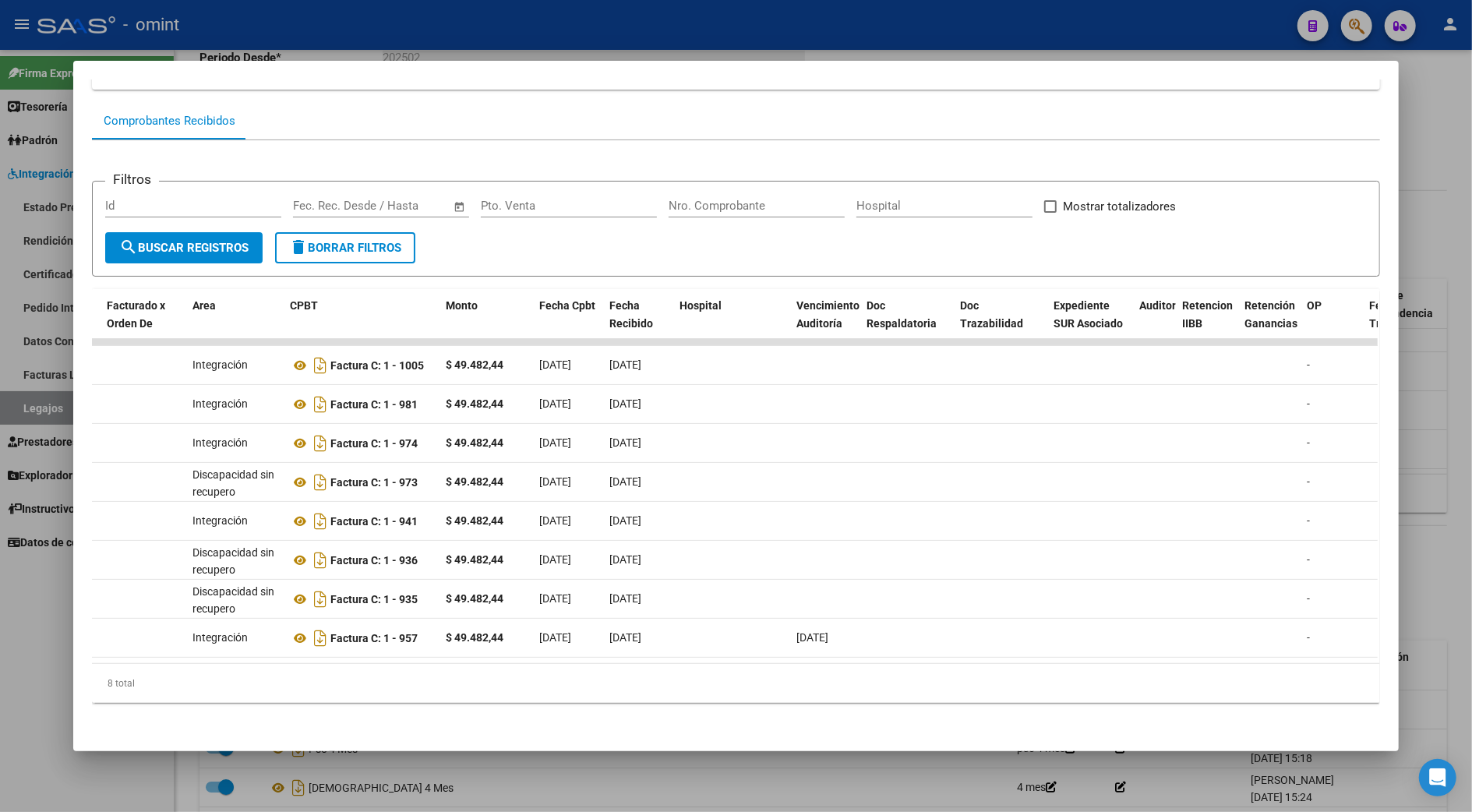
scroll to position [0, 0]
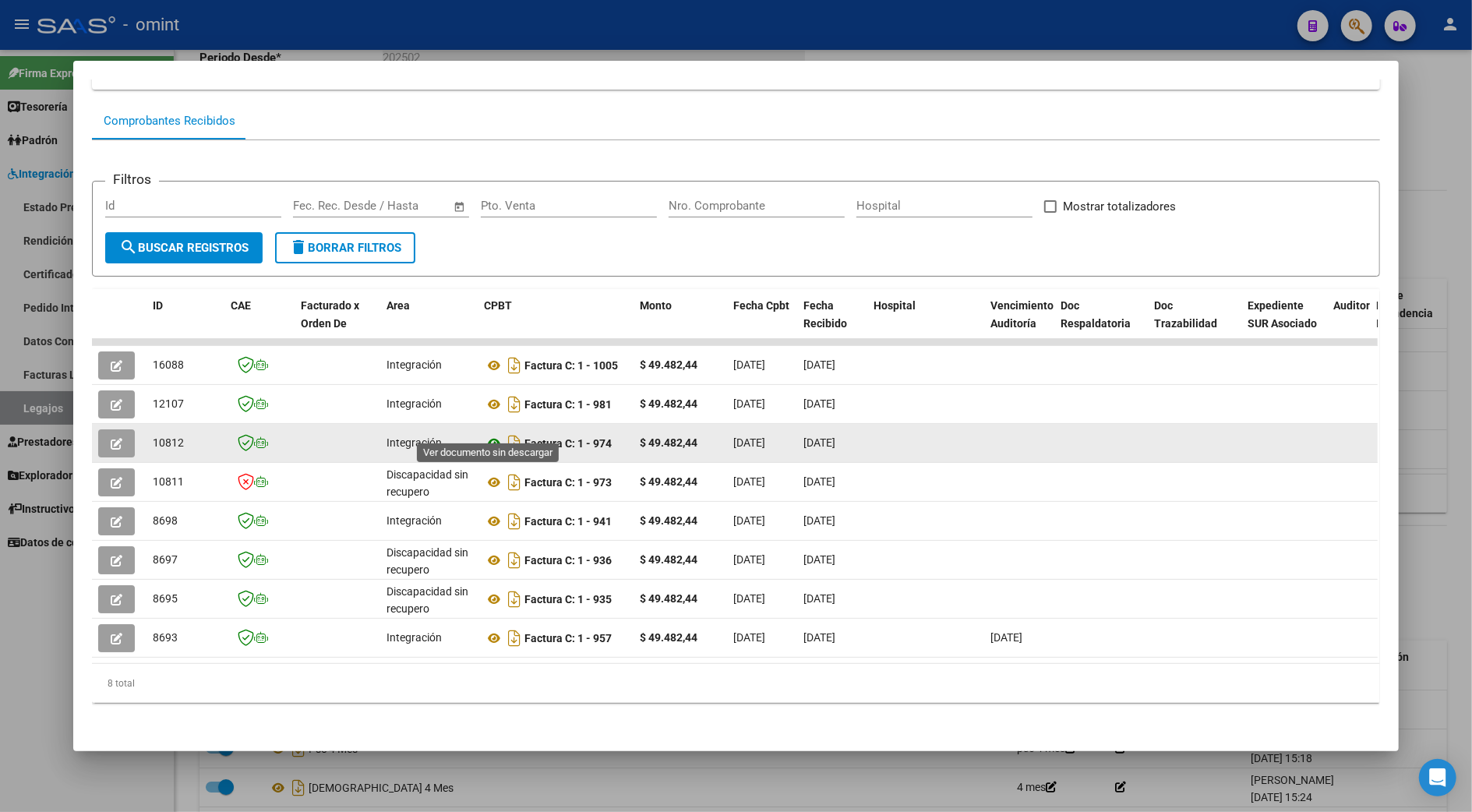
click at [487, 434] on icon at bounding box center [494, 443] width 20 height 18
click at [114, 438] on icon "button" at bounding box center [116, 443] width 11 height 11
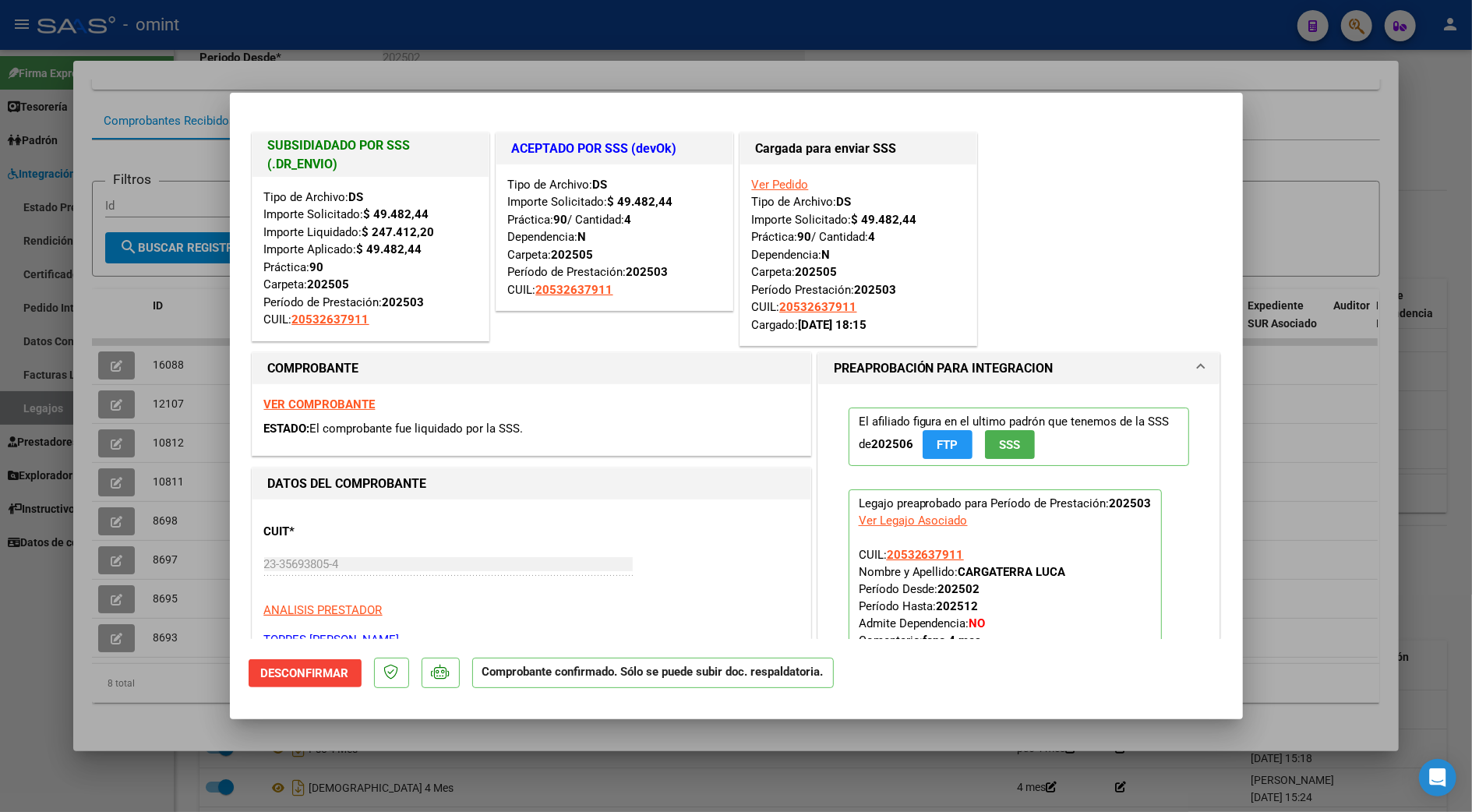
click at [1320, 119] on div at bounding box center [736, 406] width 1472 height 812
type input "$ 0,00"
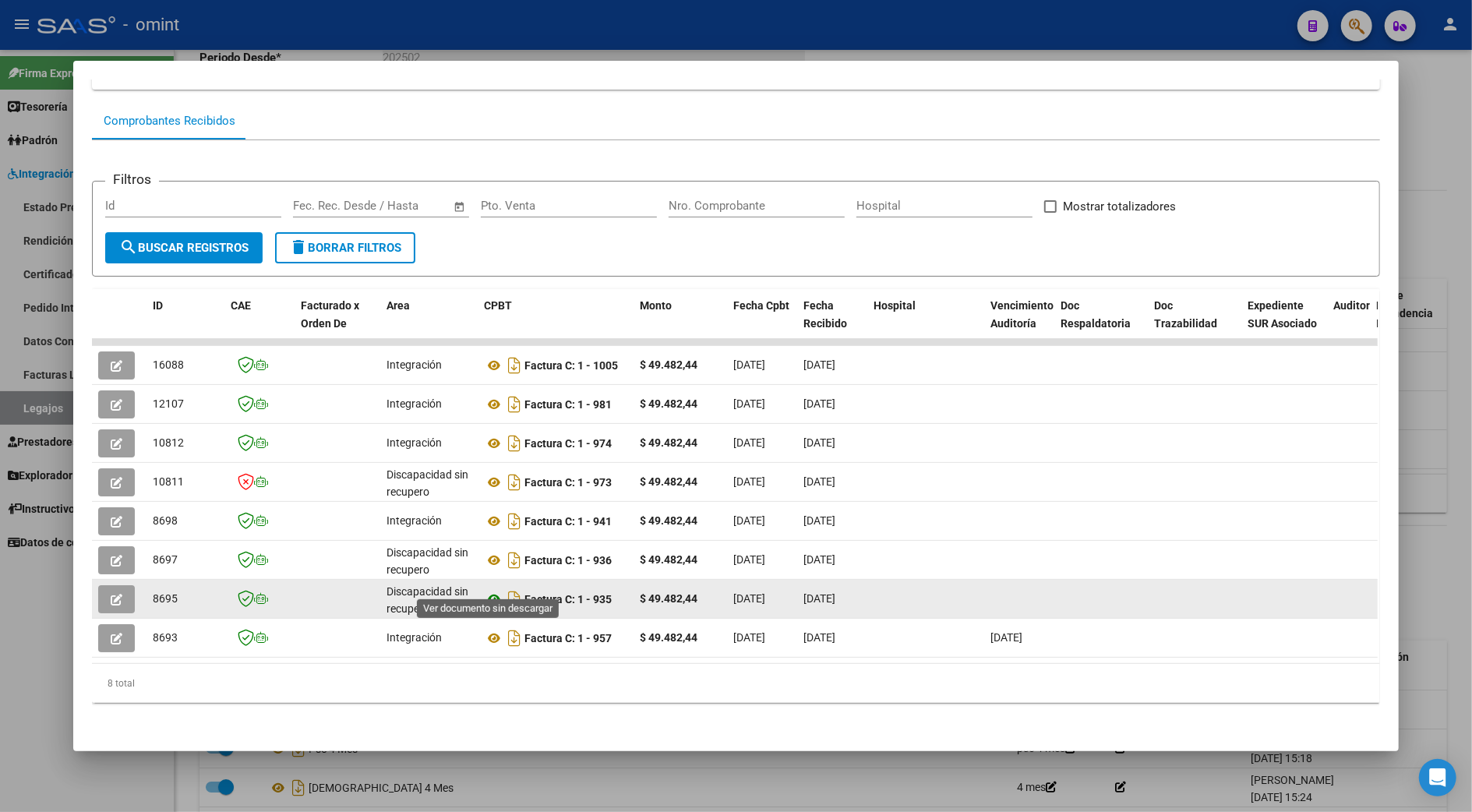
click at [484, 590] on icon at bounding box center [494, 599] width 20 height 18
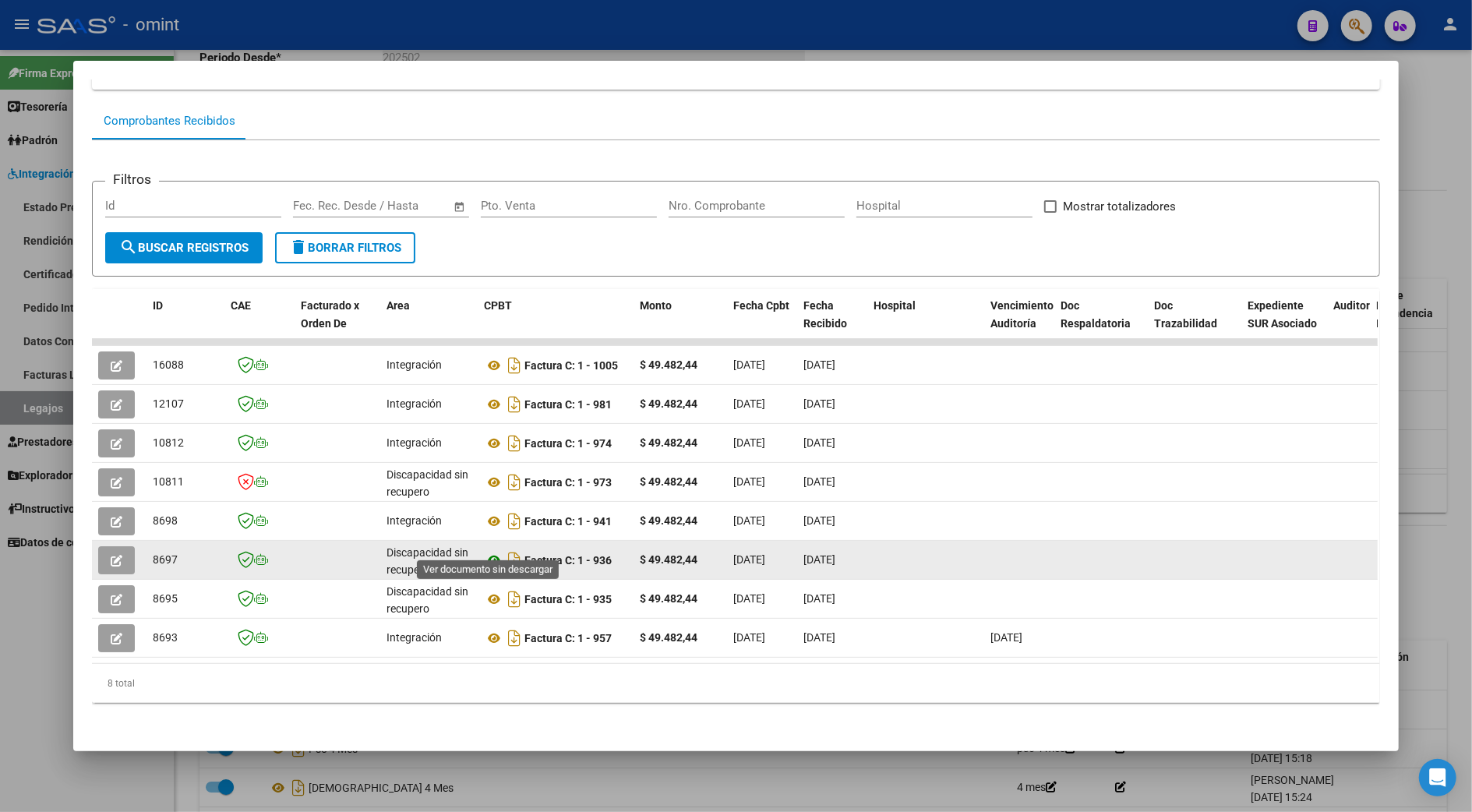
click at [486, 551] on icon at bounding box center [494, 559] width 20 height 18
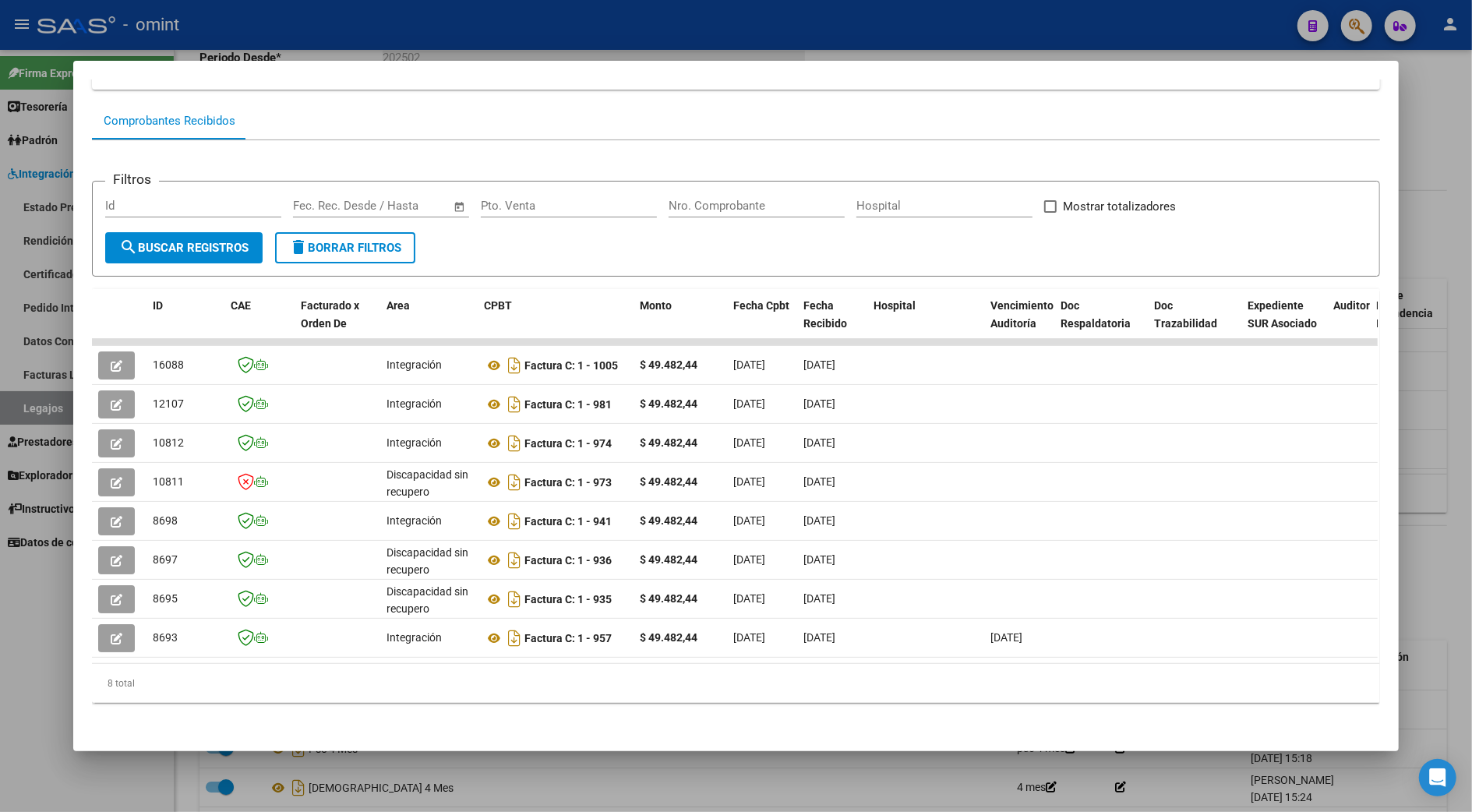
click at [1444, 129] on div at bounding box center [736, 406] width 1472 height 812
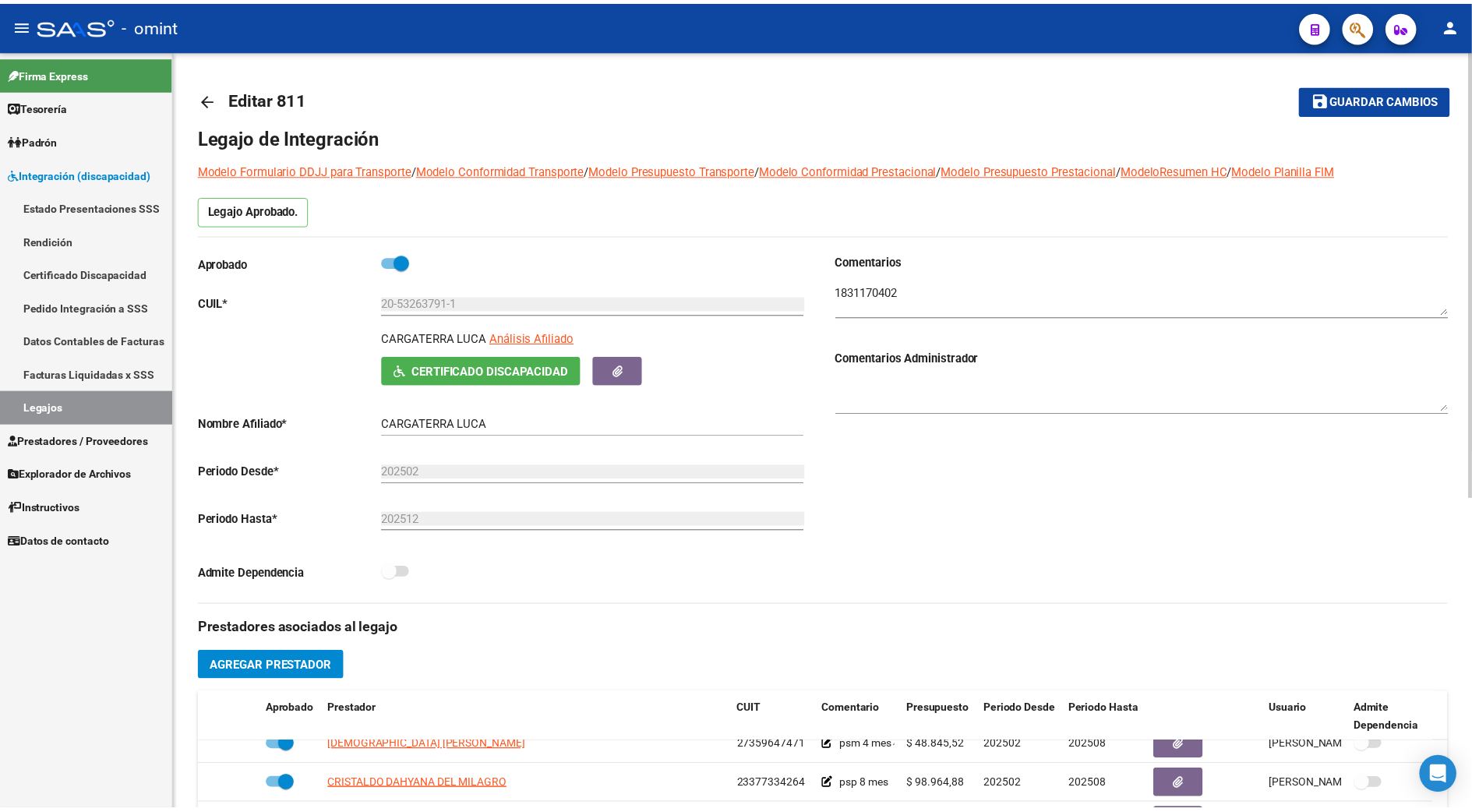
scroll to position [416, 0]
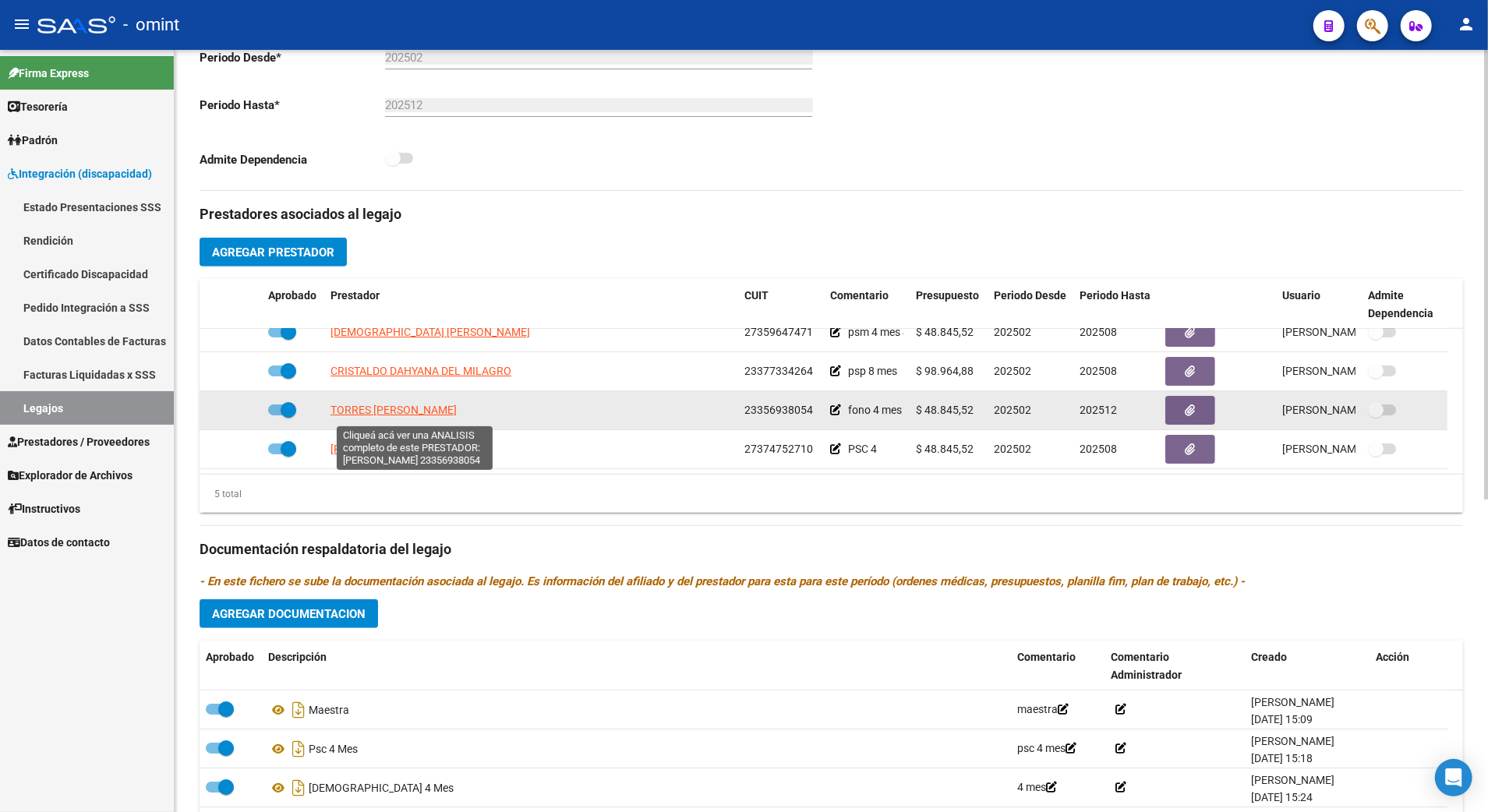
click at [395, 416] on span "TORRES DAIANA MARIA LEANDRA" at bounding box center [394, 410] width 126 height 12
